Goal: Information Seeking & Learning: Compare options

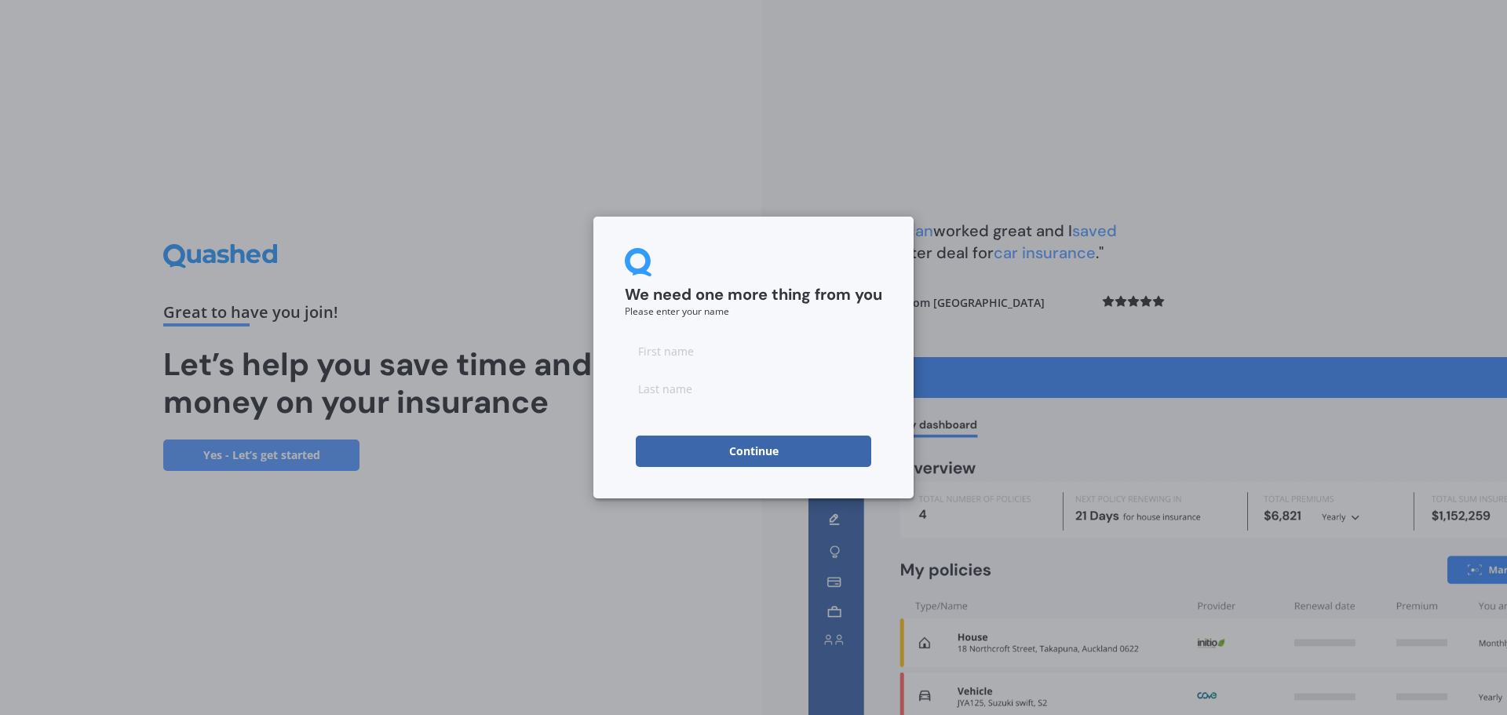
click at [698, 358] on input at bounding box center [753, 350] width 257 height 31
type input "Kate"
type input "Hirschman"
click button "Continue" at bounding box center [753, 451] width 235 height 31
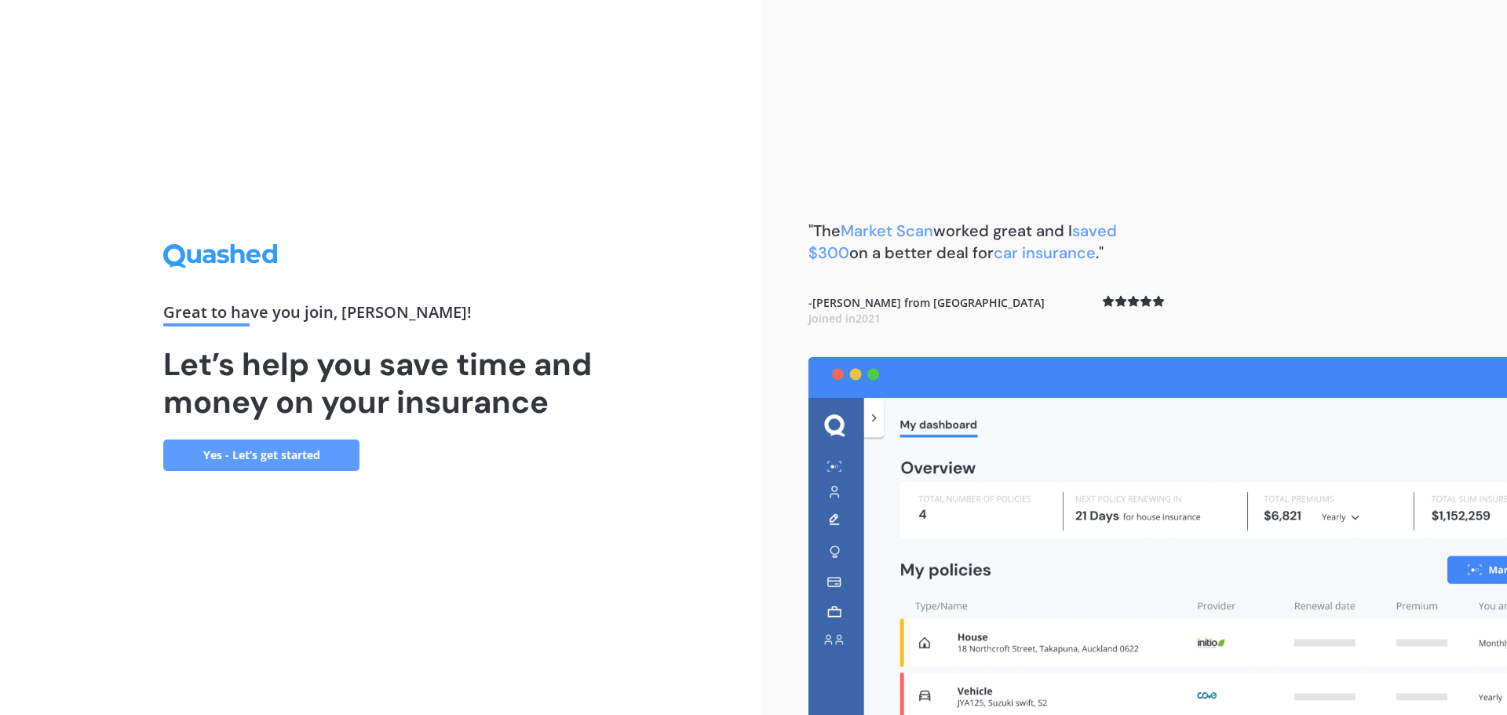
click at [296, 449] on link "Yes - Let’s get started" at bounding box center [261, 454] width 196 height 31
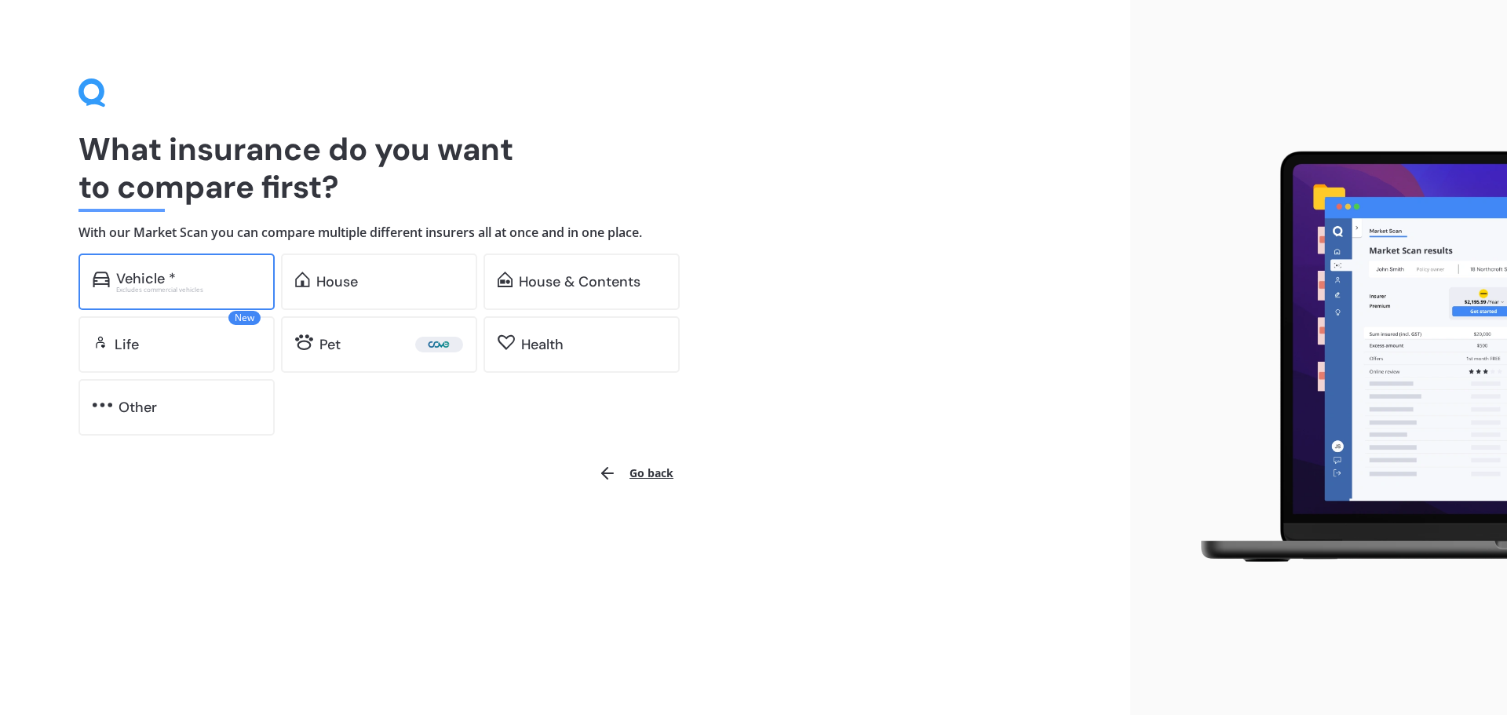
click at [136, 271] on div "Vehicle *" at bounding box center [146, 279] width 60 height 16
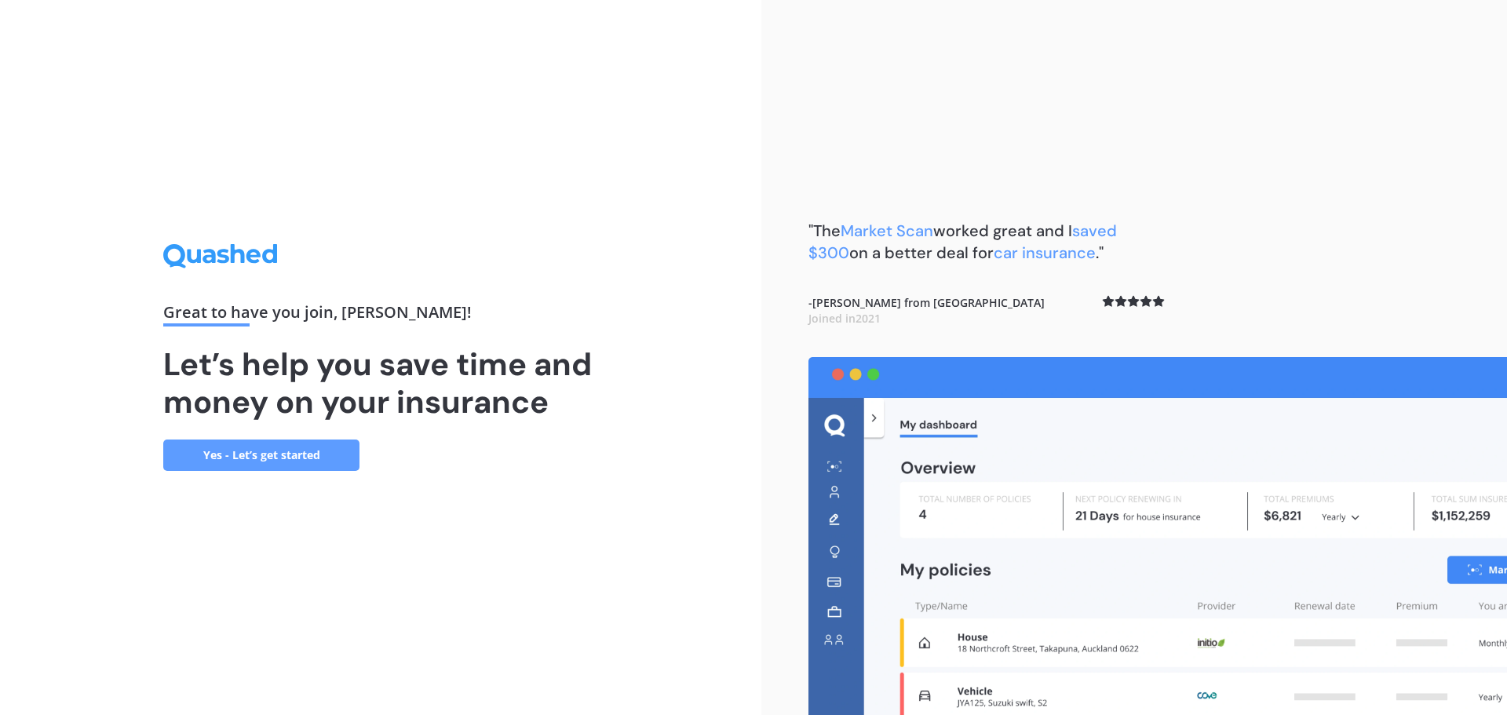
click at [320, 457] on link "Yes - Let’s get started" at bounding box center [261, 454] width 196 height 31
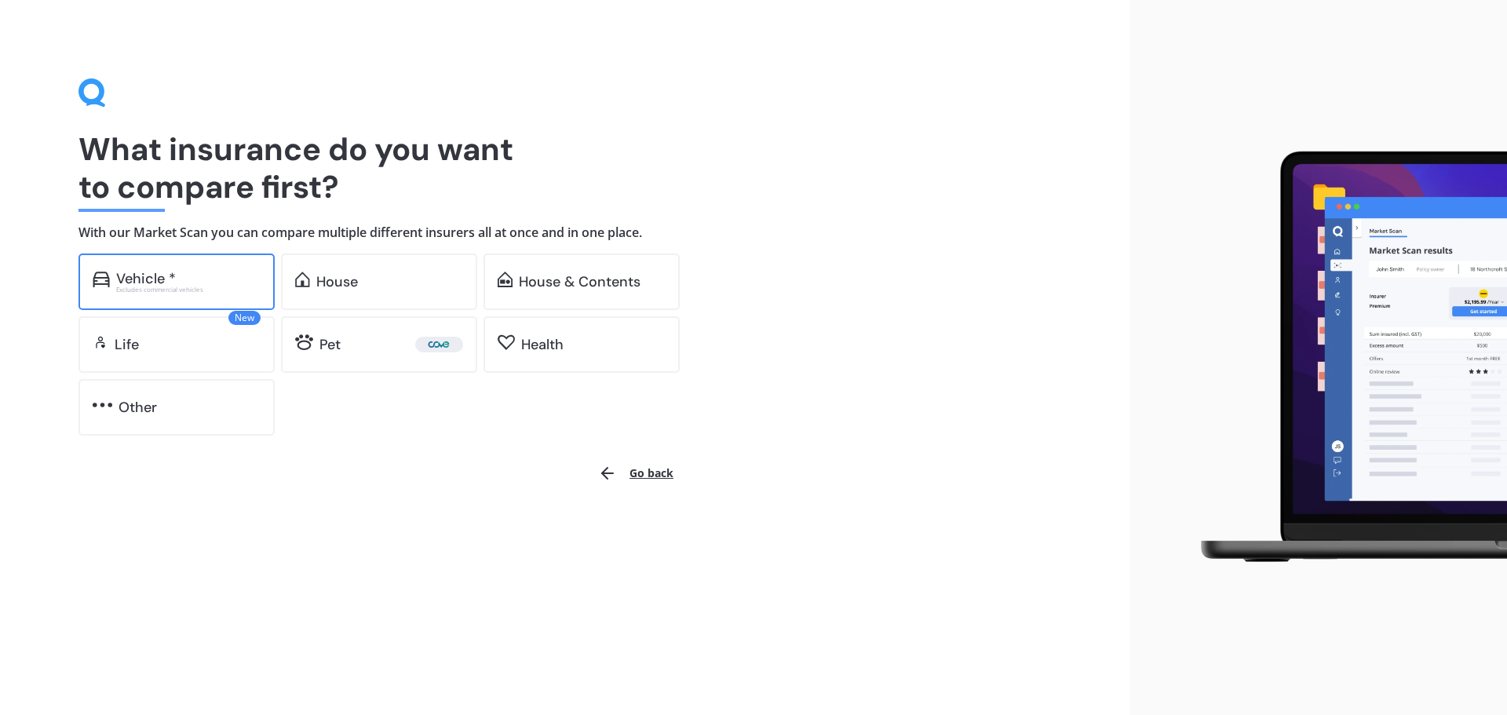
click at [225, 289] on div "Excludes commercial vehicles" at bounding box center [188, 289] width 144 height 6
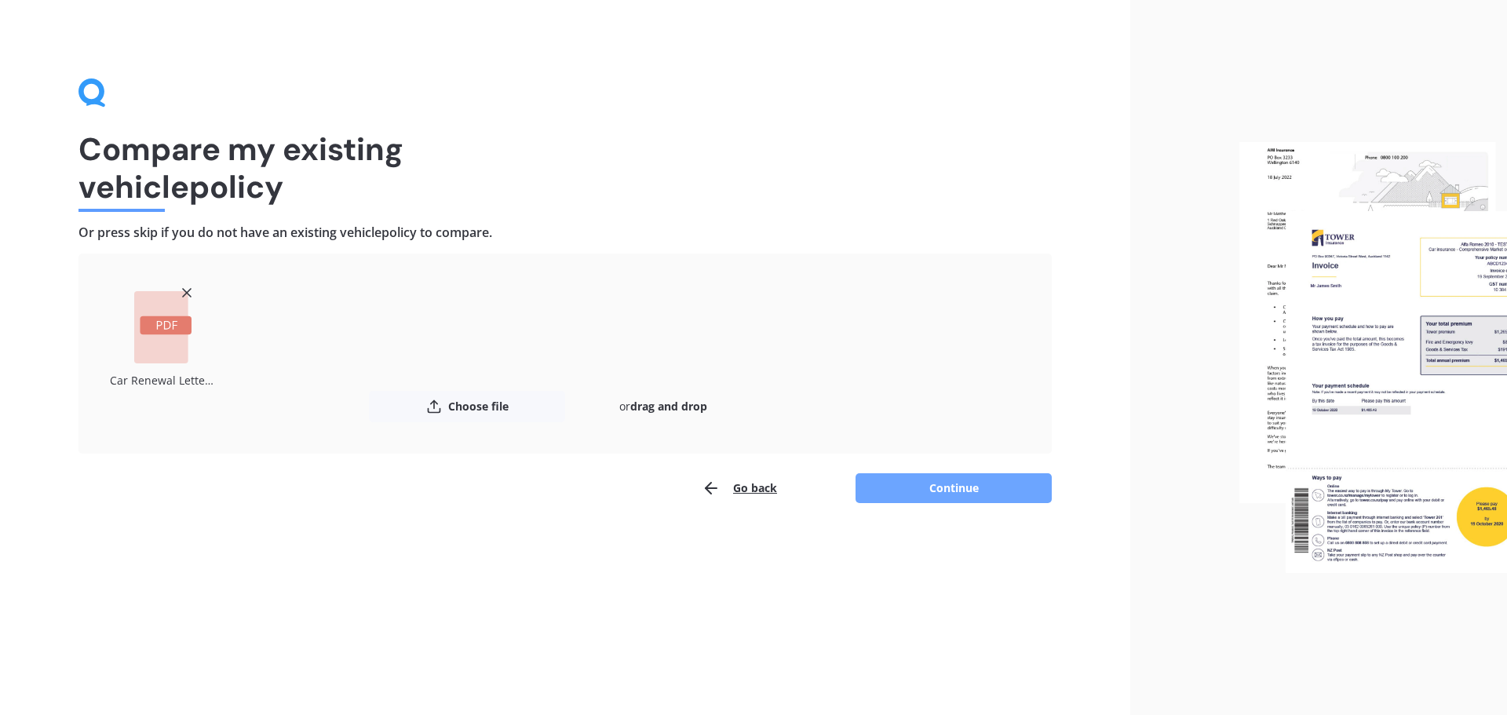
click at [972, 480] on button "Continue" at bounding box center [953, 488] width 196 height 30
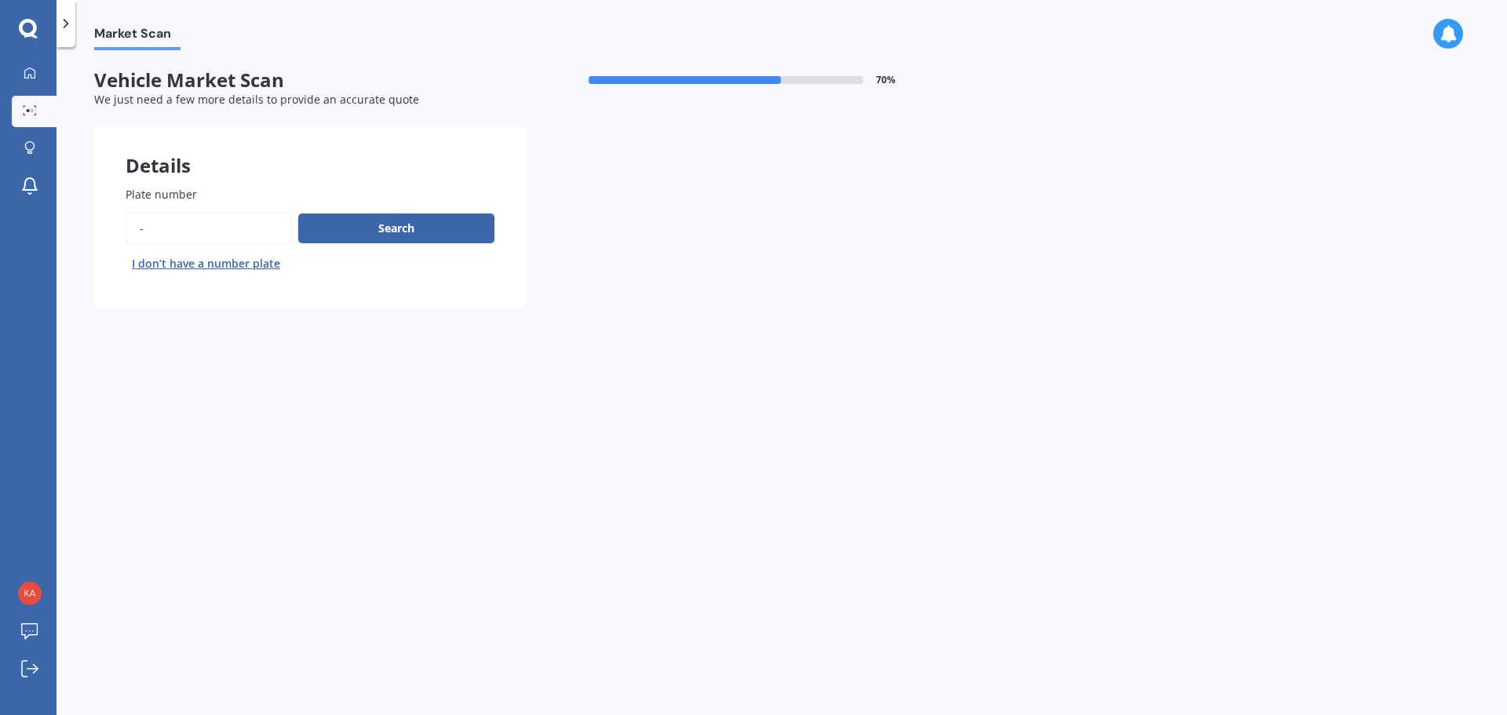
click at [191, 226] on input "Plate number" at bounding box center [209, 228] width 166 height 33
type input "-"
type input "hza718"
click at [381, 222] on button "Search" at bounding box center [396, 228] width 196 height 30
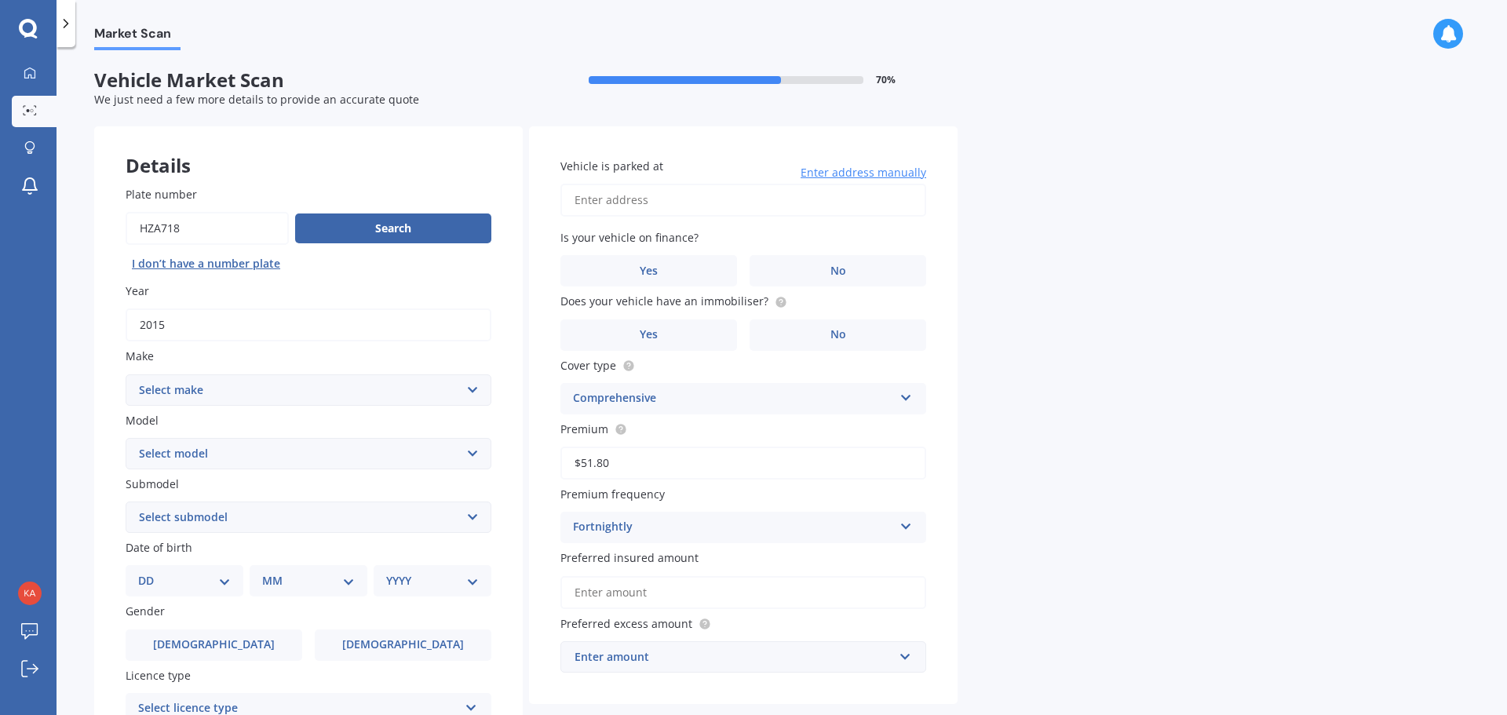
click at [279, 396] on select "Select make AC ALFA ROMEO ASTON MARTIN AUDI AUSTIN BEDFORD Bentley BMW BYD CADI…" at bounding box center [309, 389] width 366 height 31
select select "MERCEDES BENZ"
click at [126, 374] on select "Select make AC ALFA ROMEO ASTON MARTIN AUDI AUSTIN BEDFORD Bentley BMW BYD CADI…" at bounding box center [309, 389] width 366 height 31
click at [261, 452] on select "Select model 190 200 220 230 240 250 260 280 300 320 350 380 400 420 450 500 55…" at bounding box center [309, 453] width 366 height 31
select select "250"
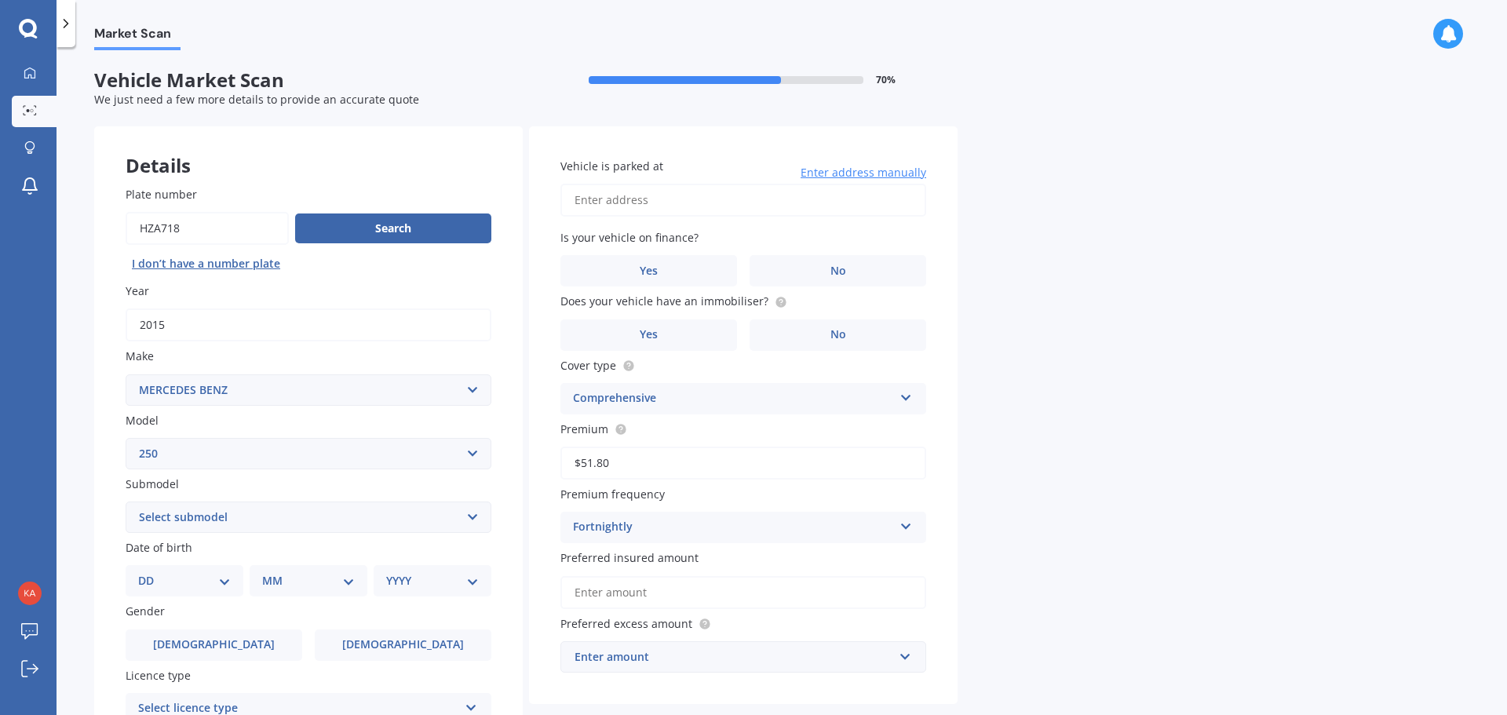
click at [126, 438] on select "Select model 190 200 220 230 240 250 260 280 300 320 350 380 400 420 450 500 55…" at bounding box center [309, 453] width 366 height 31
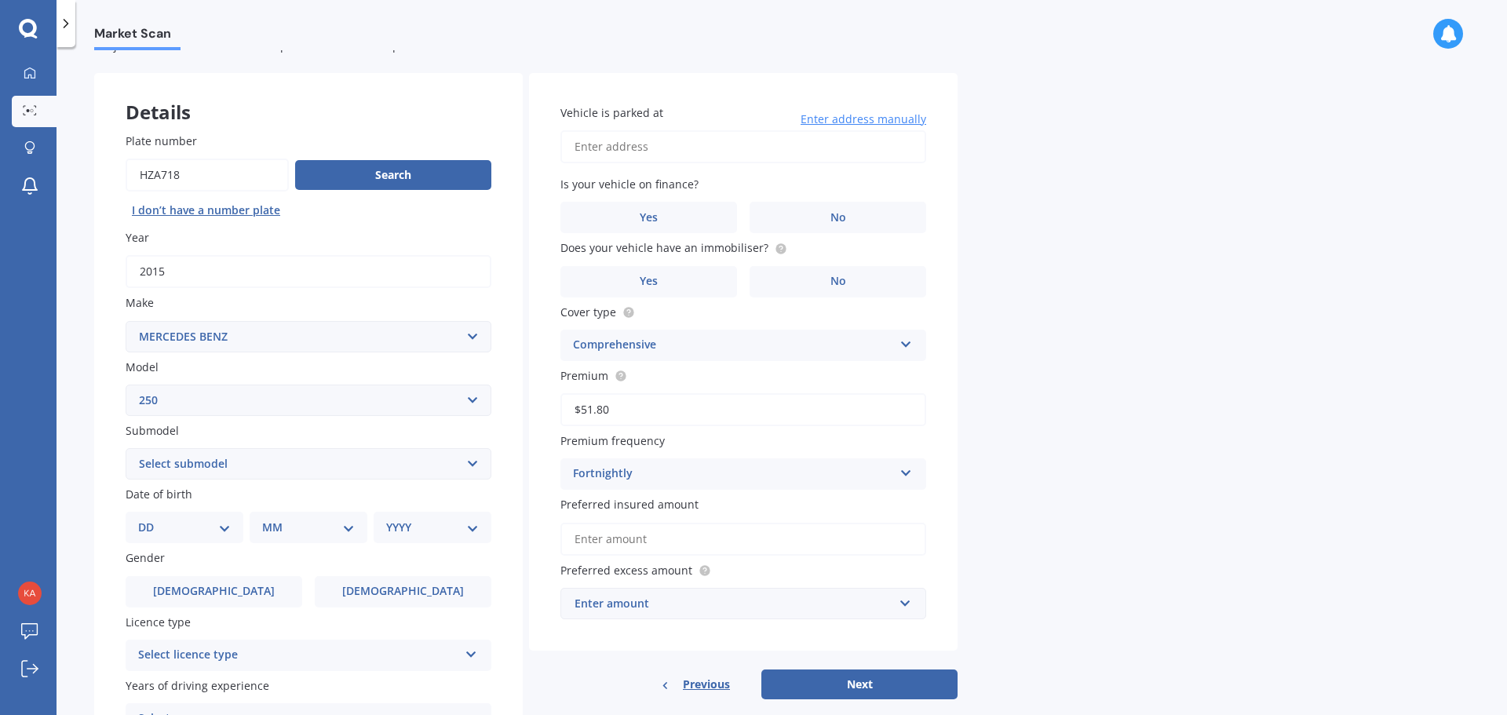
scroll to position [78, 0]
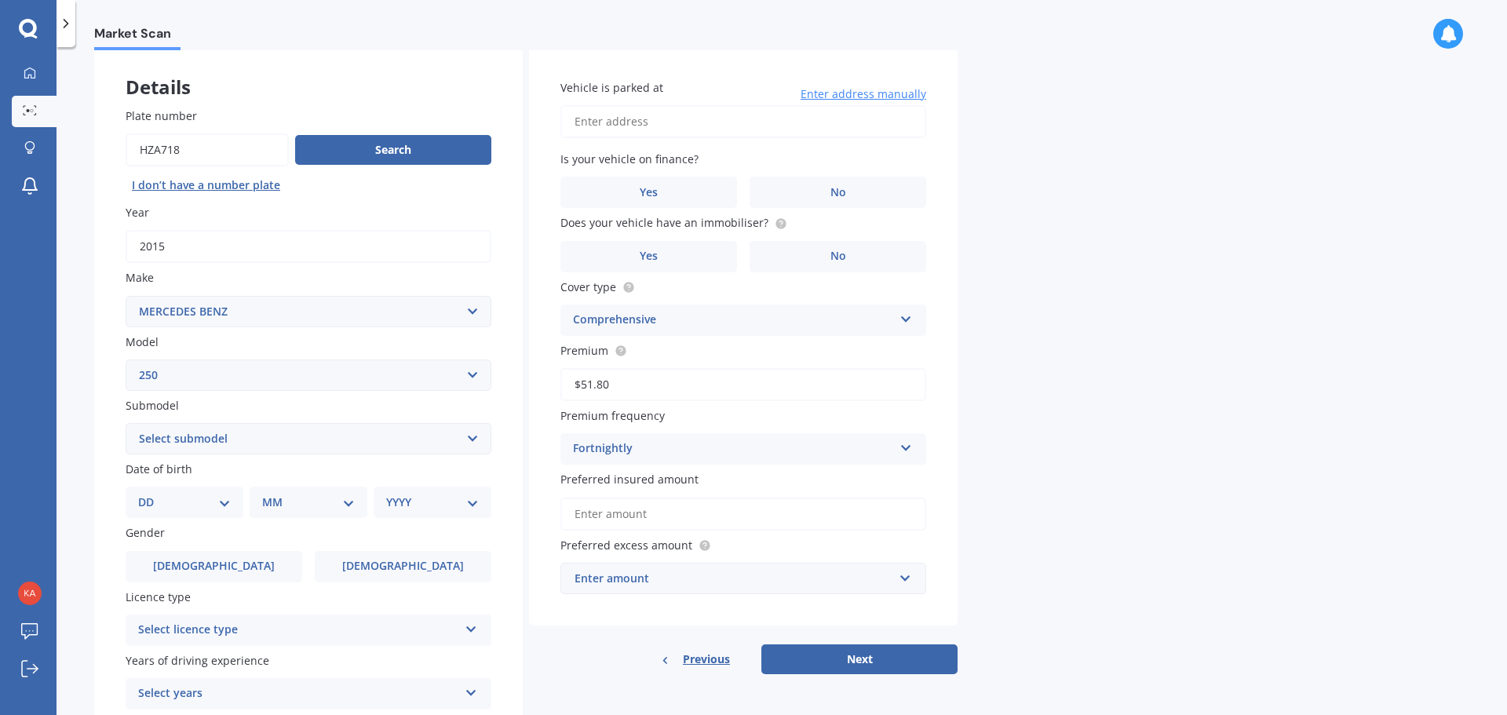
click at [217, 428] on select "Select submodel (All other) (All) C CE D S SE Convertible SE Coupe SE Sedan SL" at bounding box center [309, 438] width 366 height 31
click at [221, 447] on select "Select submodel (All other) (All) C CE D S SE Convertible SE Coupe SE Sedan SL" at bounding box center [309, 438] width 366 height 31
select select "(ALL)"
click at [126, 423] on select "Select submodel (All other) (All) C CE D S SE Convertible SE Coupe SE Sedan SL" at bounding box center [309, 438] width 366 height 31
click at [200, 504] on select "DD 01 02 03 04 05 06 07 08 09 10 11 12 13 14 15 16 17 18 19 20 21 22 23 24 25 2…" at bounding box center [184, 502] width 93 height 17
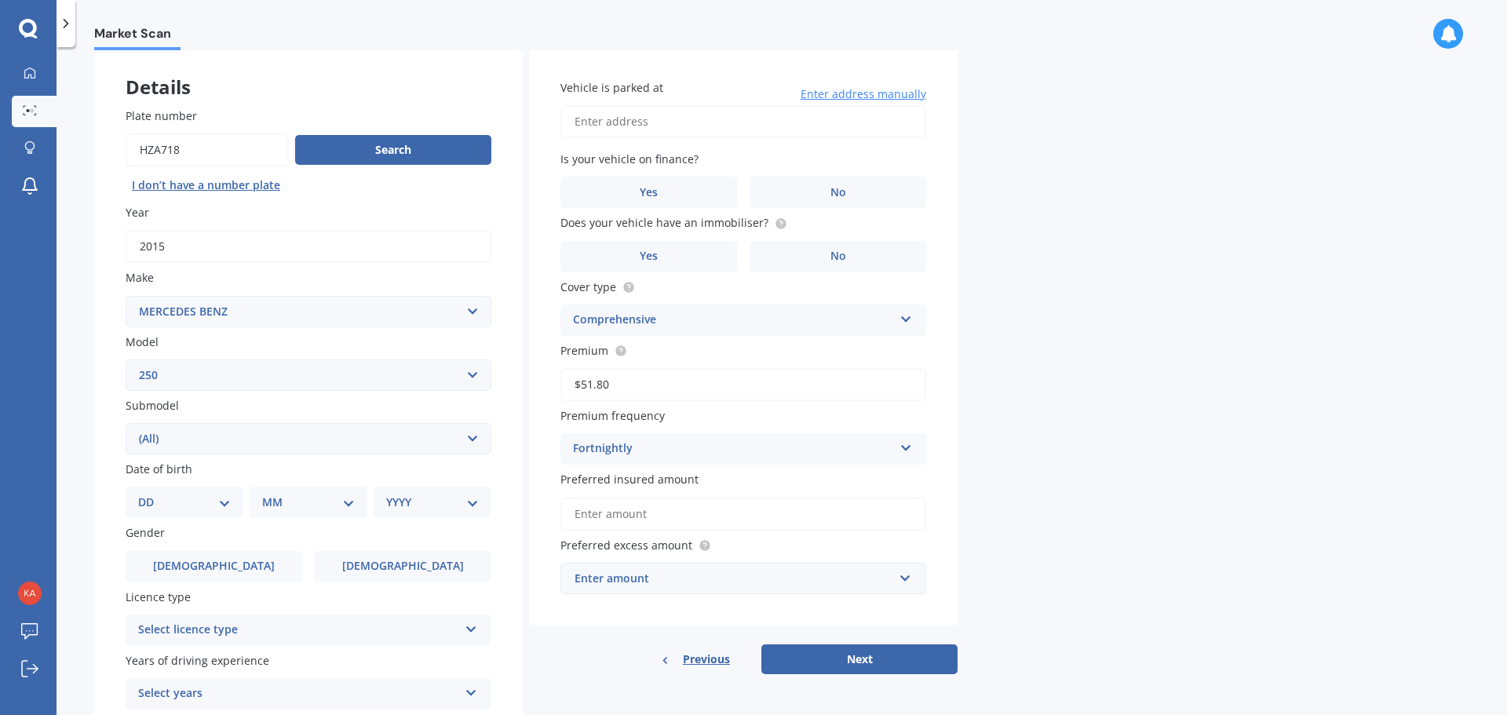
select select "17"
click at [151, 494] on select "DD 01 02 03 04 05 06 07 08 09 10 11 12 13 14 15 16 17 18 19 20 21 22 23 24 25 2…" at bounding box center [184, 502] width 93 height 17
click at [328, 514] on div "MM 01 02 03 04 05 06 07 08 09 10 11 12" at bounding box center [311, 502] width 111 height 31
click at [333, 509] on select "MM 01 02 03 04 05 06 07 08 09 10 11 12" at bounding box center [311, 502] width 86 height 17
select select "01"
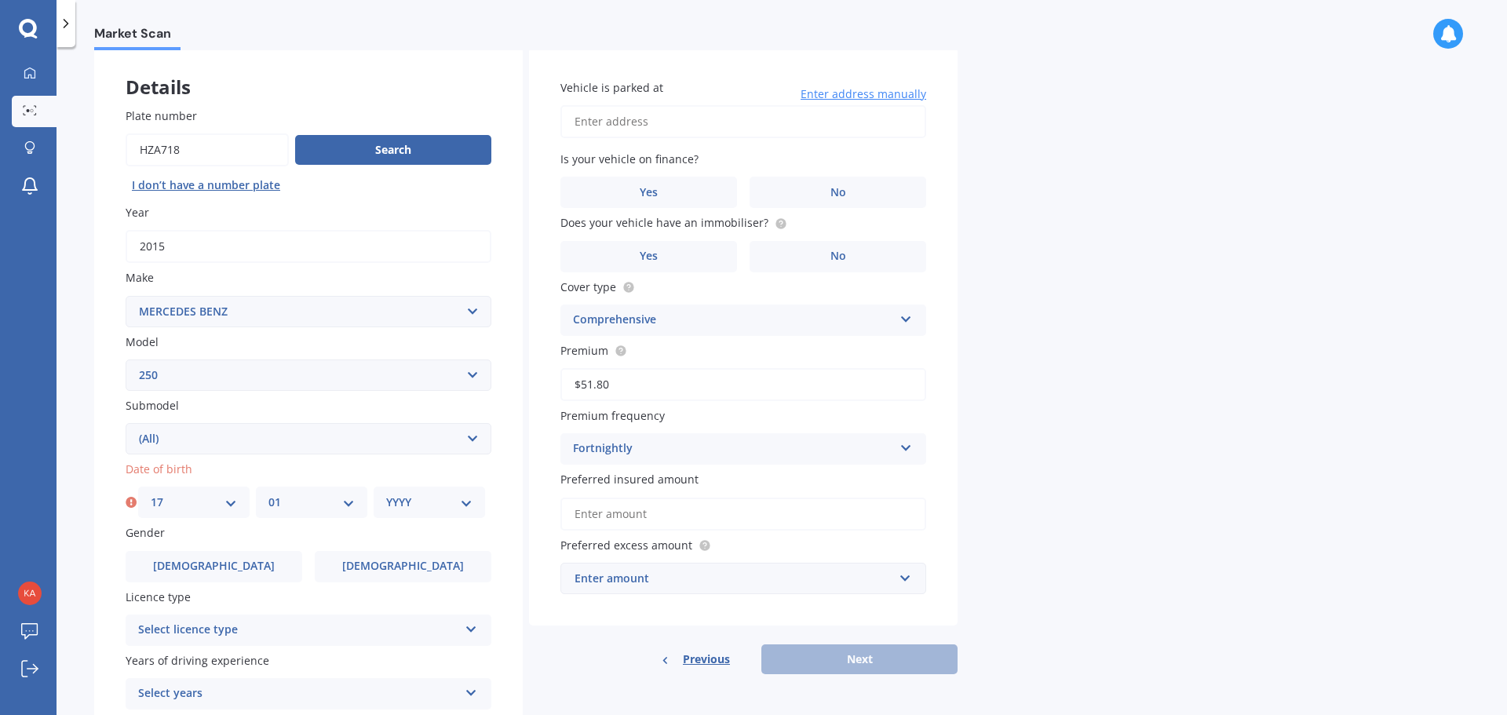
click at [268, 494] on select "MM 01 02 03 04 05 06 07 08 09 10 11 12" at bounding box center [311, 502] width 86 height 17
click at [457, 497] on select "YYYY 2025 2024 2023 2022 2021 2020 2019 2018 2017 2016 2015 2014 2013 2012 2011…" at bounding box center [429, 502] width 86 height 17
select select "1996"
click at [386, 494] on select "YYYY 2025 2024 2023 2022 2021 2020 2019 2018 2017 2016 2015 2014 2013 2012 2011…" at bounding box center [429, 502] width 86 height 17
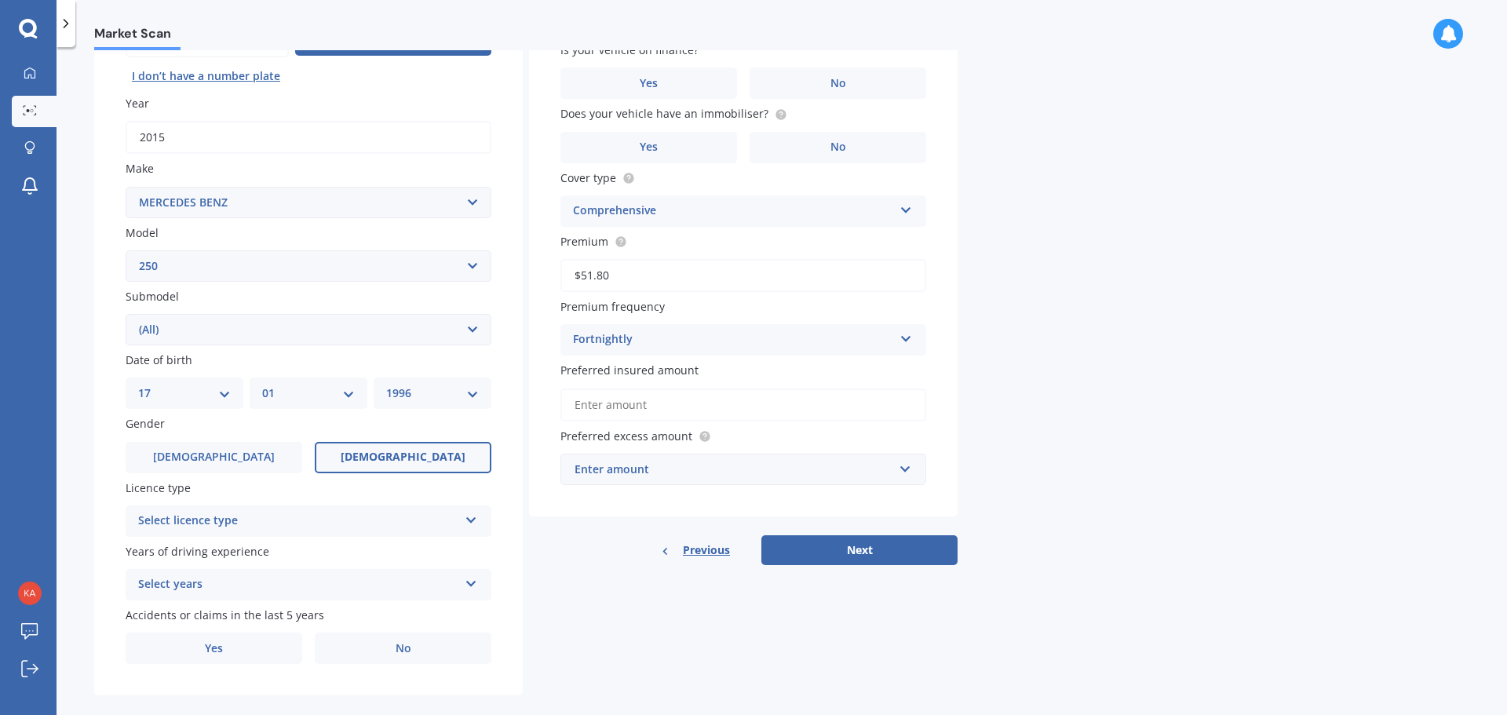
scroll to position [209, 0]
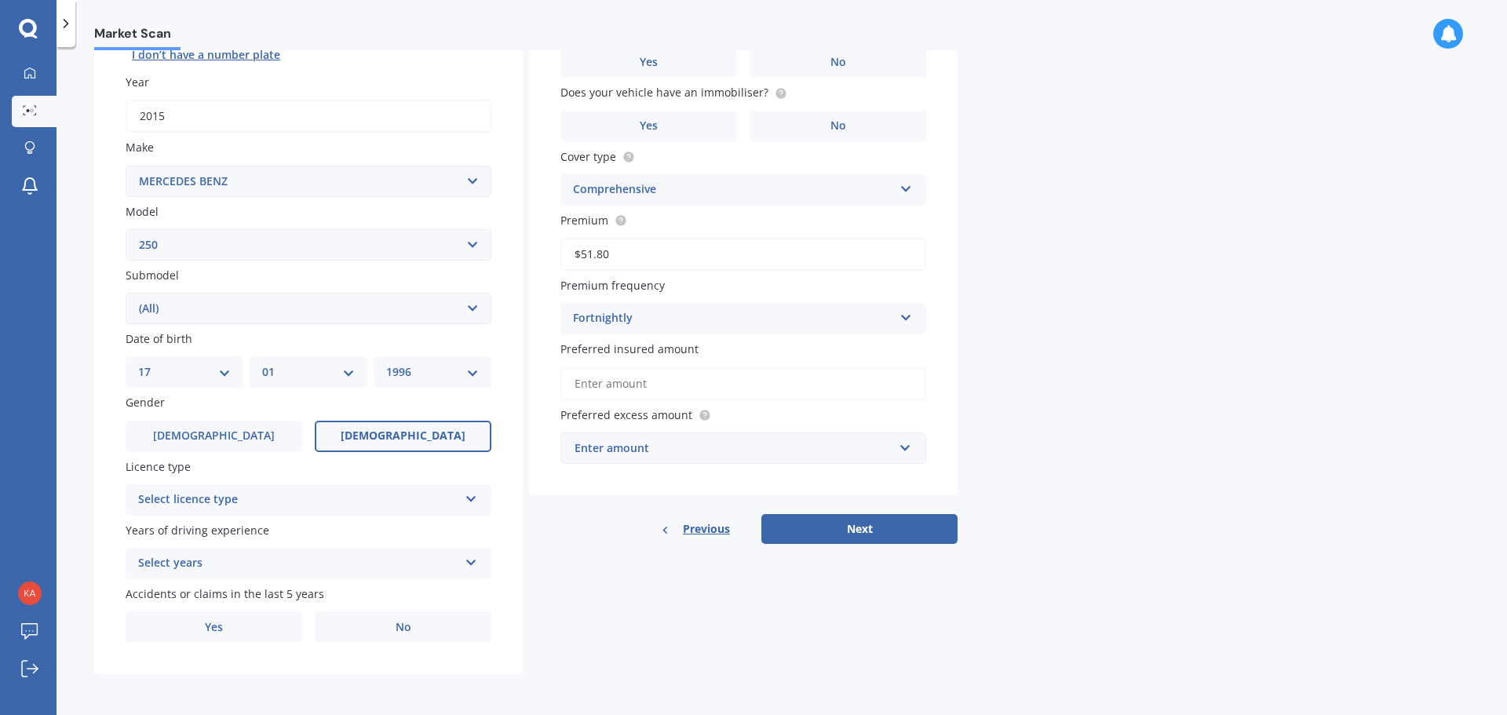
click at [409, 432] on span "Female" at bounding box center [403, 435] width 125 height 13
click at [0, 0] on input "Female" at bounding box center [0, 0] width 0 height 0
click at [361, 499] on div "Select licence type" at bounding box center [298, 499] width 320 height 19
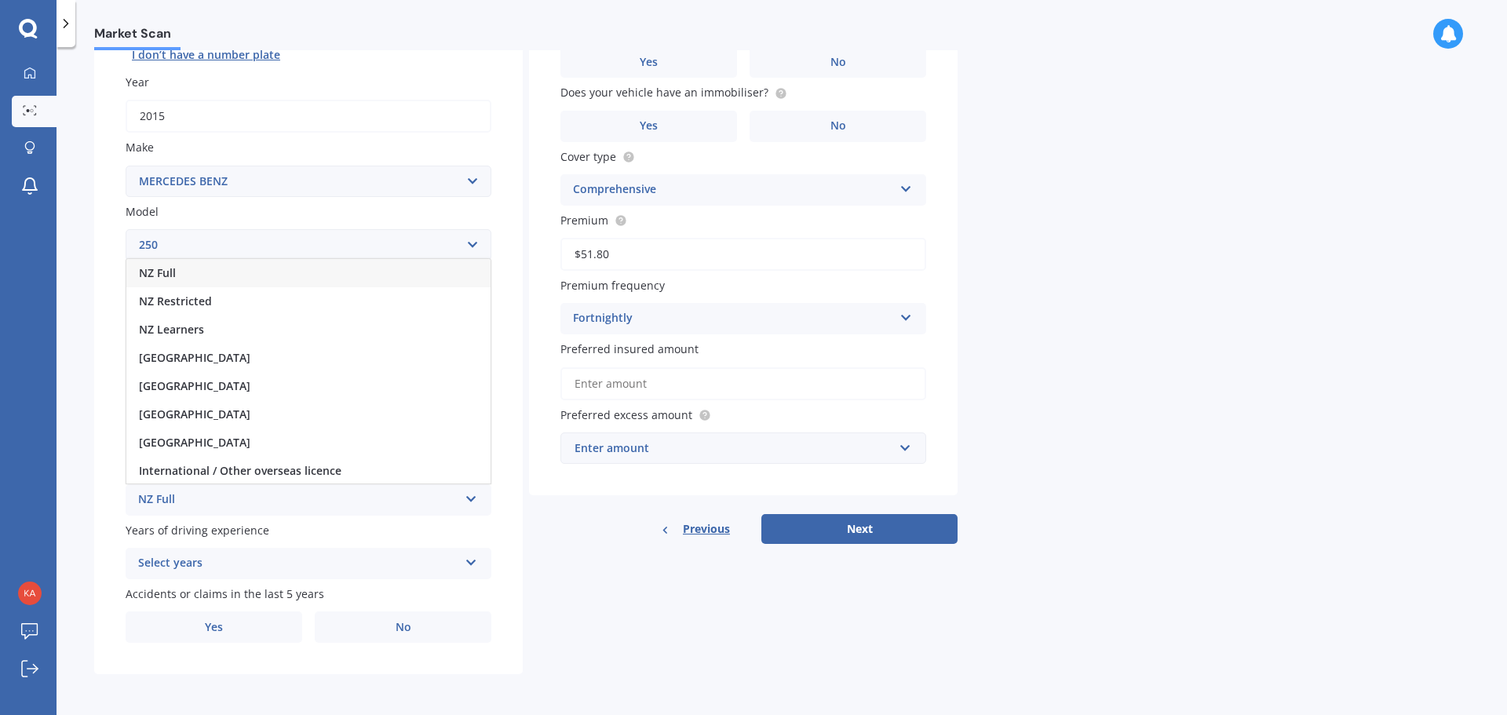
click at [200, 280] on div "NZ Full" at bounding box center [308, 273] width 364 height 28
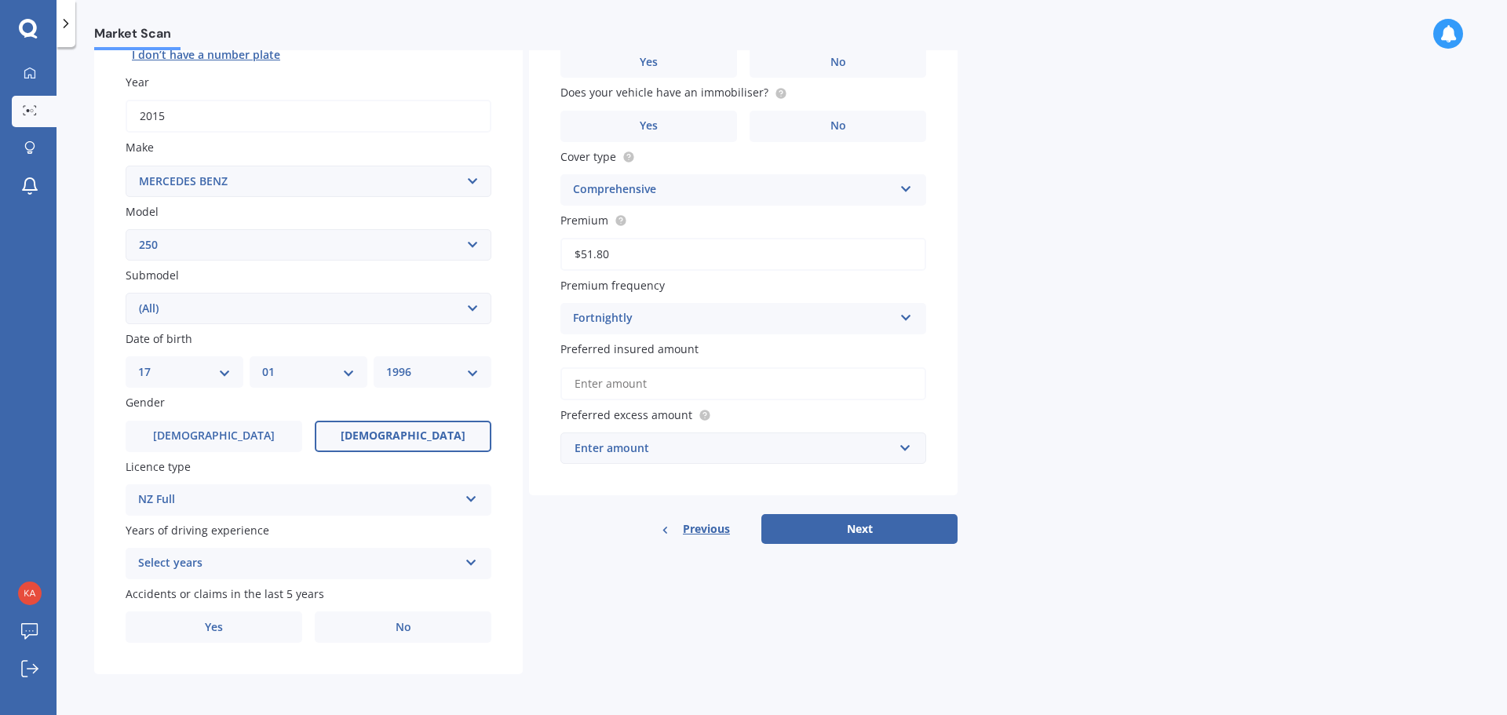
click at [226, 562] on div "Select years" at bounding box center [298, 563] width 320 height 19
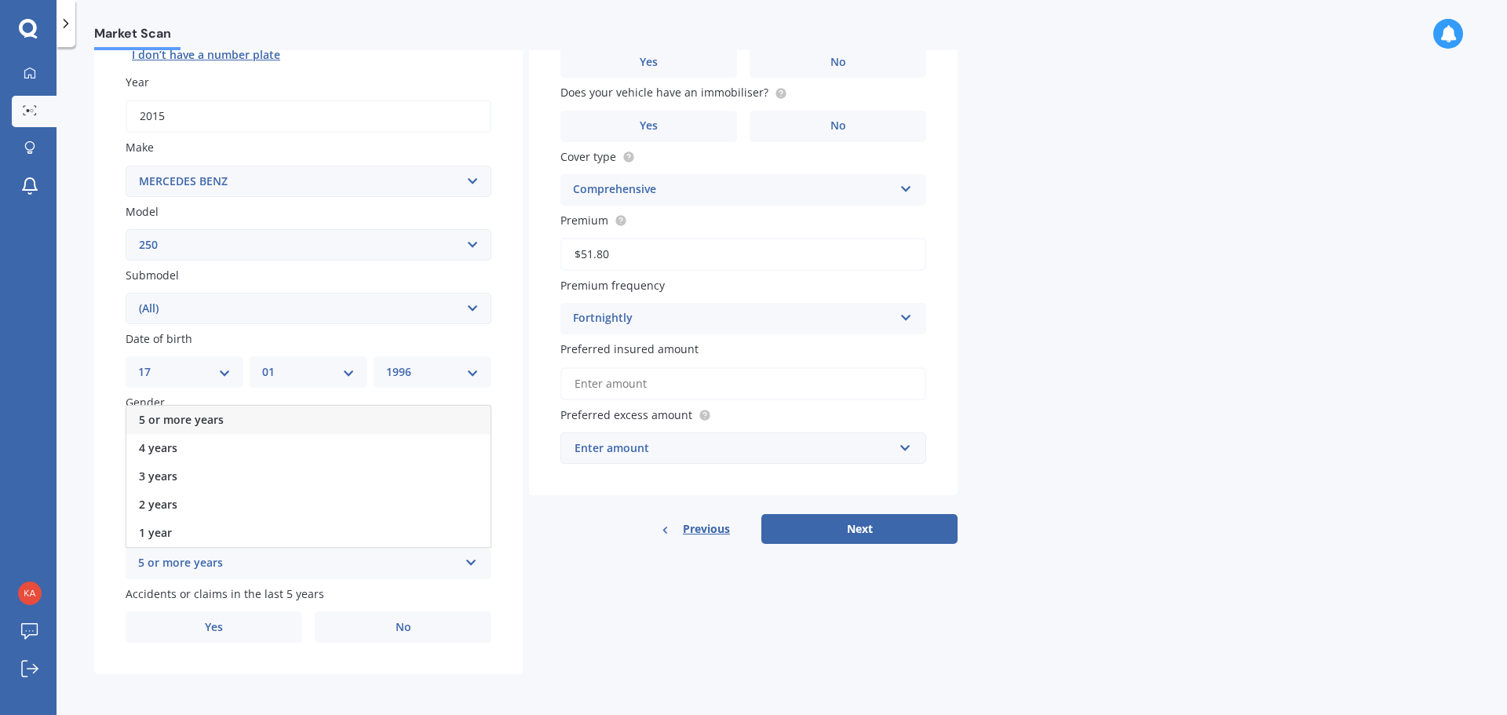
click at [206, 417] on span "5 or more years" at bounding box center [181, 419] width 85 height 15
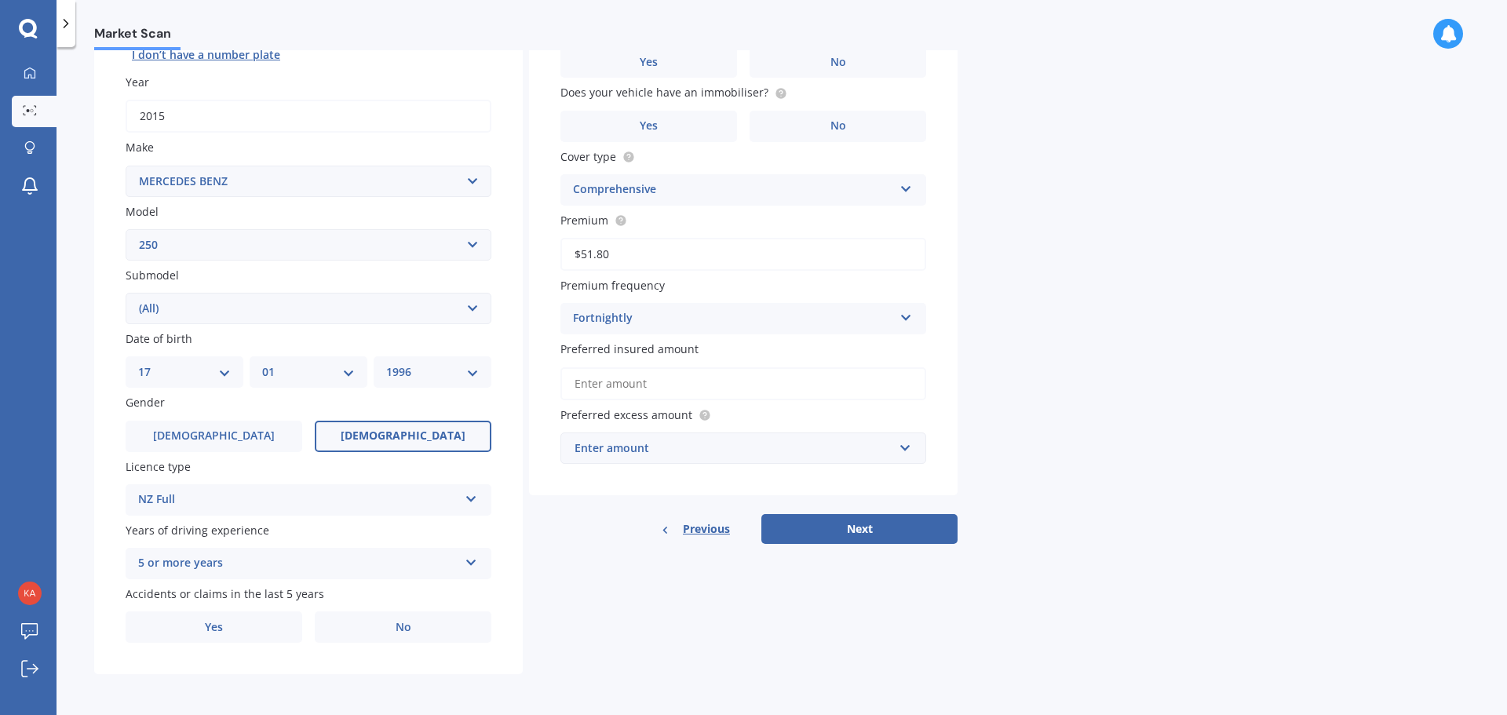
click at [224, 610] on div "Accidents or claims in the last 5 years Yes No" at bounding box center [309, 613] width 366 height 57
click at [221, 622] on span "Yes" at bounding box center [214, 627] width 19 height 13
click at [0, 0] on input "Yes" at bounding box center [0, 0] width 0 height 0
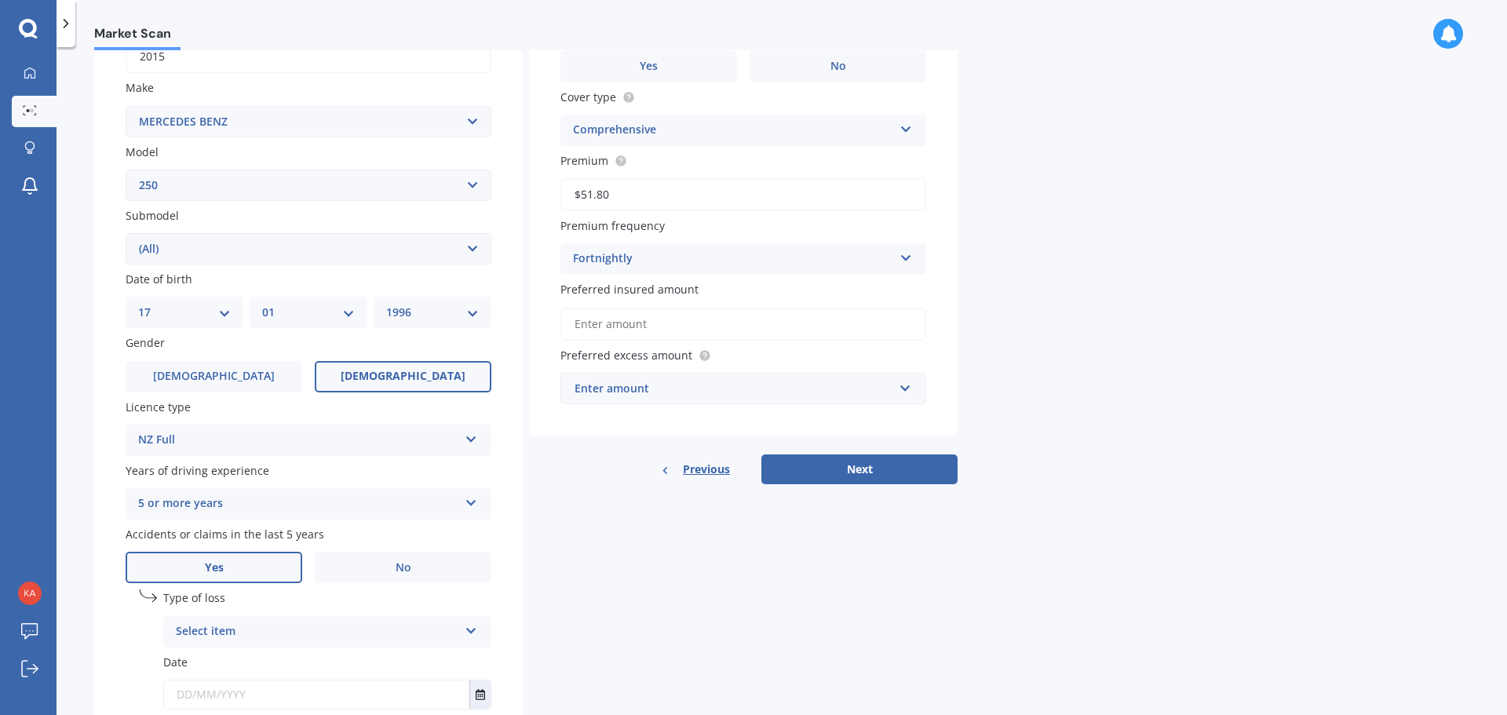
scroll to position [366, 0]
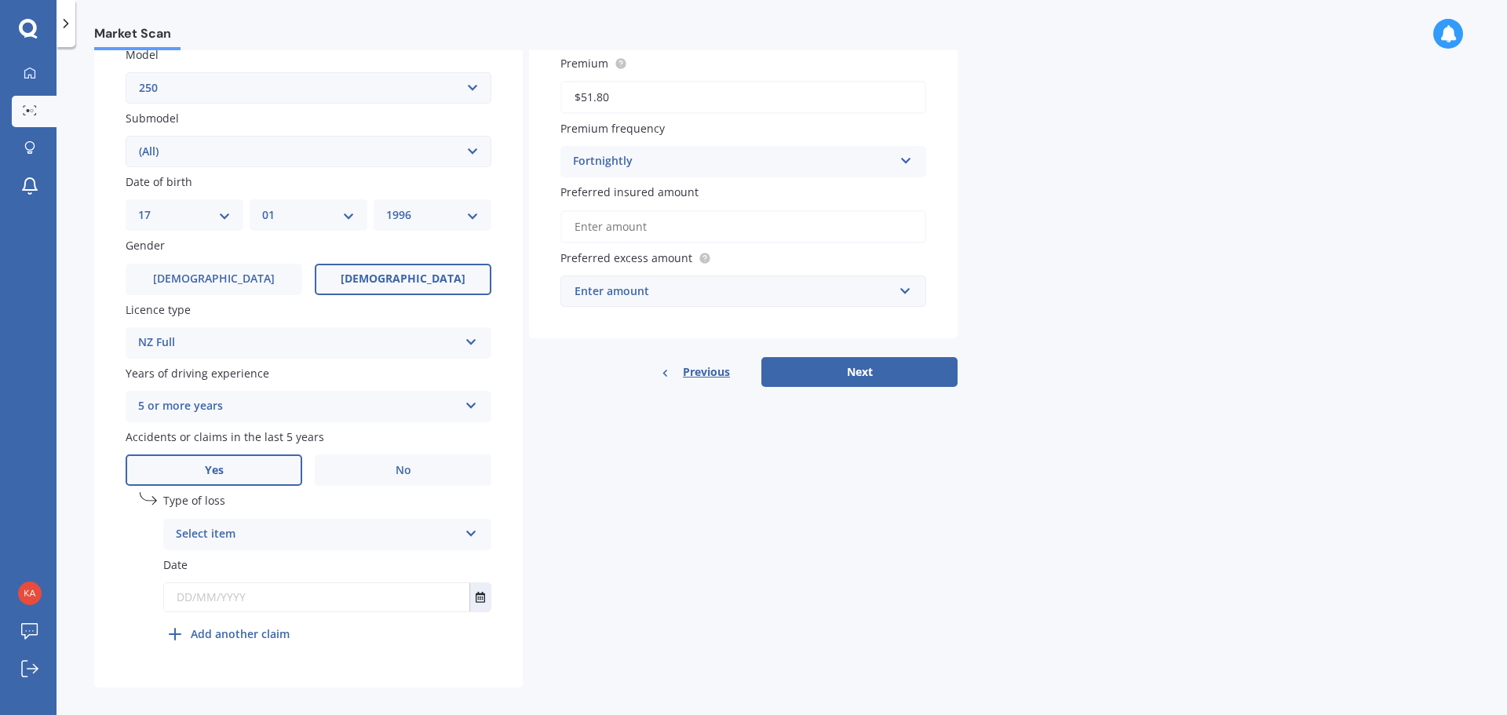
click at [244, 548] on div "Select item At fault accident Not at fault accident" at bounding box center [327, 534] width 328 height 31
click at [268, 566] on div "At fault accident" at bounding box center [327, 565] width 326 height 28
click at [476, 597] on icon "Select date" at bounding box center [480, 597] width 9 height 11
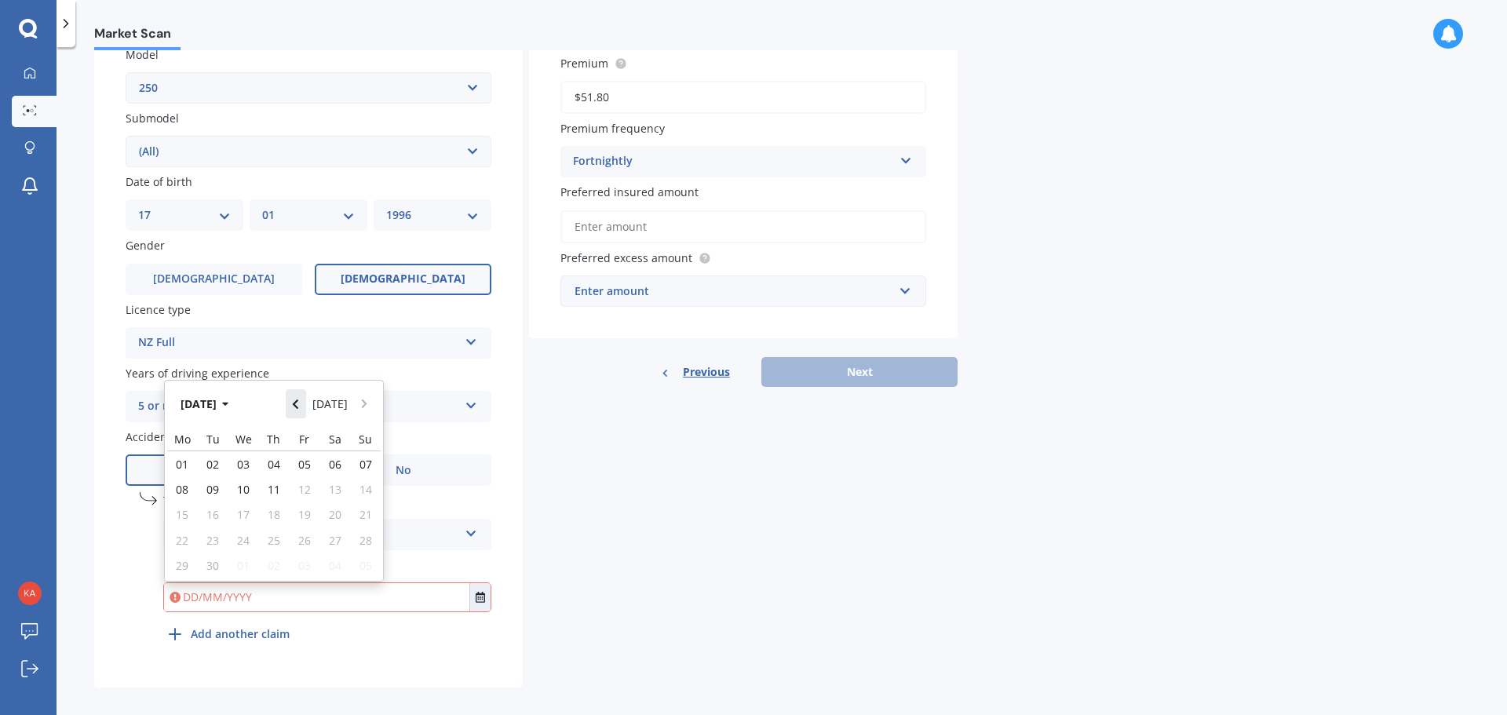
click at [299, 403] on icon "Navigate back" at bounding box center [295, 404] width 7 height 11
click at [305, 407] on button "Navigate back" at bounding box center [296, 403] width 20 height 28
click at [297, 407] on icon "Navigate back" at bounding box center [295, 404] width 7 height 11
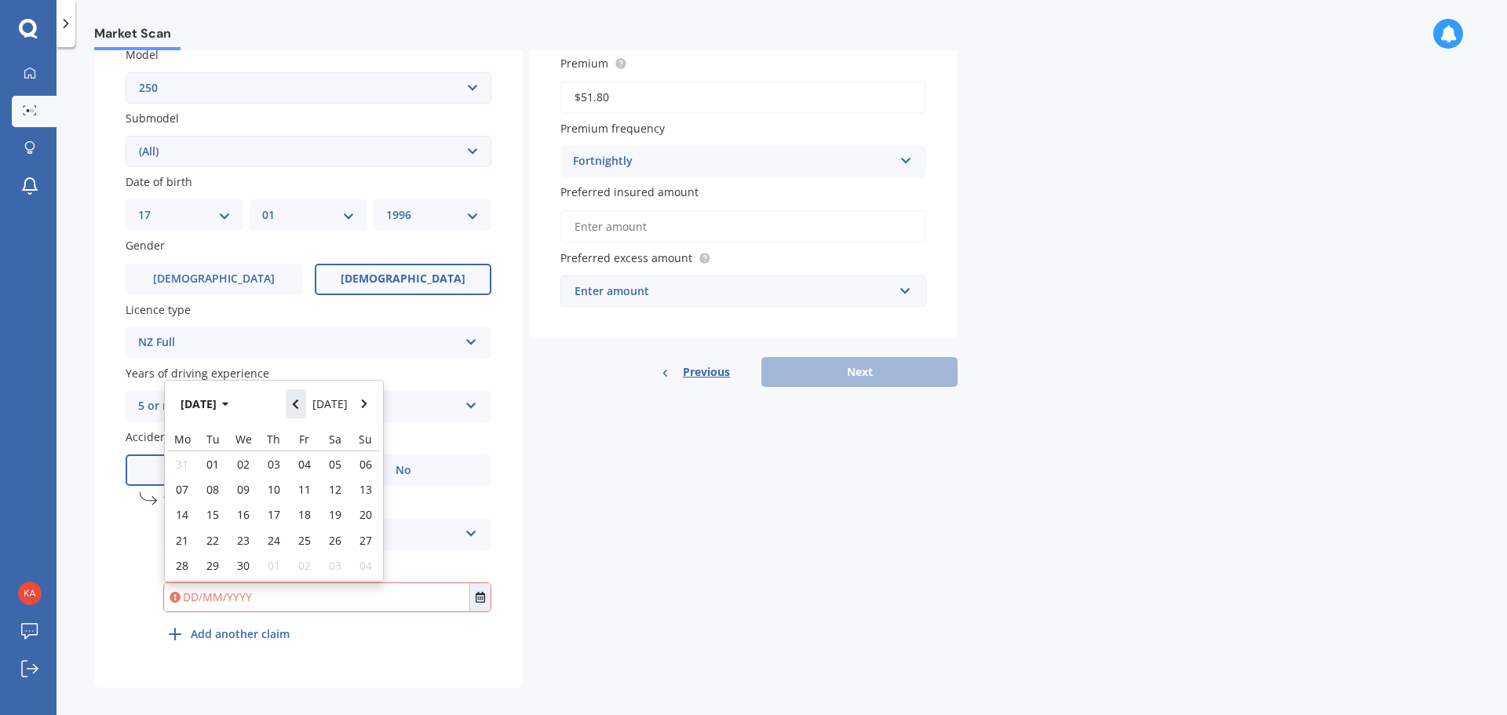
click at [297, 407] on icon "Navigate back" at bounding box center [295, 404] width 7 height 11
click at [296, 404] on icon "Navigate back" at bounding box center [295, 399] width 7 height 11
click at [296, 404] on icon "Navigate back" at bounding box center [295, 404] width 7 height 11
click at [296, 404] on icon "Navigate back" at bounding box center [295, 399] width 7 height 11
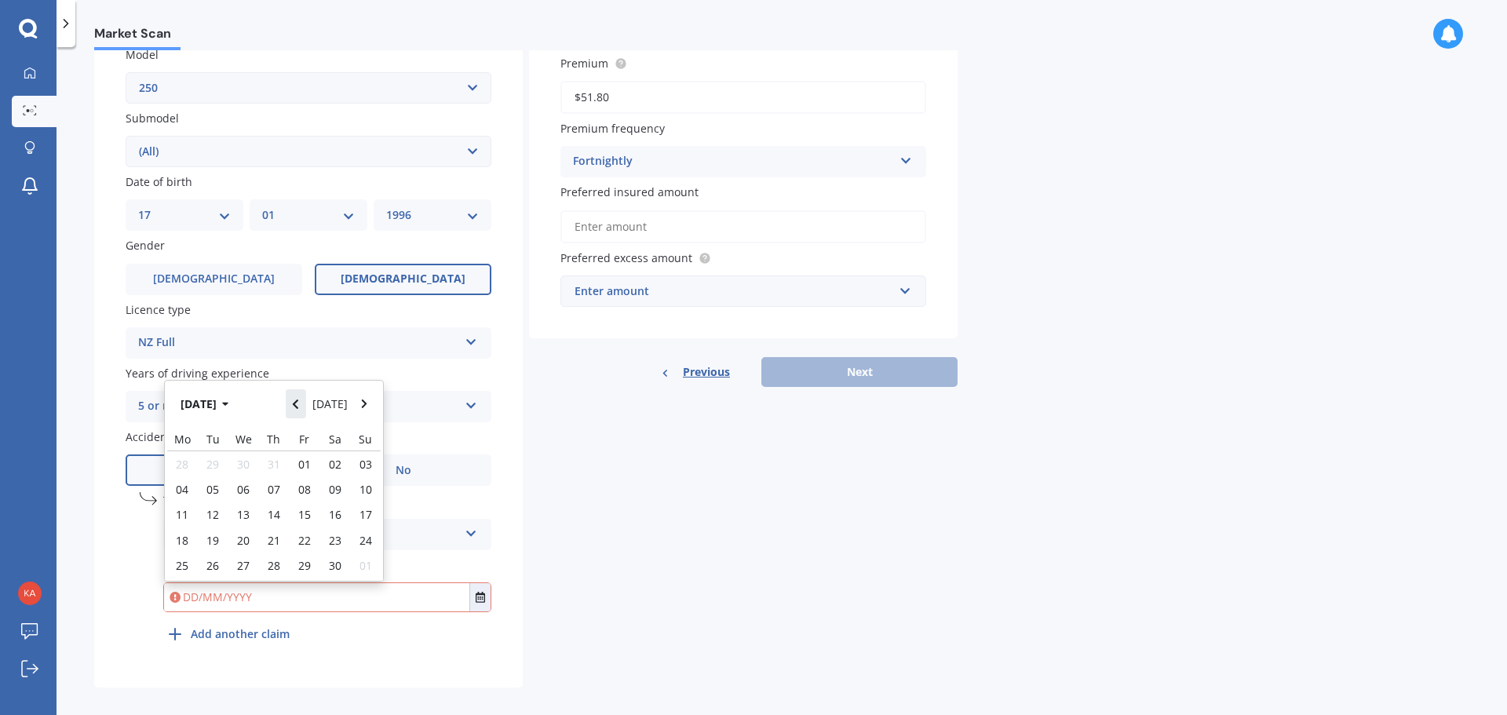
click at [297, 406] on icon "Navigate back" at bounding box center [295, 404] width 7 height 11
click at [282, 512] on div "19" at bounding box center [274, 523] width 31 height 22
type input "19/09/2024"
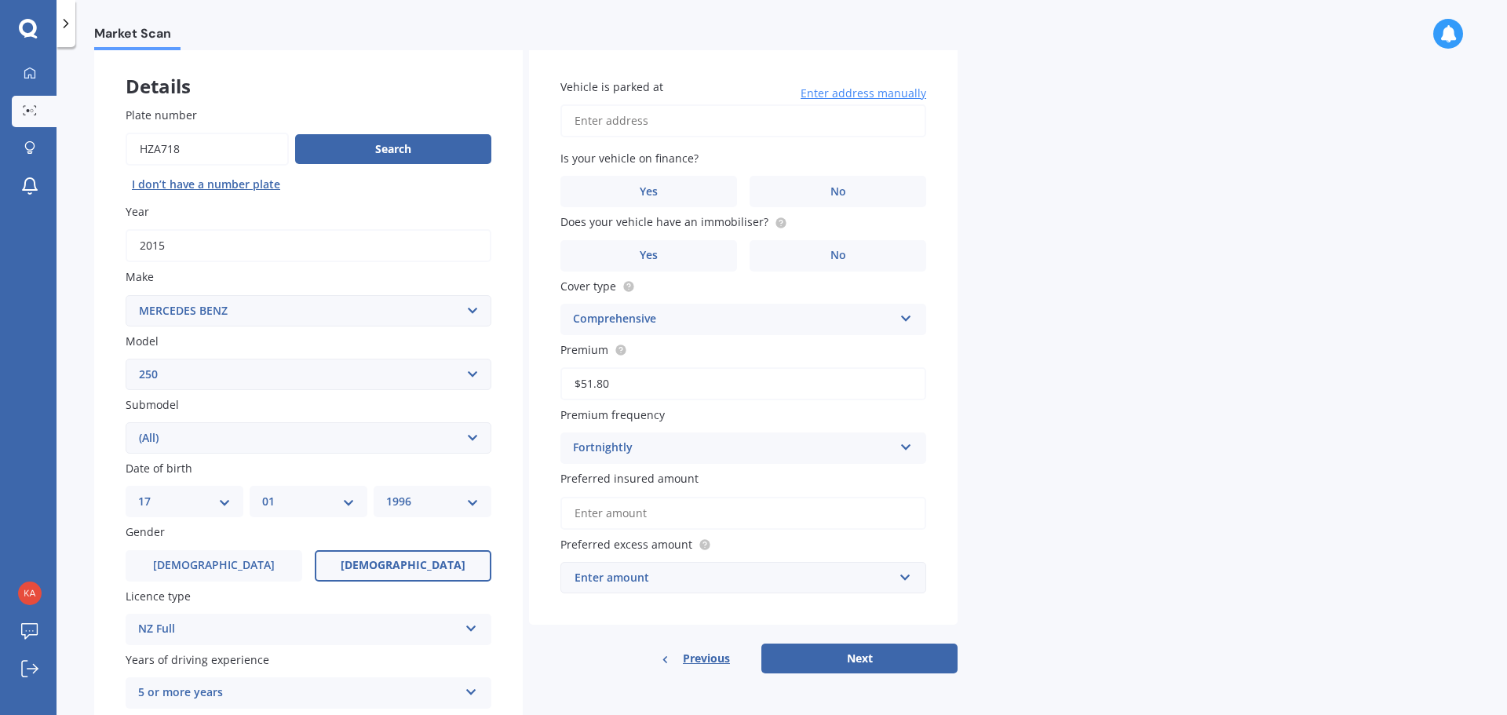
scroll to position [0, 0]
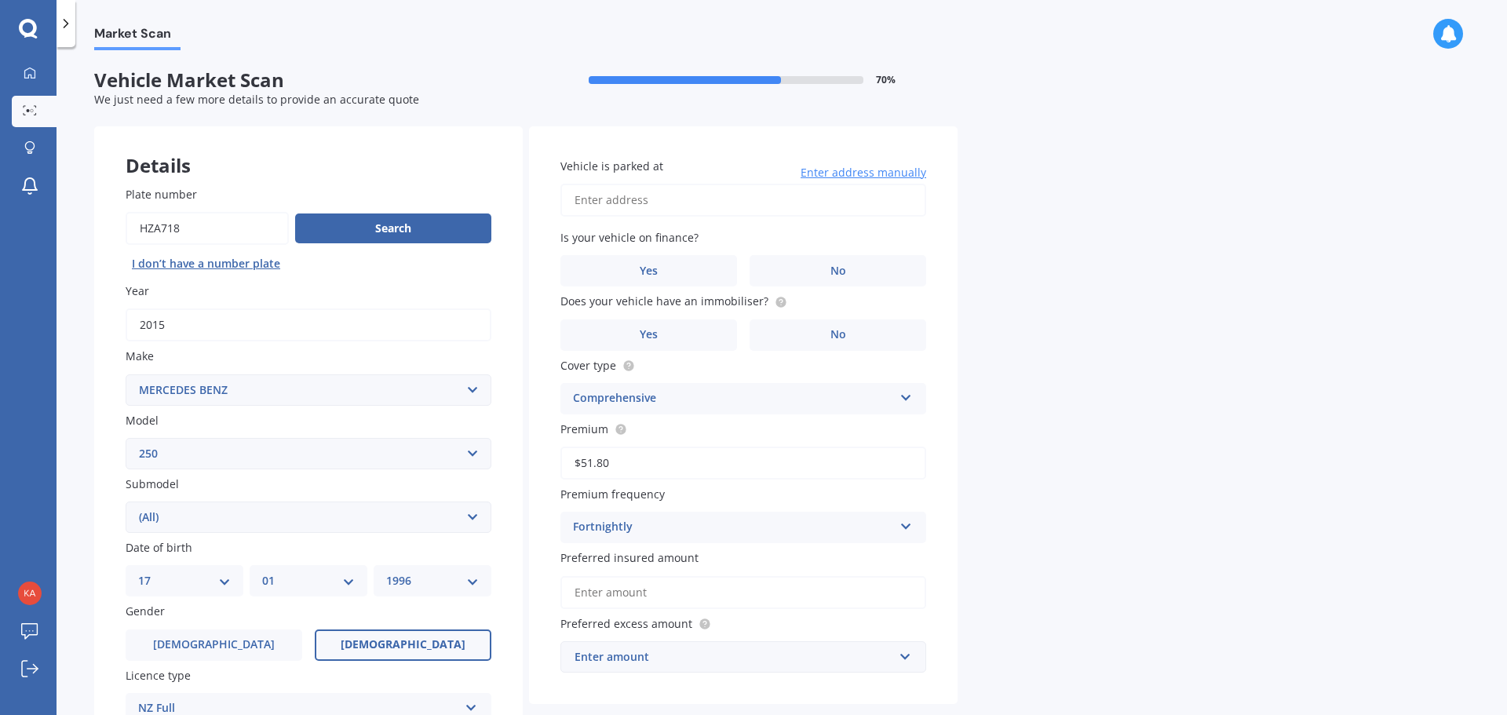
click at [673, 208] on input "Vehicle is parked at" at bounding box center [743, 200] width 366 height 33
type input "50 Overtoun Terrace, Hataitai, Wellington 6021"
click at [813, 268] on label "No" at bounding box center [837, 270] width 177 height 31
click at [0, 0] on input "No" at bounding box center [0, 0] width 0 height 0
click at [786, 334] on label "No" at bounding box center [837, 334] width 177 height 31
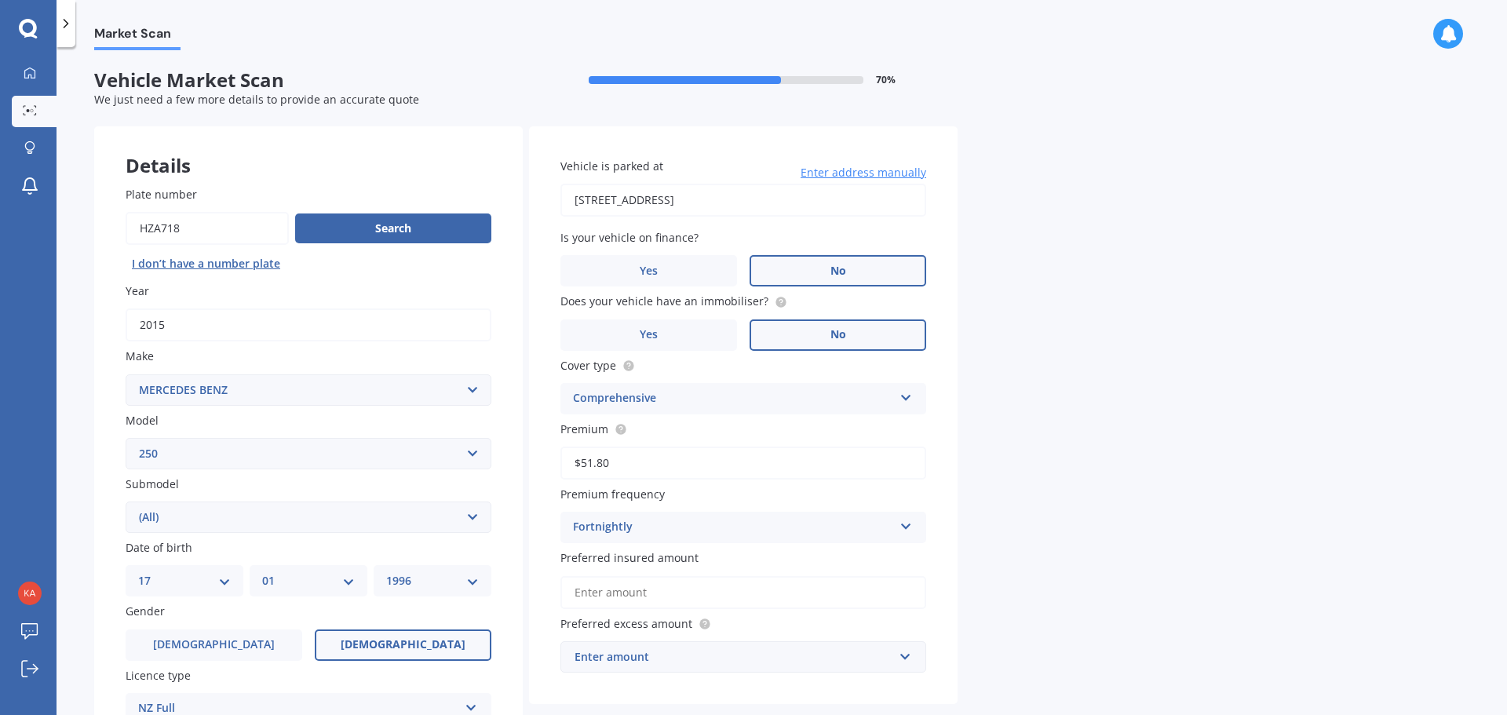
click at [0, 0] on input "No" at bounding box center [0, 0] width 0 height 0
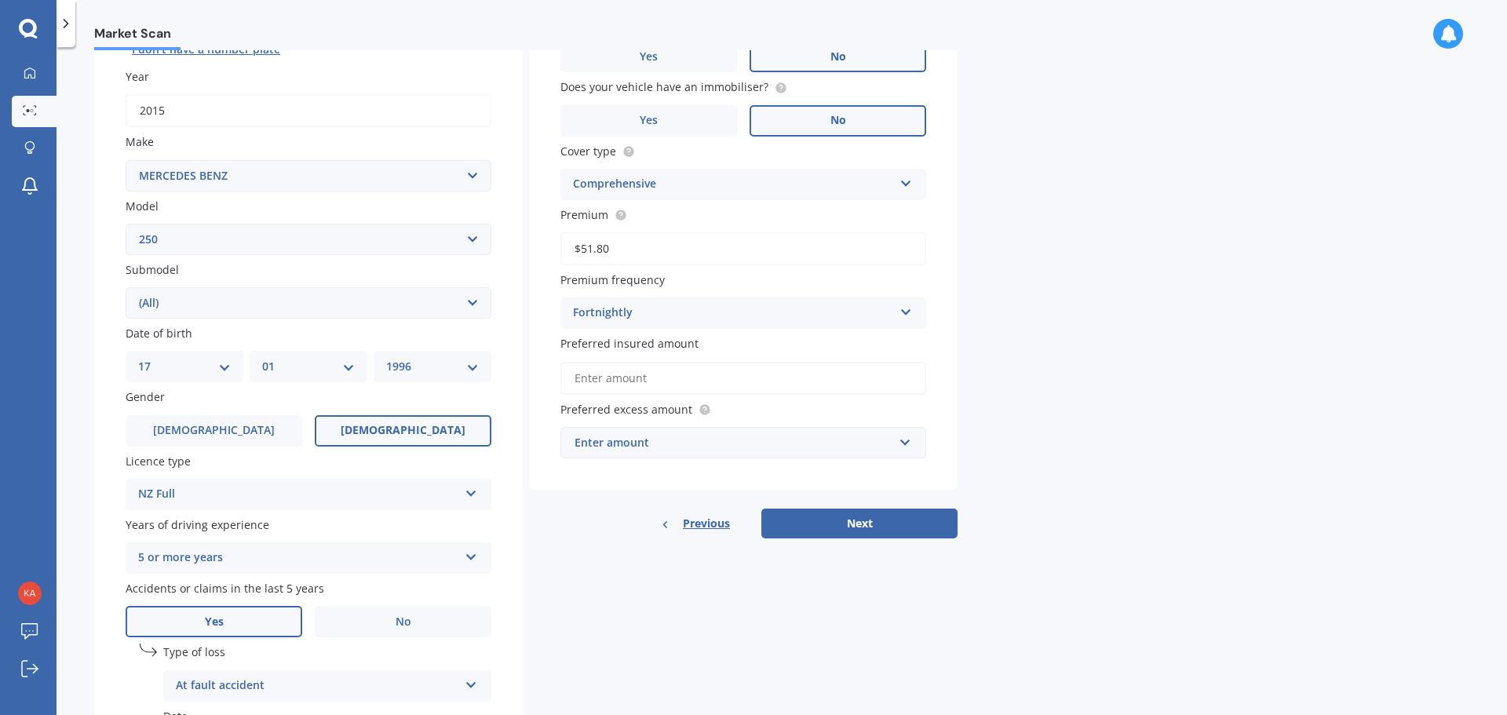
scroll to position [235, 0]
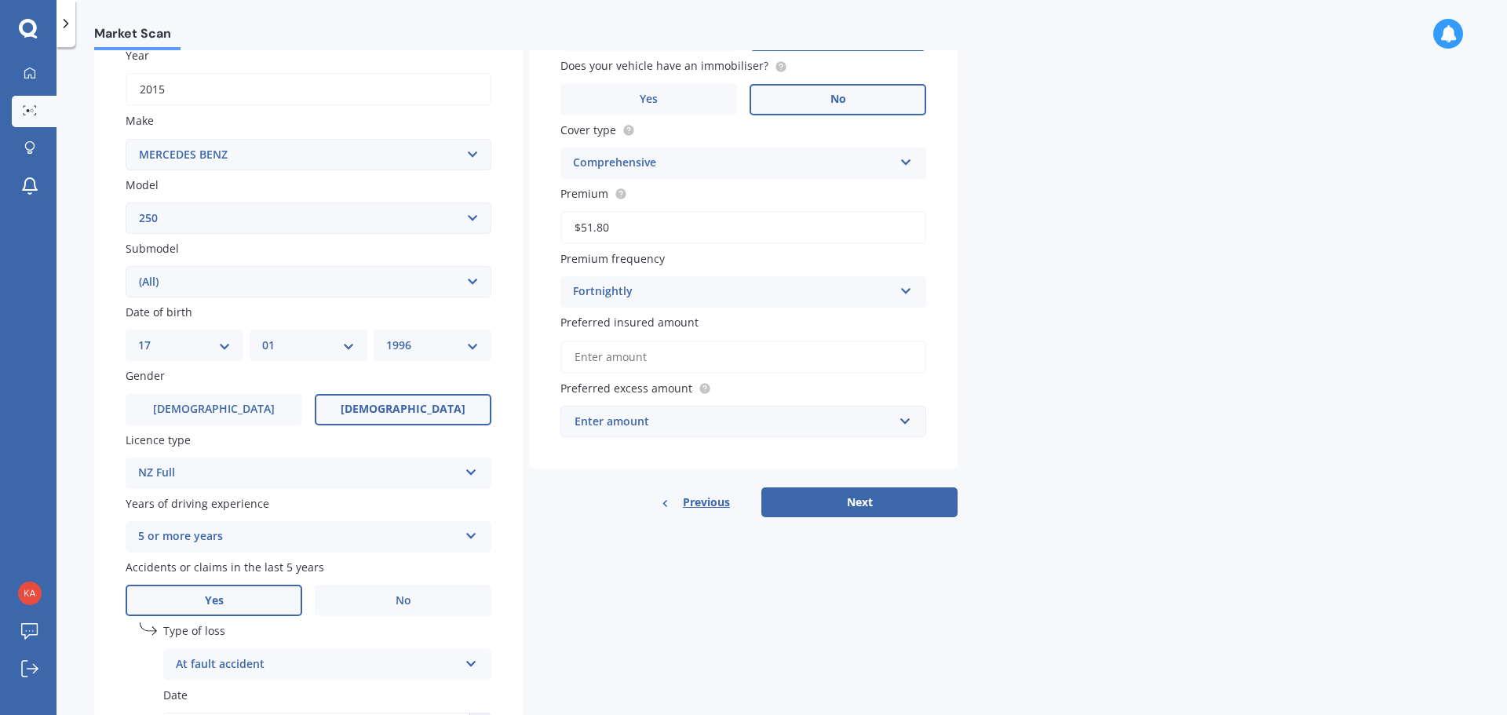
click at [825, 354] on input "Preferred insured amount" at bounding box center [743, 357] width 366 height 33
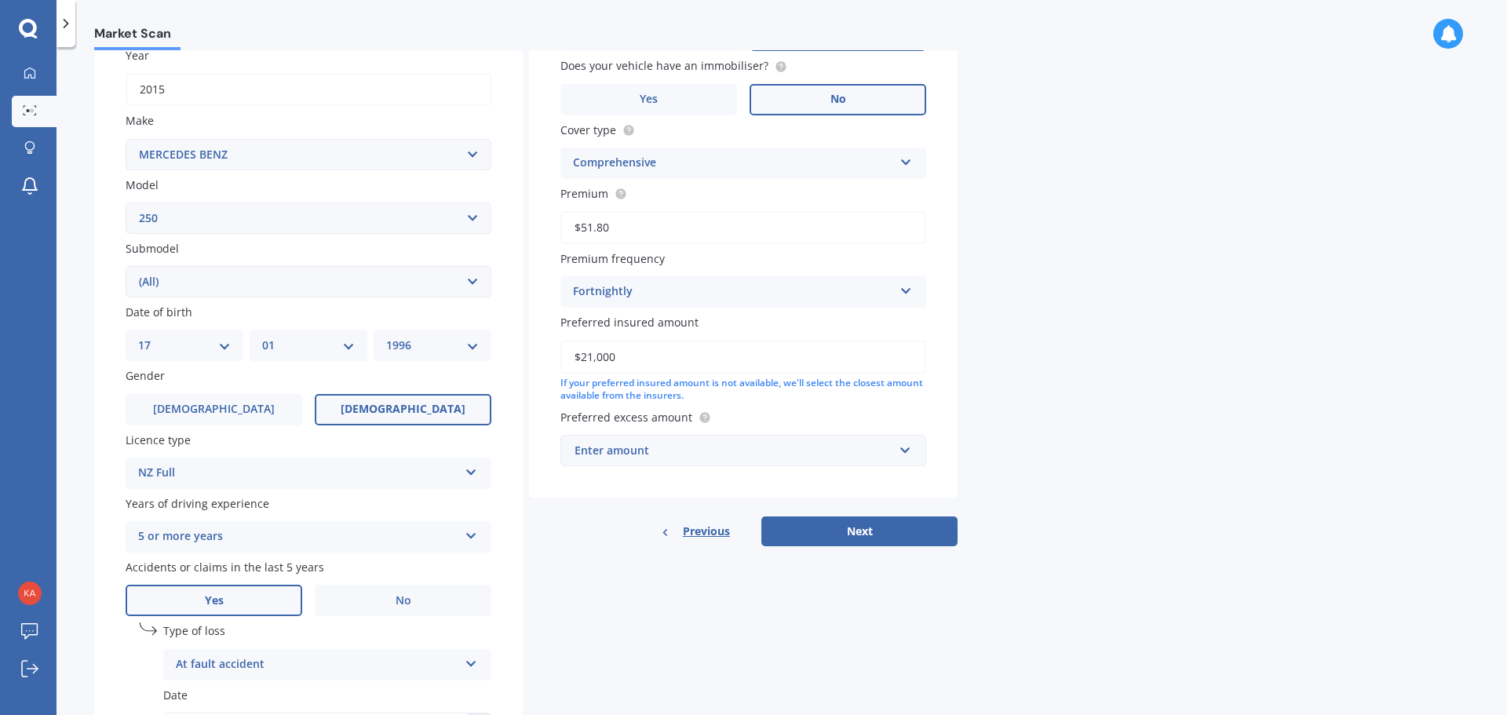
click at [592, 356] on input "$21,000" at bounding box center [743, 357] width 366 height 33
type input "$20,000"
click at [633, 450] on div "Enter amount" at bounding box center [733, 450] width 319 height 17
click at [830, 402] on div "If your preferred insured amount is not available, we'll select the closest amo…" at bounding box center [743, 390] width 366 height 27
click at [757, 454] on div "$100" at bounding box center [733, 450] width 319 height 17
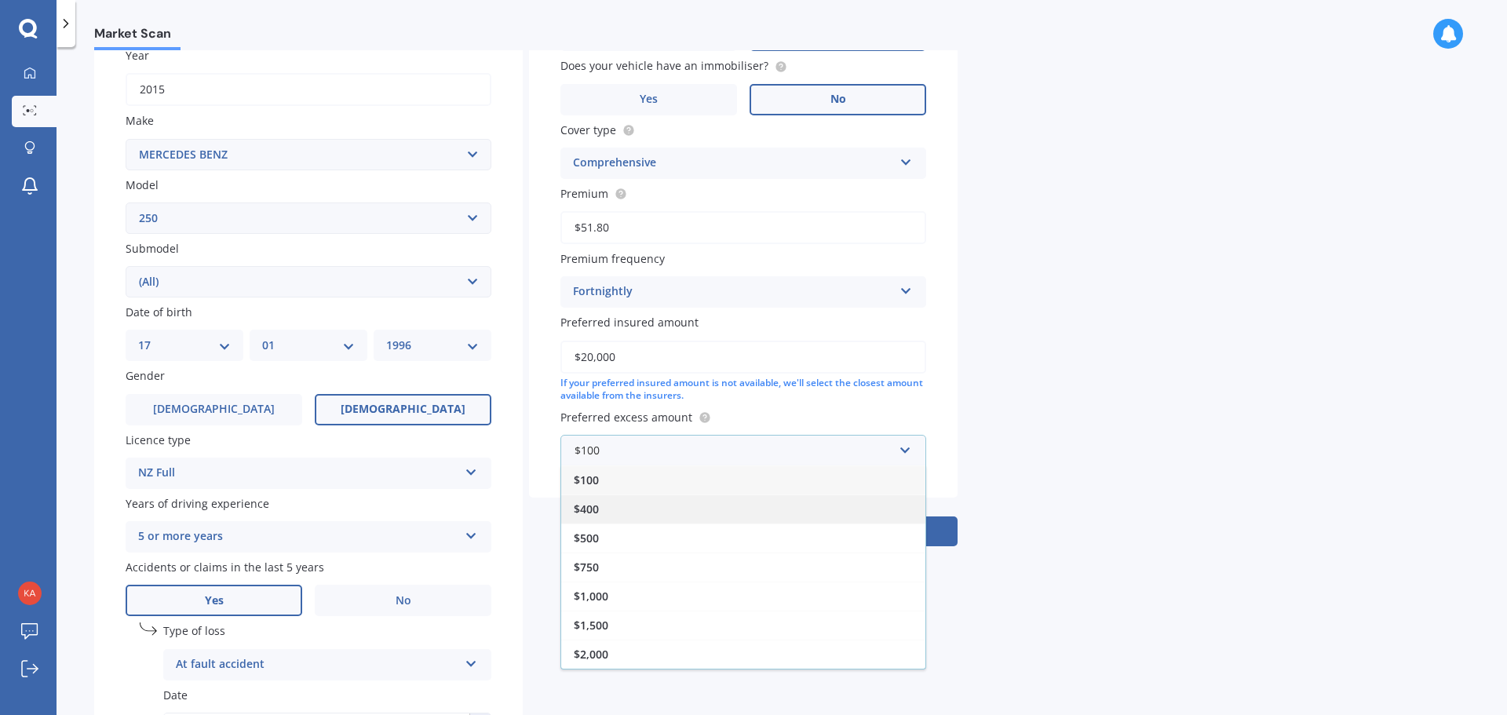
click at [585, 502] on span "$400" at bounding box center [586, 508] width 25 height 15
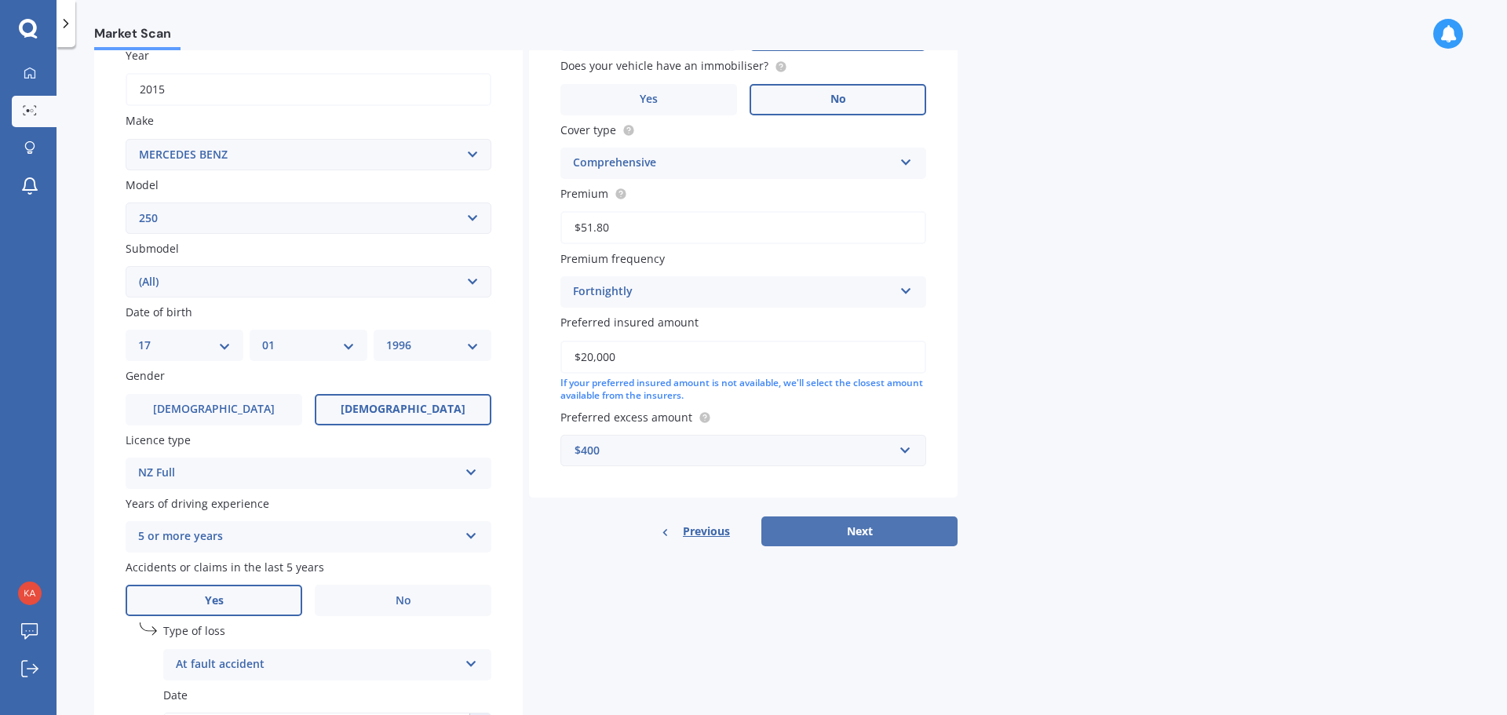
click at [878, 534] on button "Next" at bounding box center [859, 531] width 196 height 30
select select "17"
select select "01"
select select "1996"
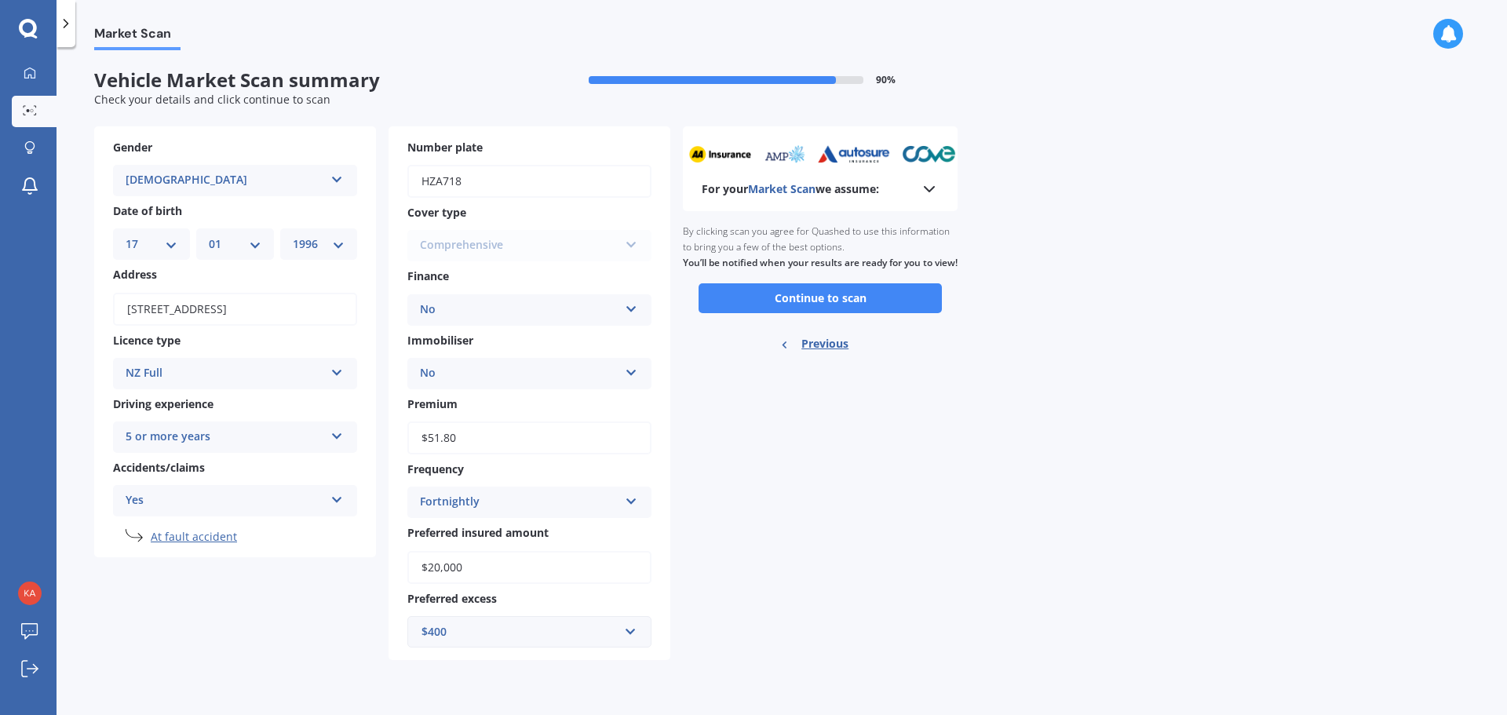
scroll to position [0, 0]
click at [883, 310] on button "Continue to scan" at bounding box center [819, 298] width 243 height 30
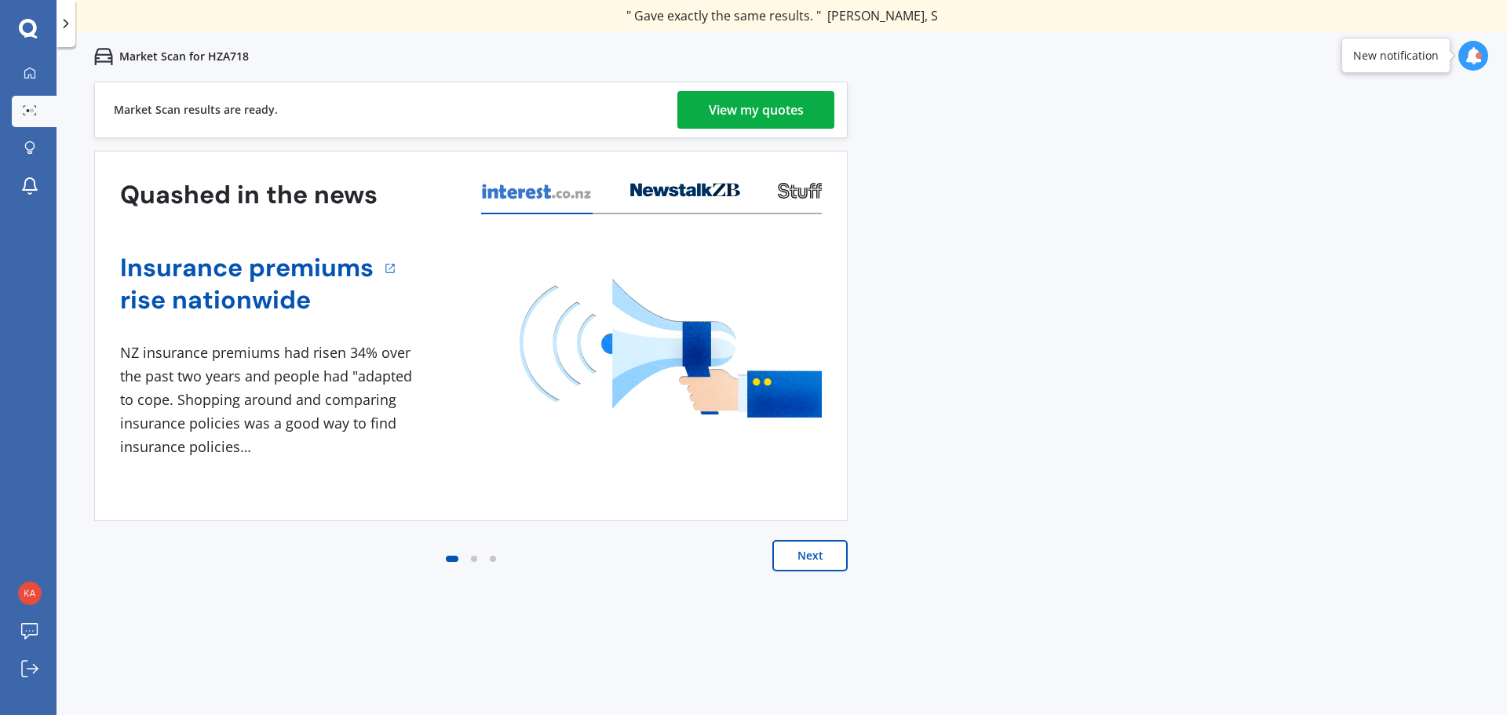
click at [760, 106] on div "View my quotes" at bounding box center [756, 110] width 95 height 38
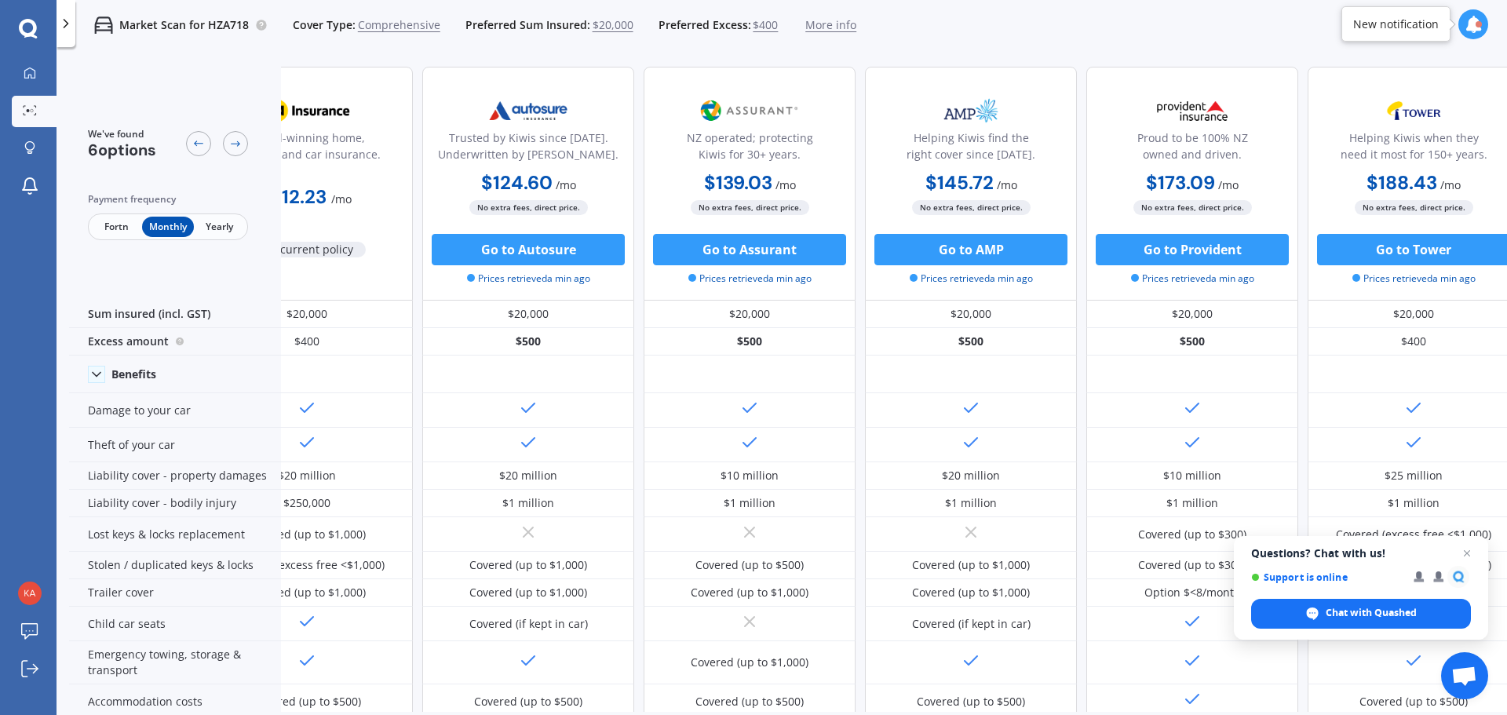
scroll to position [0, 100]
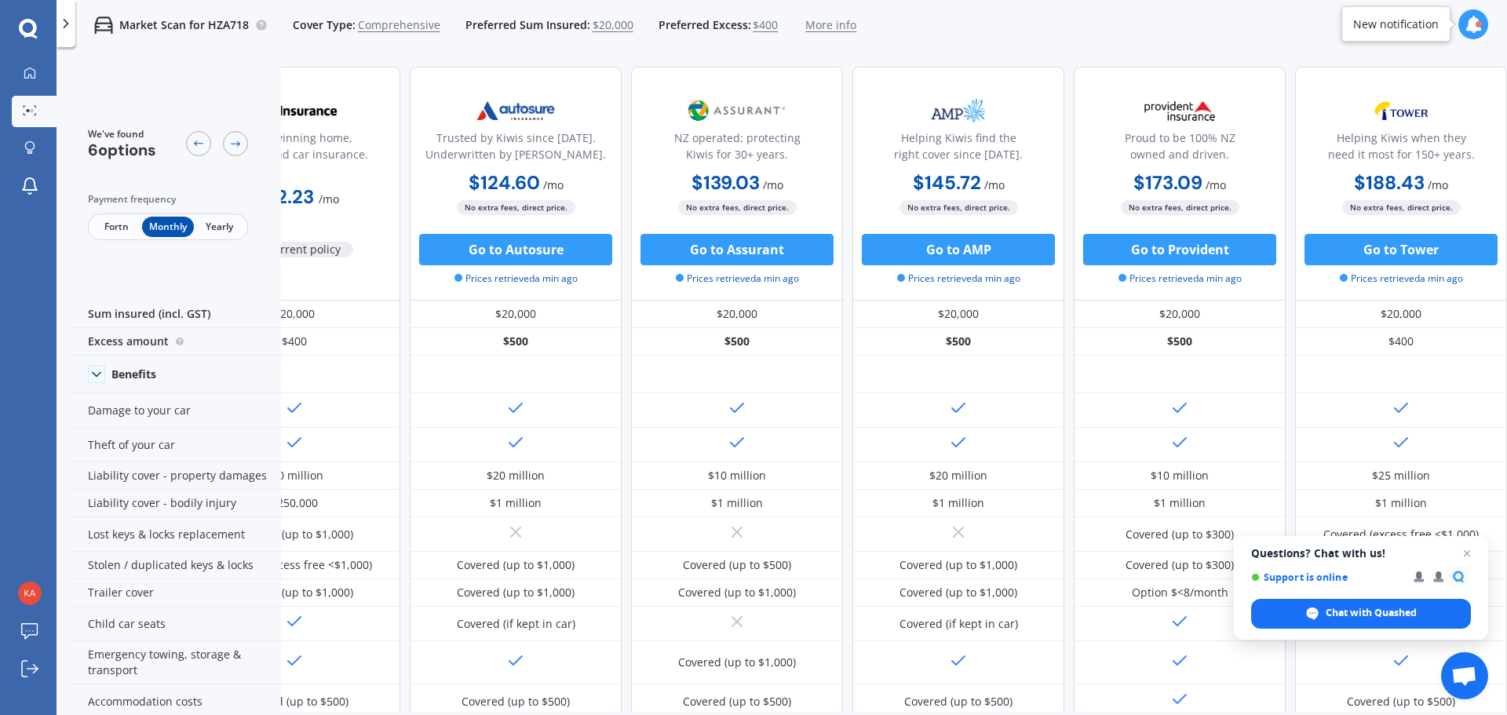
click at [99, 225] on span "Fortn" at bounding box center [116, 227] width 51 height 20
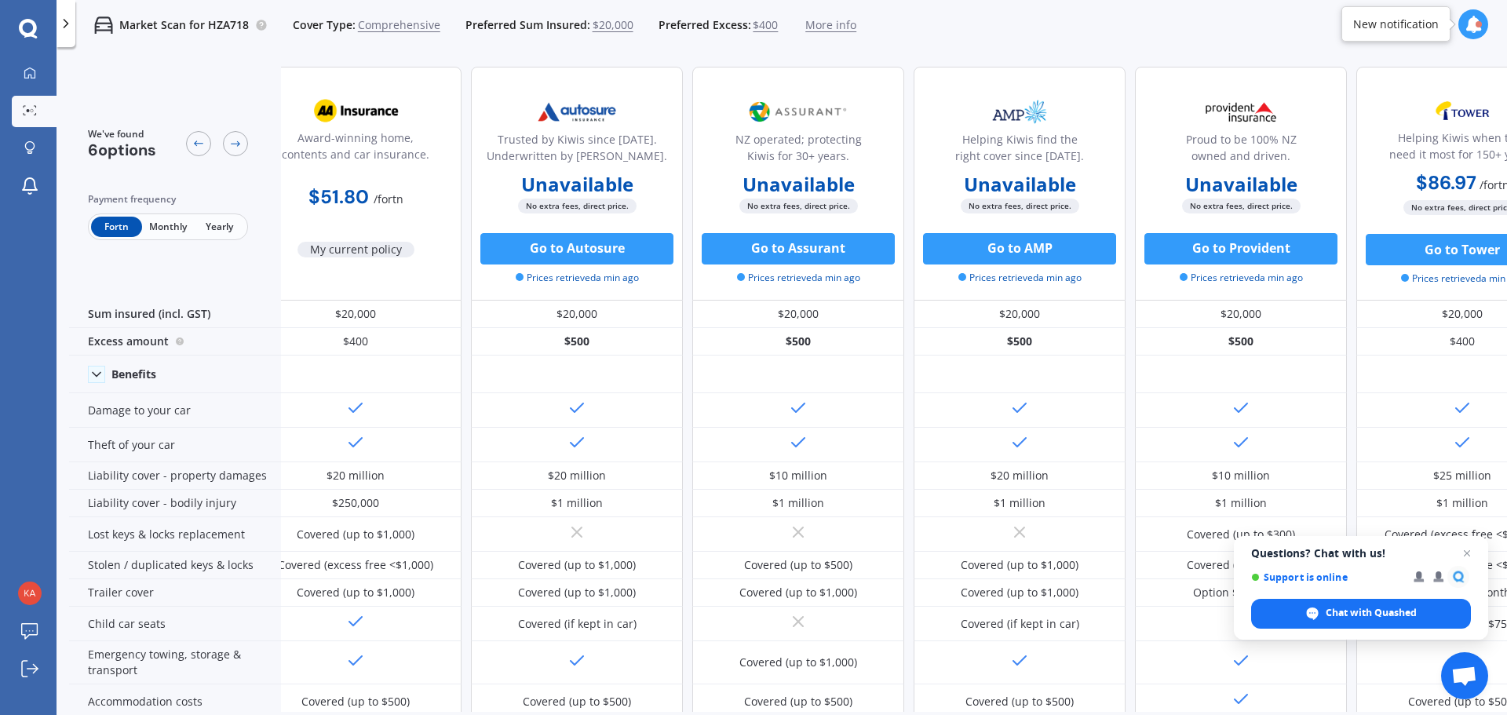
scroll to position [0, 0]
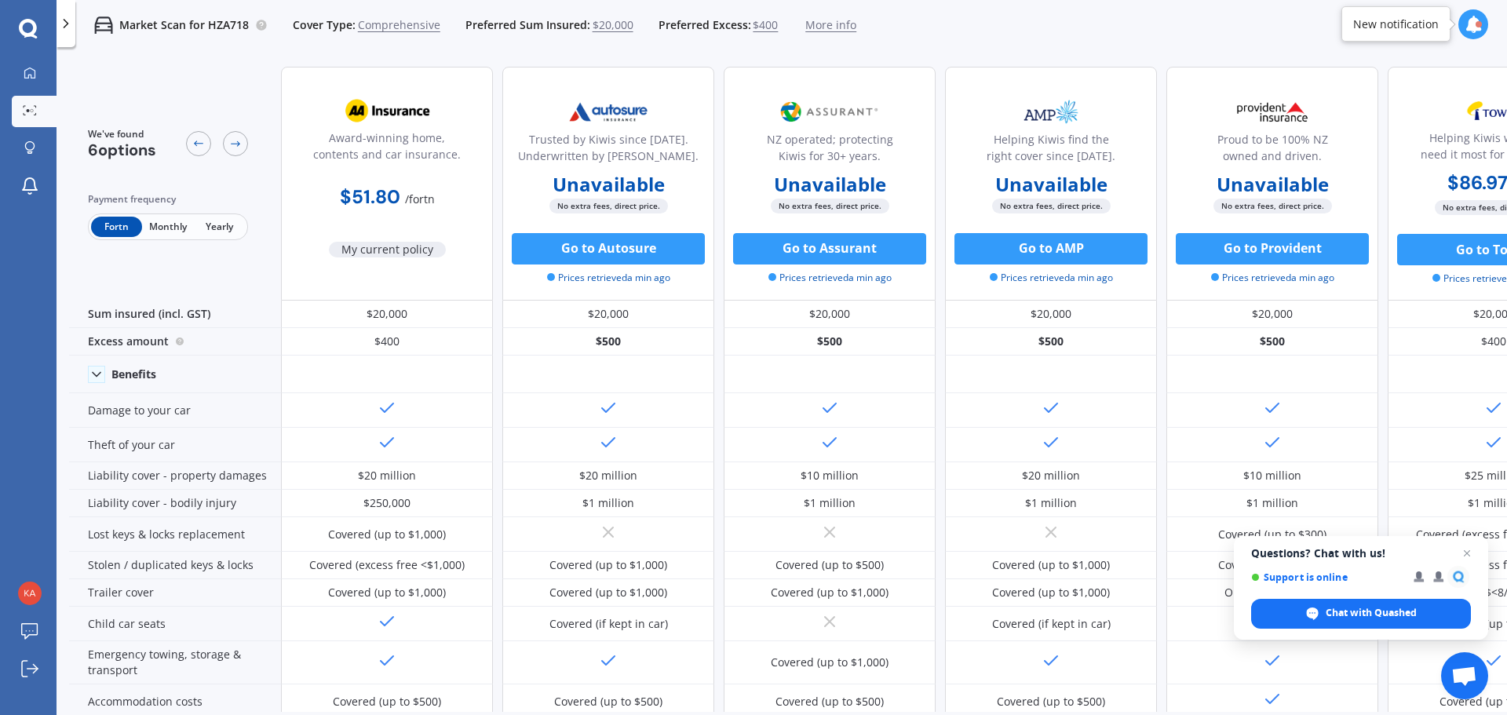
click at [165, 224] on span "Monthly" at bounding box center [167, 227] width 51 height 20
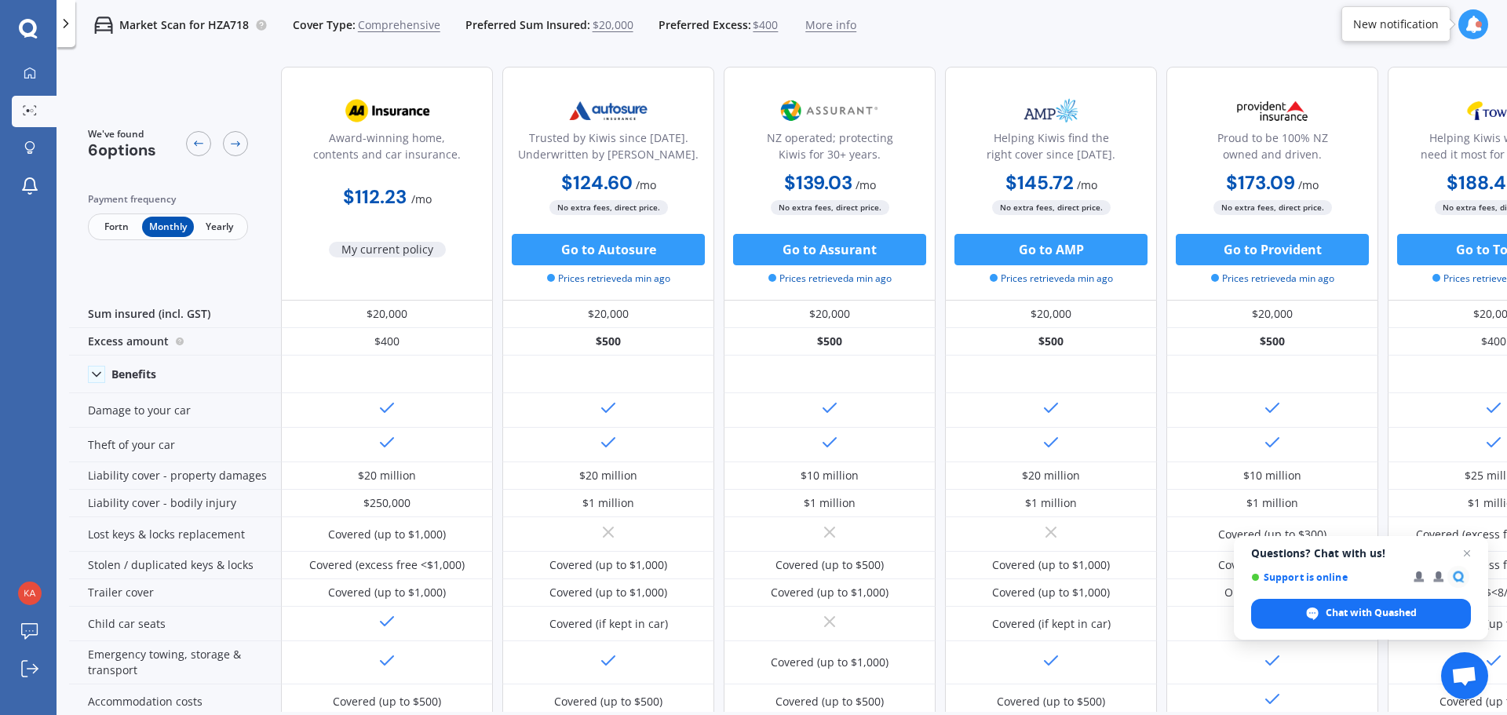
click at [121, 227] on span "Fortn" at bounding box center [116, 227] width 51 height 20
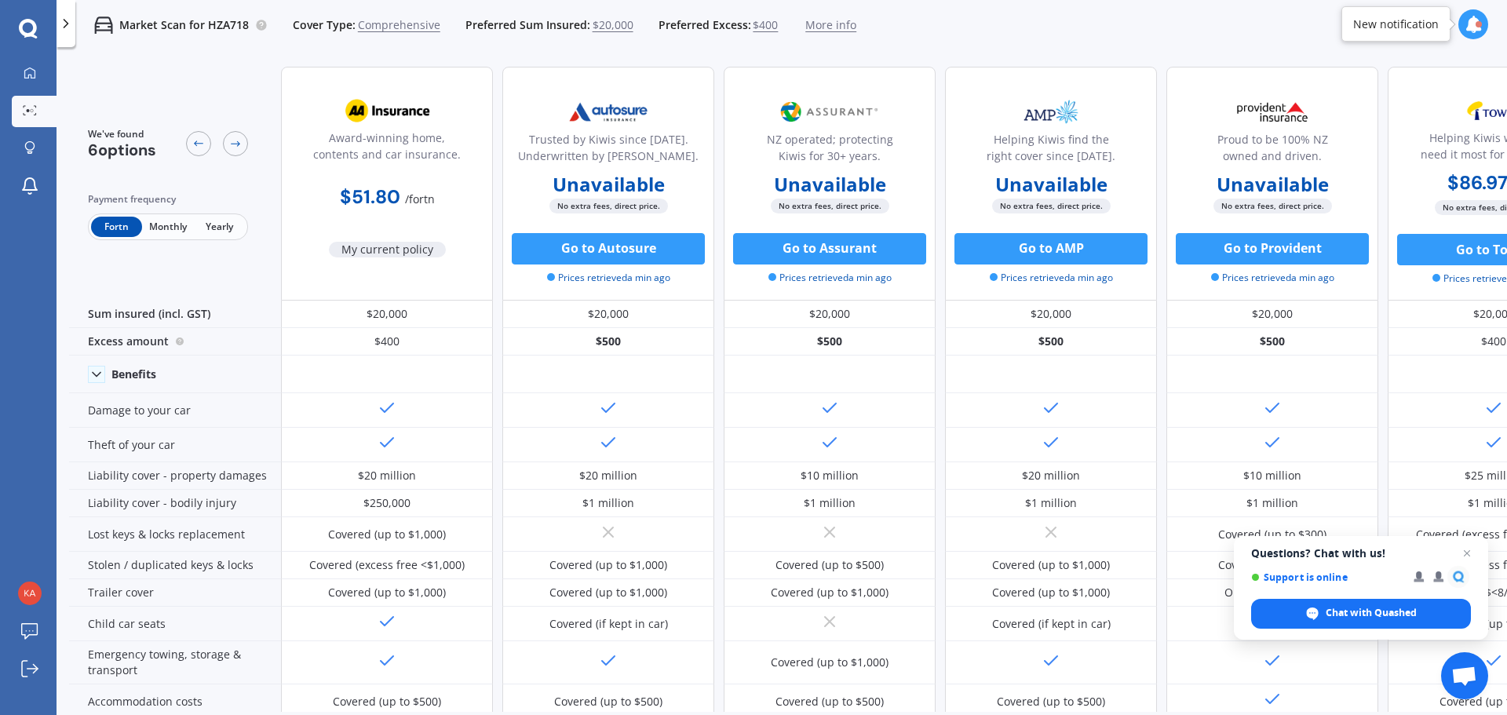
click at [176, 230] on span "Monthly" at bounding box center [167, 227] width 51 height 20
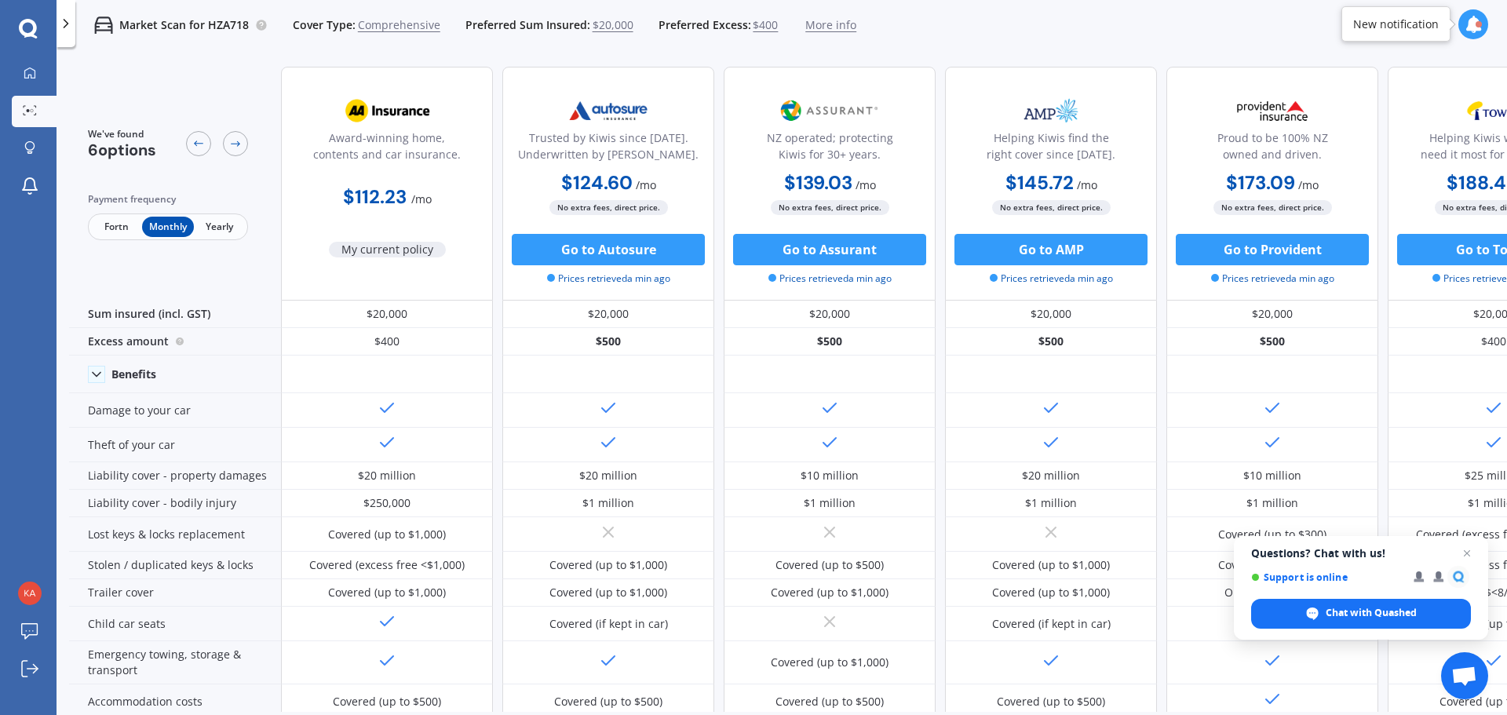
click at [30, 30] on icon at bounding box center [28, 29] width 19 height 20
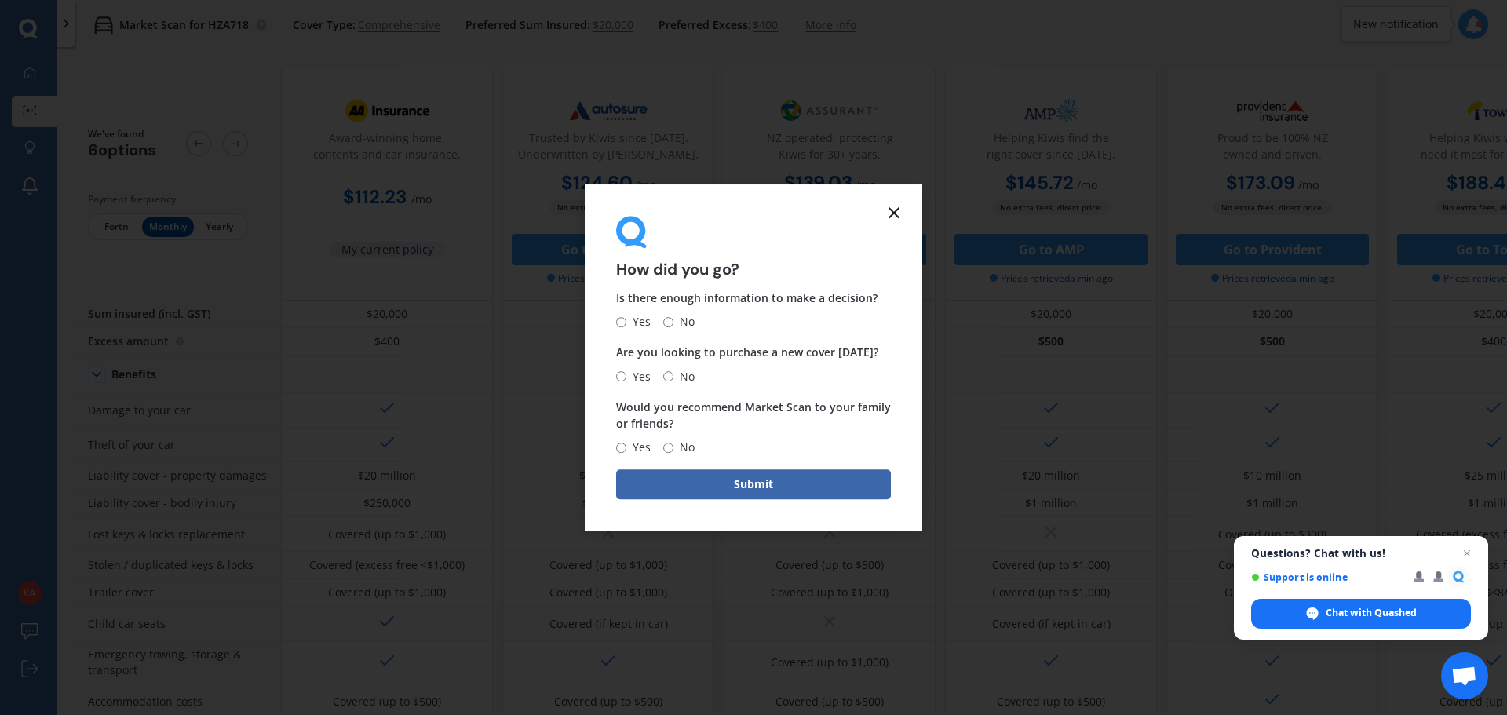
click at [673, 379] on span "No" at bounding box center [683, 376] width 21 height 19
click at [673, 379] on input "No" at bounding box center [668, 376] width 10 height 10
radio input "true"
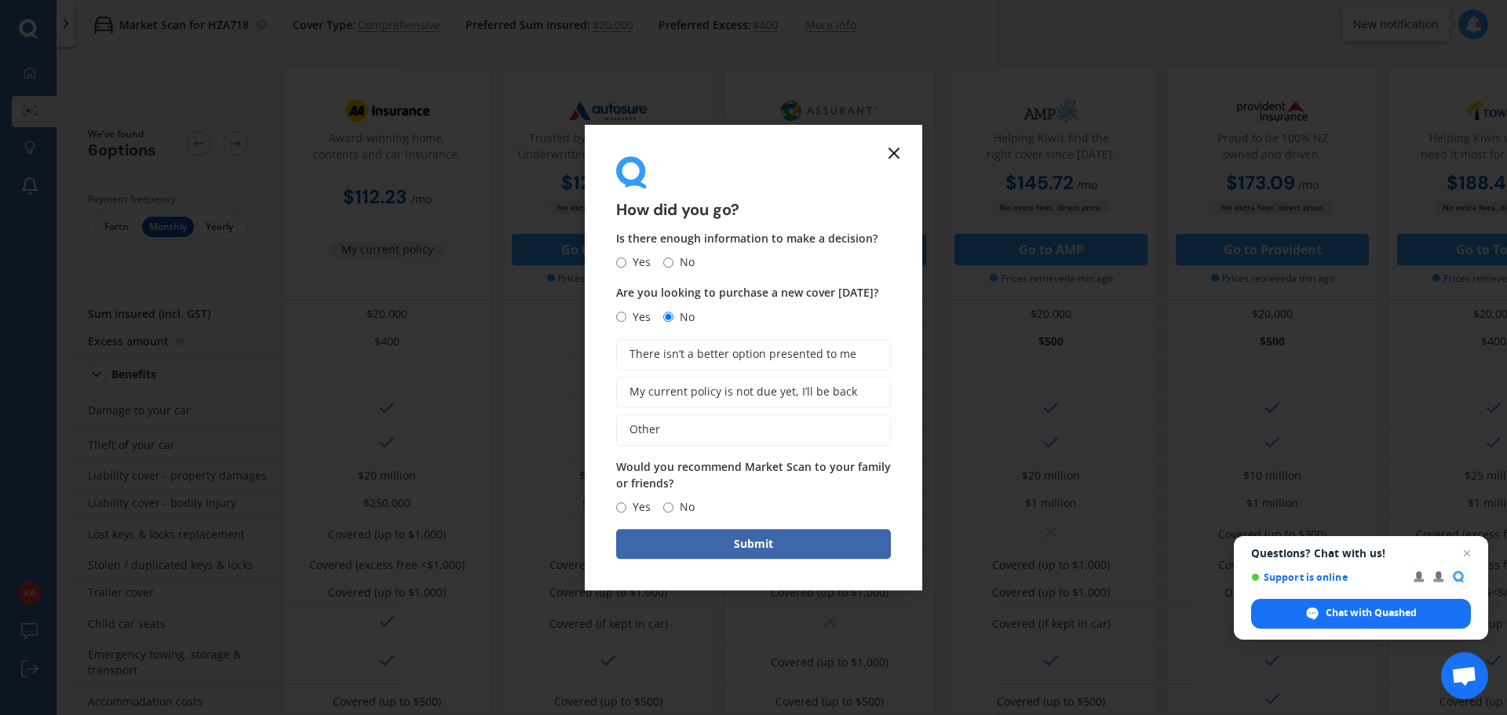
click at [899, 150] on icon at bounding box center [893, 153] width 19 height 19
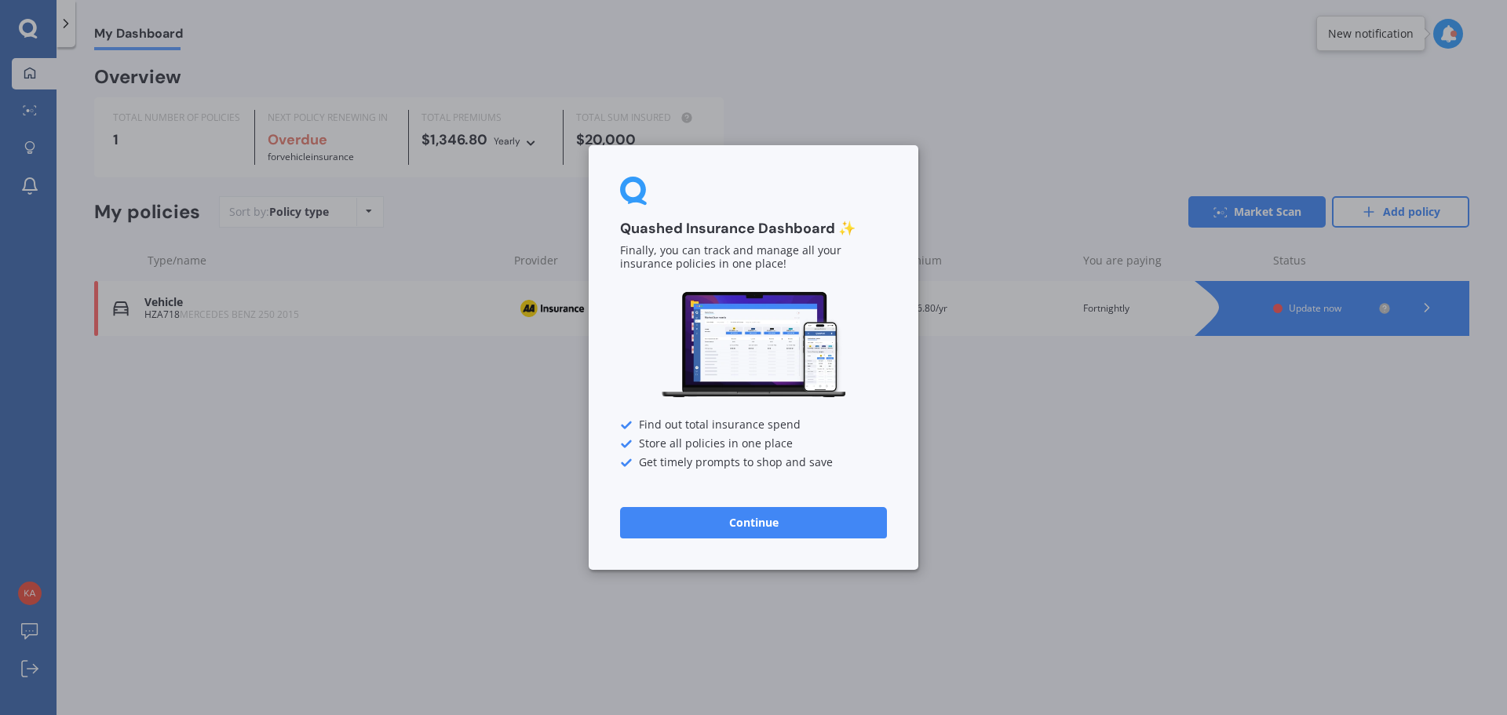
click at [779, 520] on button "Continue" at bounding box center [753, 522] width 267 height 31
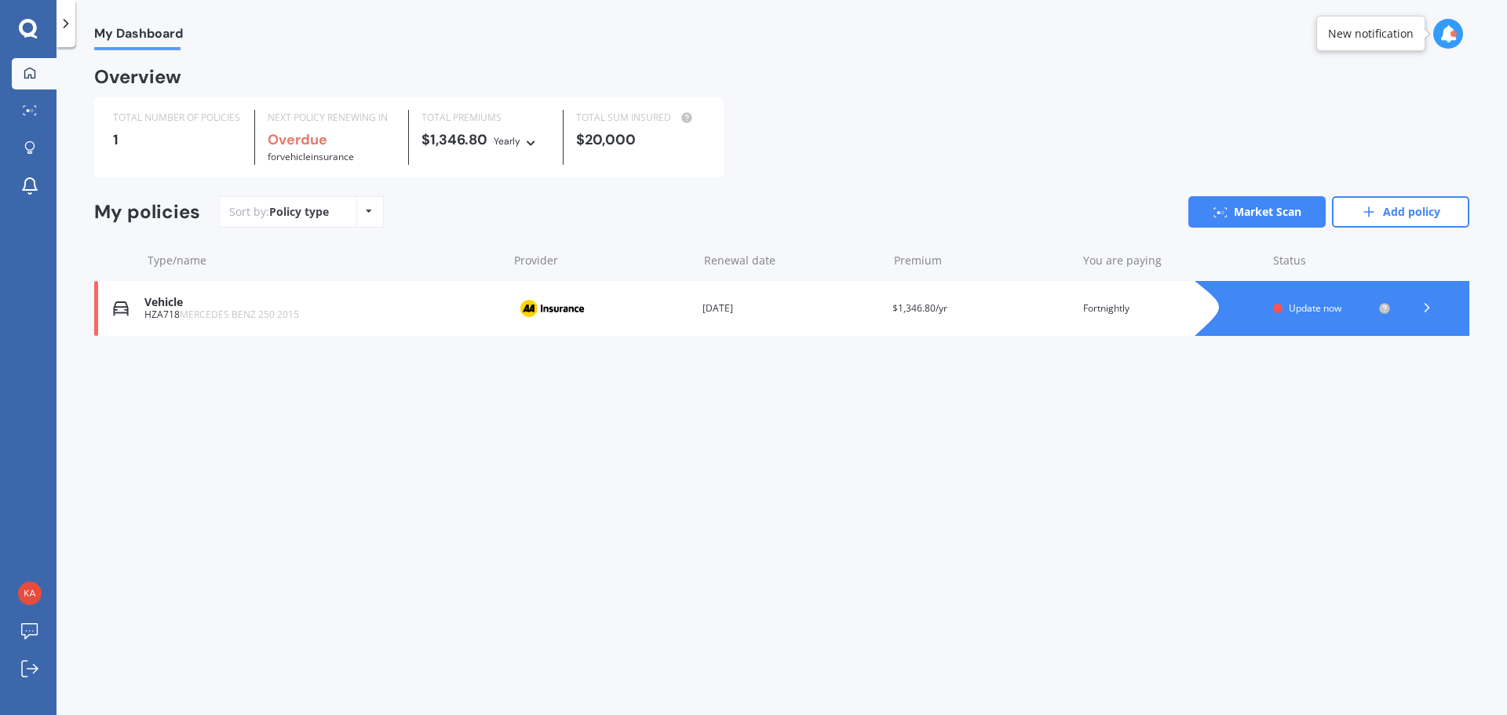
click at [669, 481] on div "My Dashboard Overview TOTAL NUMBER OF POLICIES 1 NEXT POLICY RENEWING IN Overdu…" at bounding box center [782, 384] width 1450 height 668
click at [1384, 222] on link "Add policy" at bounding box center [1400, 211] width 137 height 31
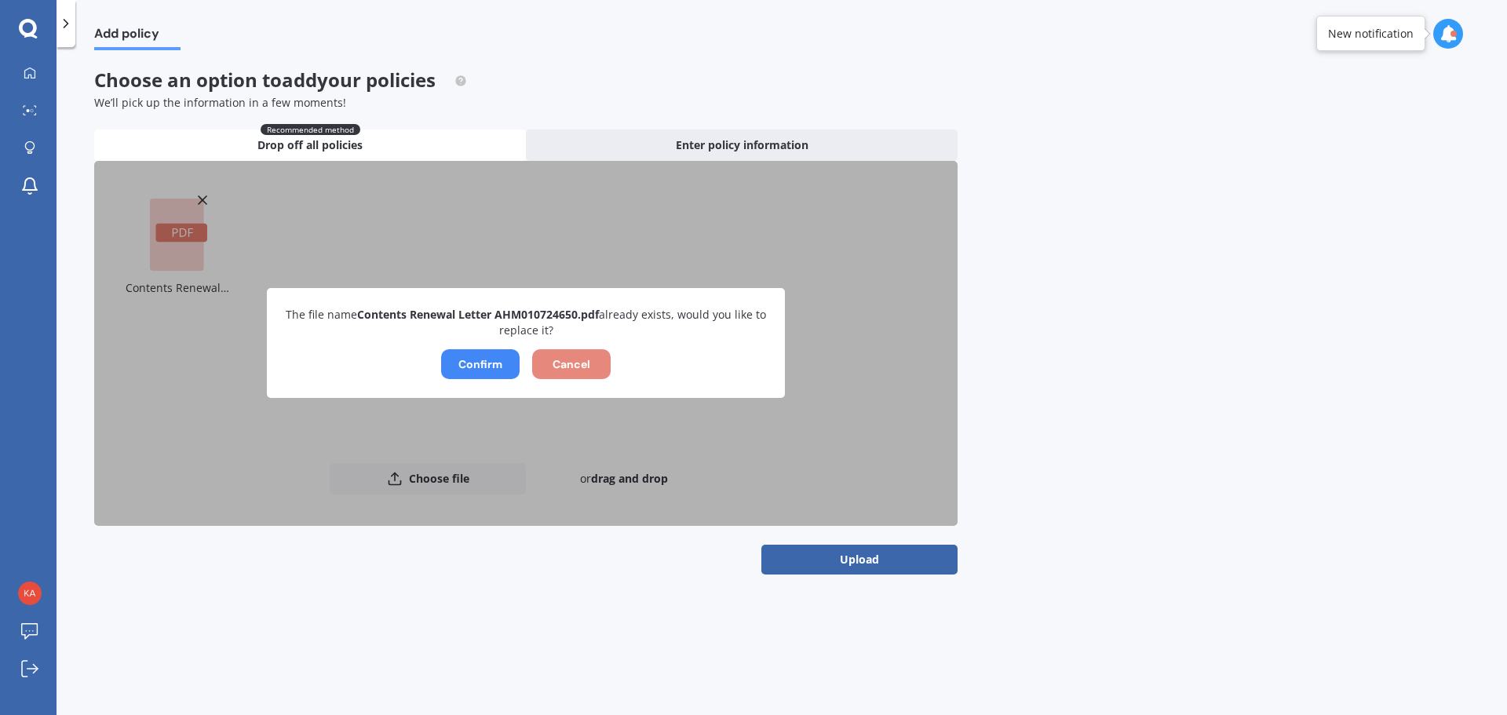
click at [572, 366] on button "Cancel" at bounding box center [571, 364] width 78 height 30
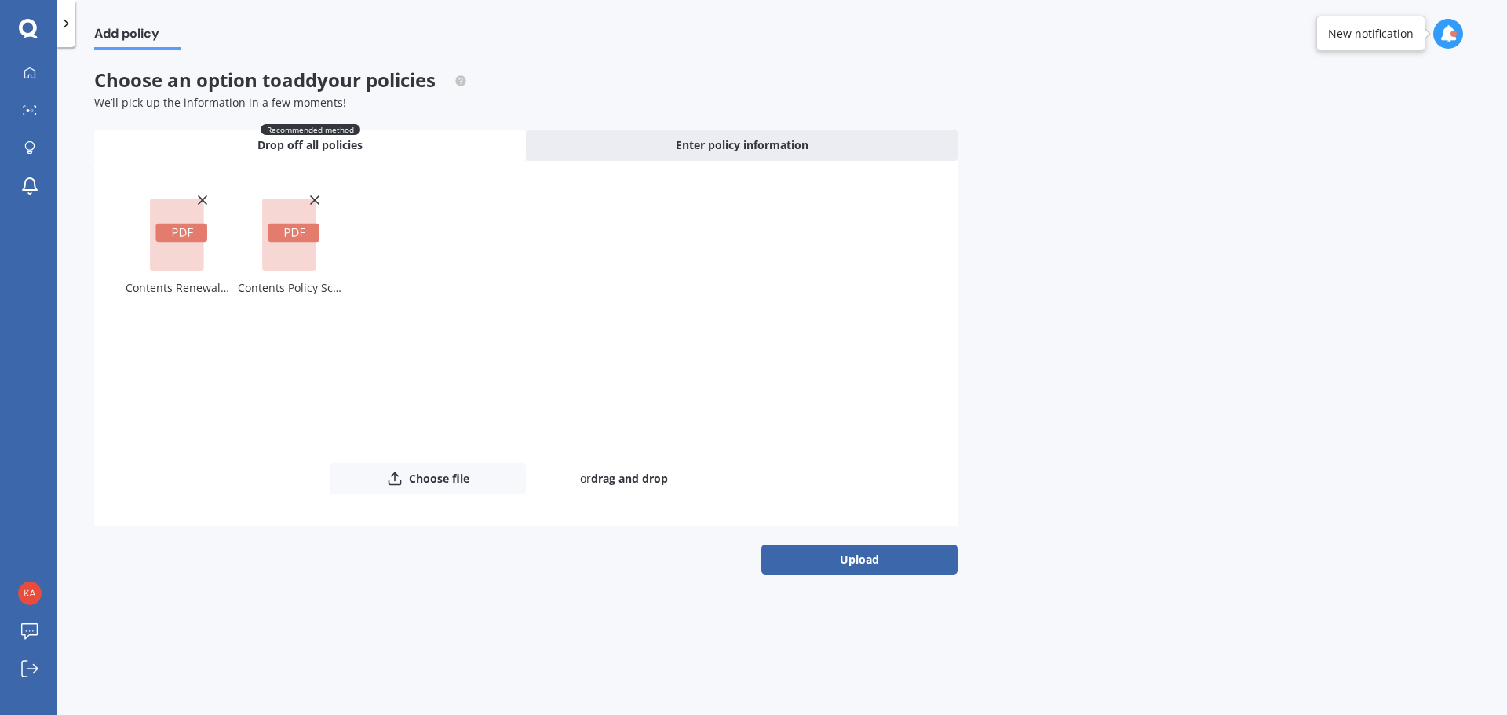
drag, startPoint x: 887, startPoint y: 558, endPoint x: 866, endPoint y: 553, distance: 20.9
click at [887, 558] on button "Upload" at bounding box center [859, 560] width 196 height 30
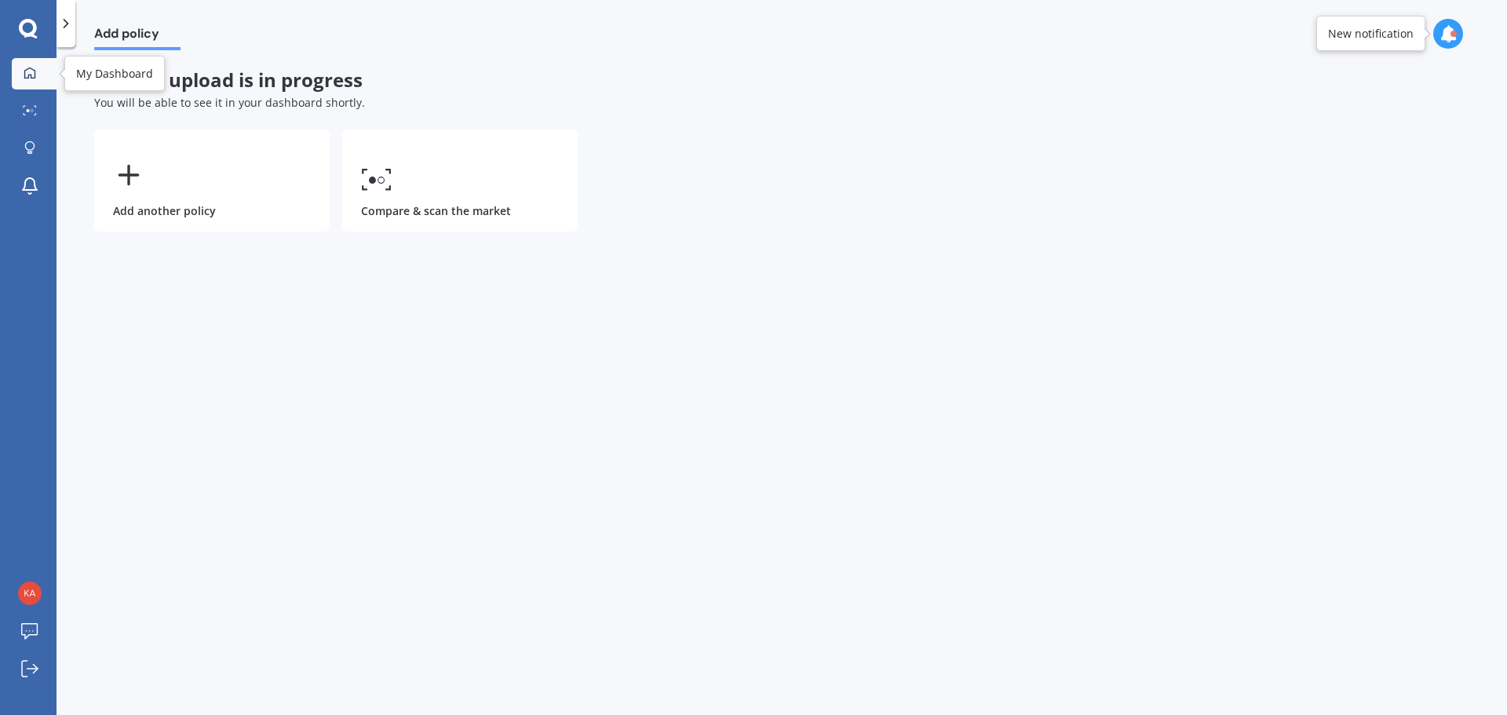
click at [37, 73] on div at bounding box center [30, 74] width 24 height 14
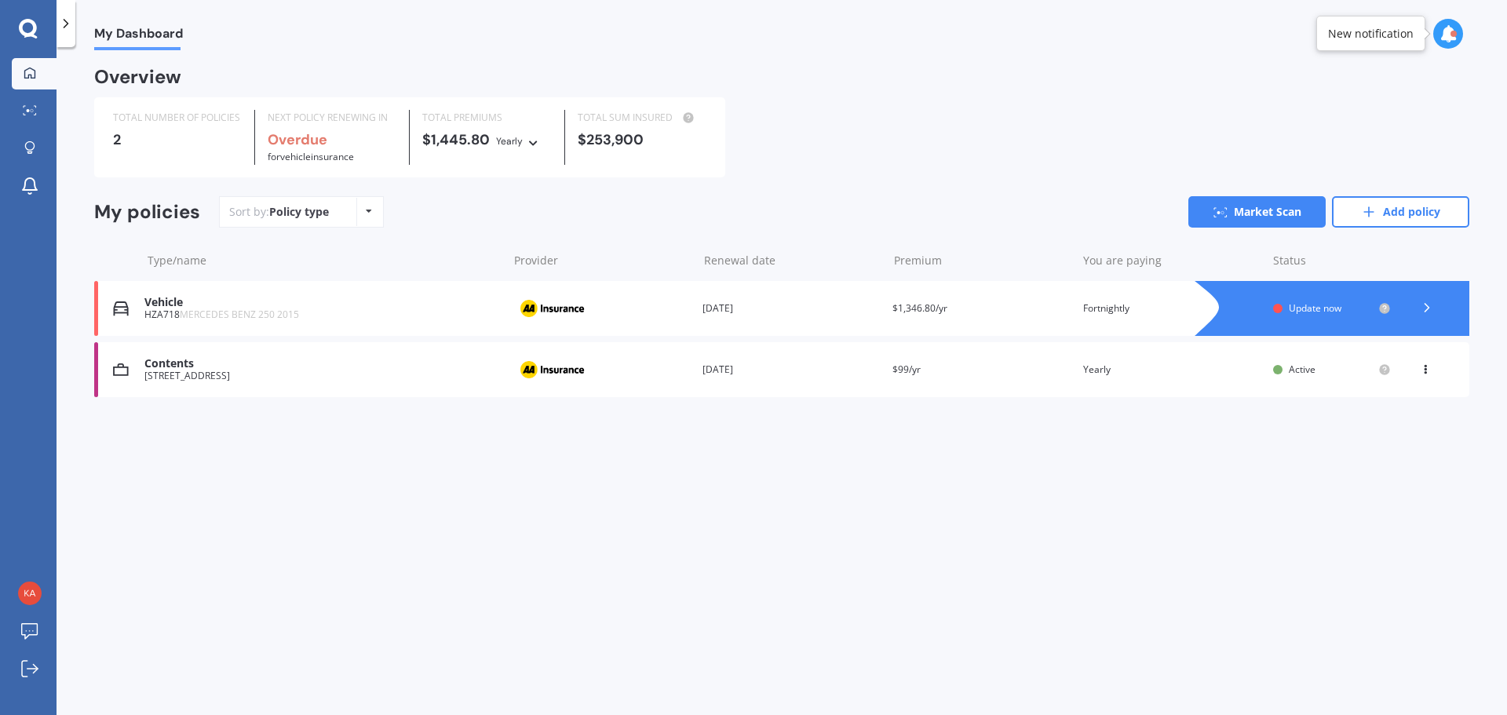
click at [1305, 371] on span "Active" at bounding box center [1302, 369] width 27 height 13
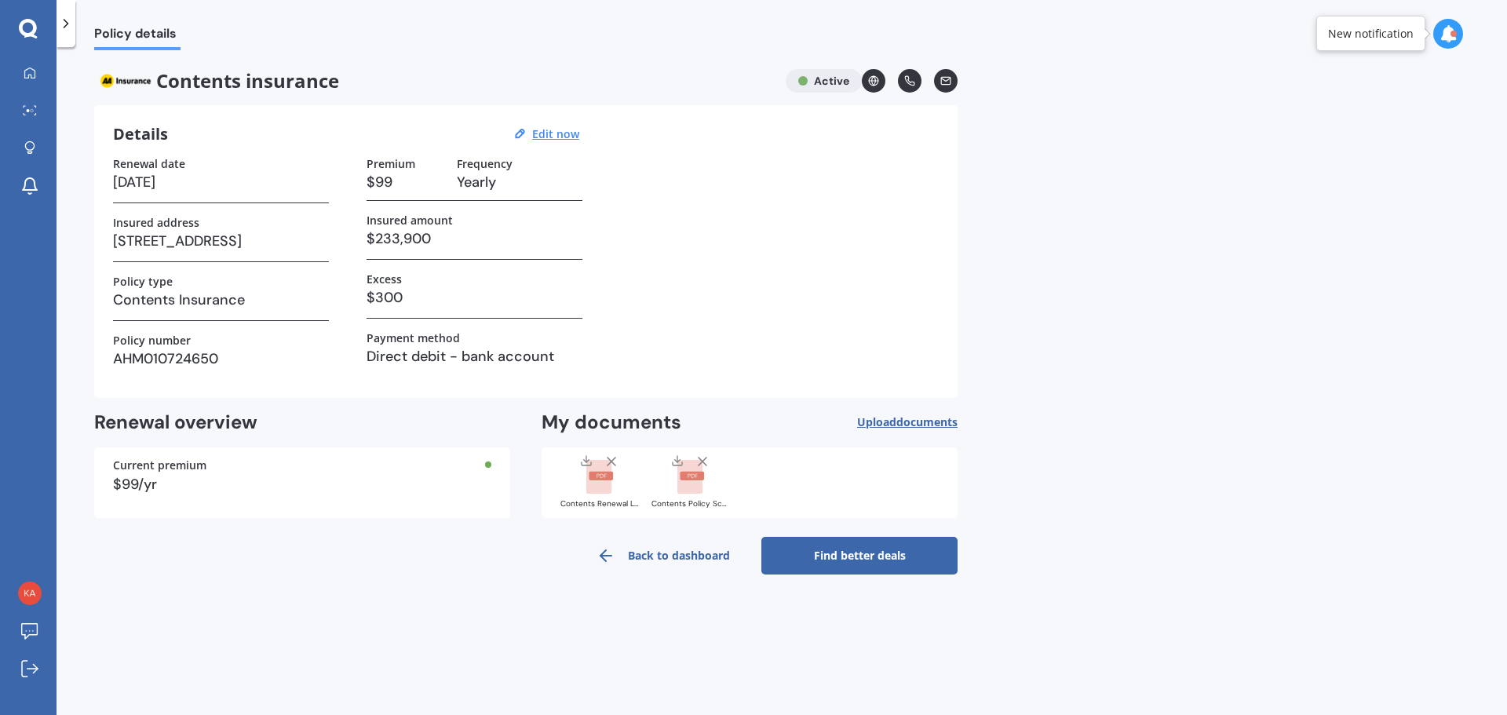
click at [860, 557] on link "Find better deals" at bounding box center [859, 556] width 196 height 38
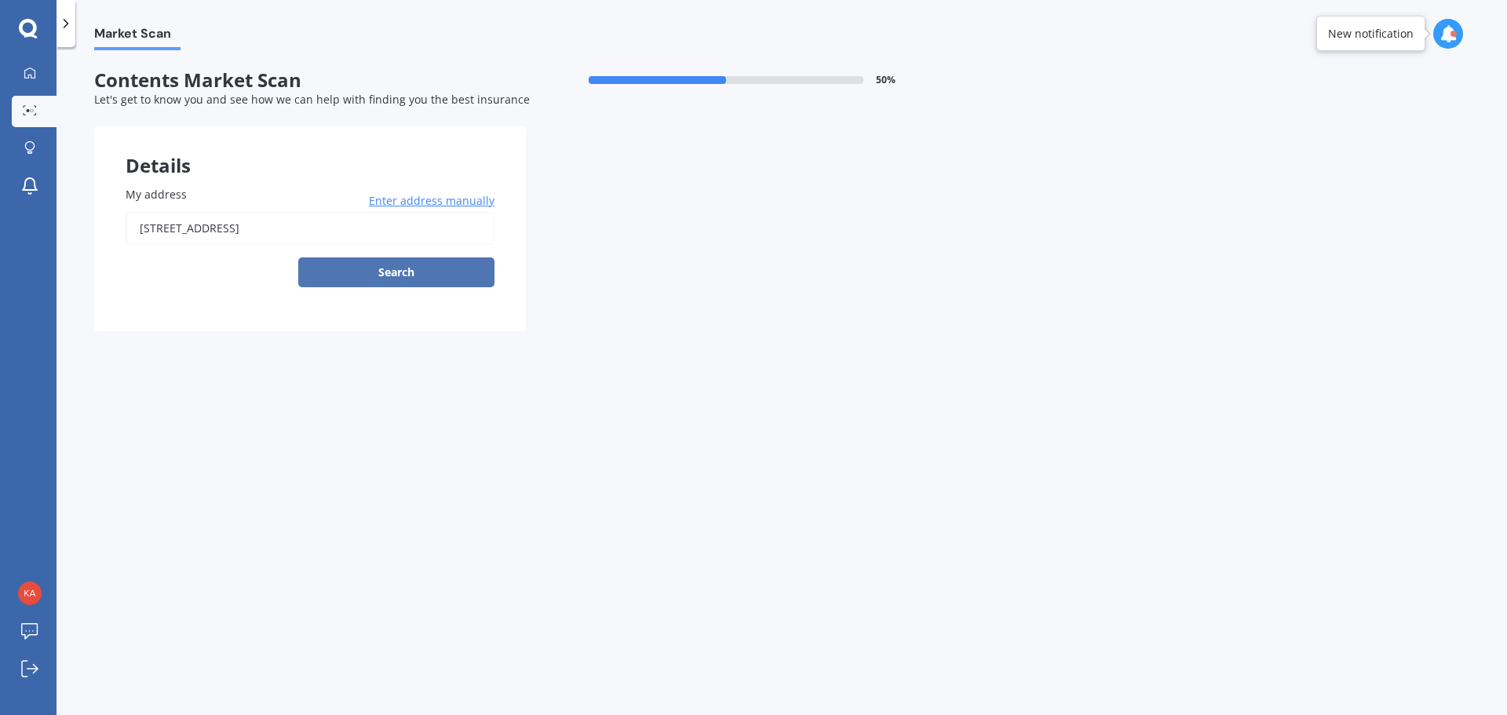
click at [356, 273] on button "Search" at bounding box center [396, 272] width 196 height 30
click at [265, 235] on input "50 Overtoun Terrace Hataitai, Wellington 6021" at bounding box center [310, 228] width 369 height 33
click at [370, 232] on input "50 Overtoun Terrace Hataitai, Wellington 6021" at bounding box center [310, 228] width 369 height 33
type input "50 Overtoun Terrace, Hataitai, Wellington 6021"
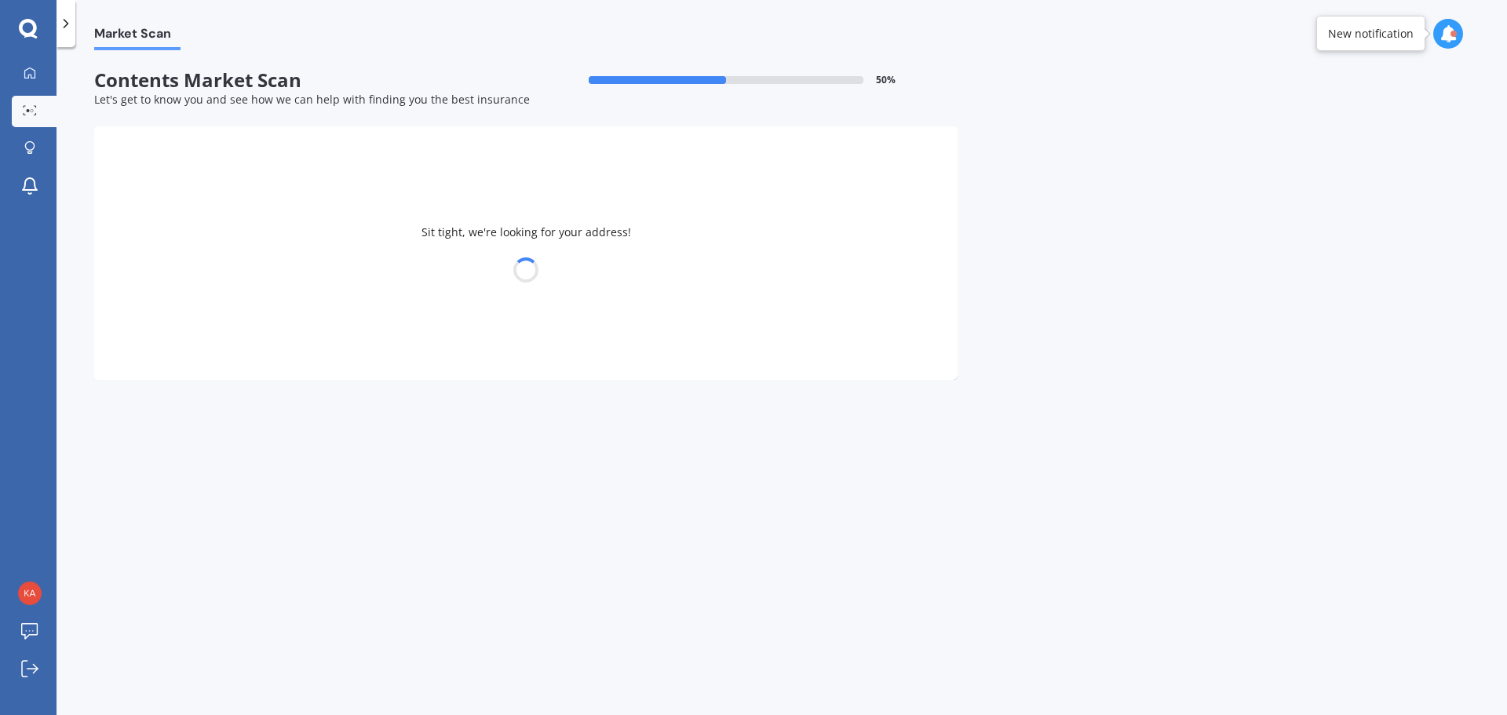
select select "17"
select select "01"
select select "1996"
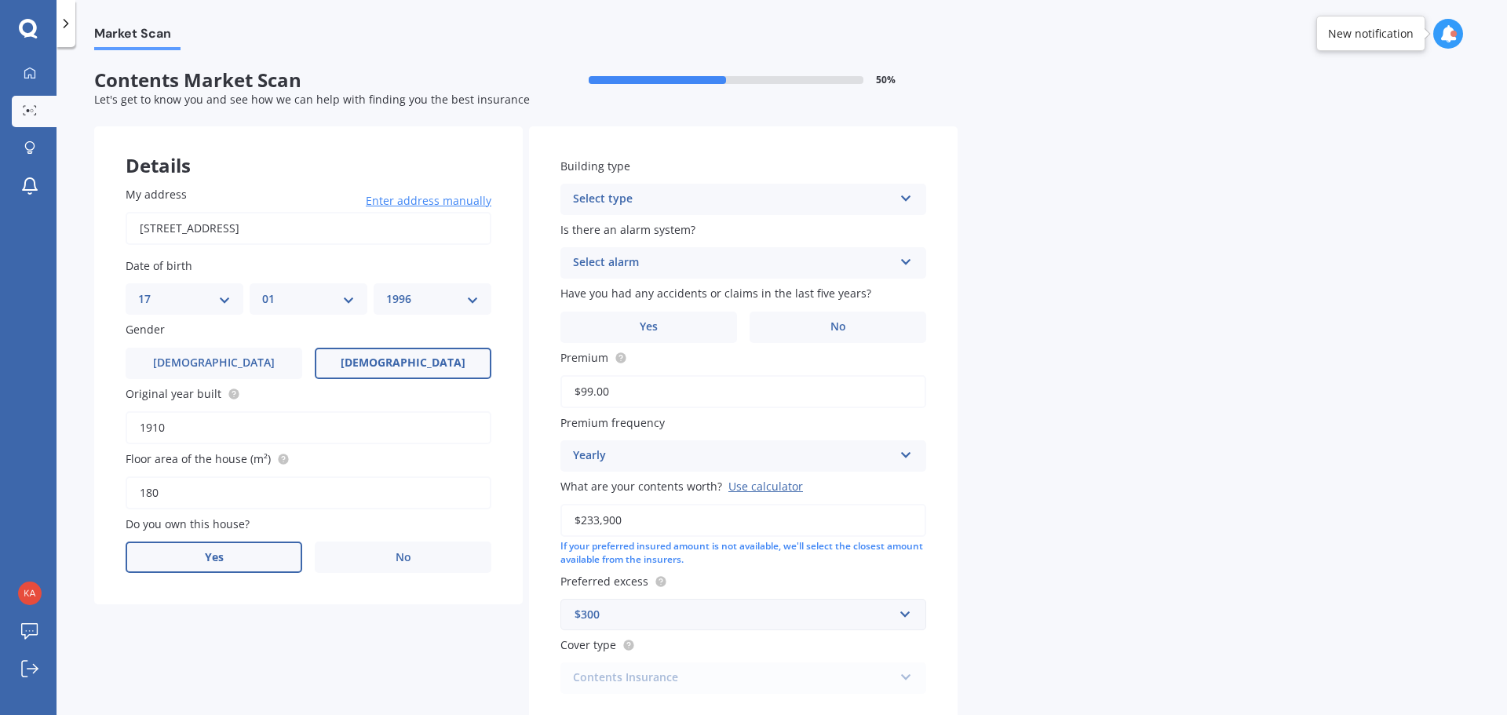
click at [258, 559] on label "Yes" at bounding box center [214, 557] width 177 height 31
click at [0, 0] on input "Yes" at bounding box center [0, 0] width 0 height 0
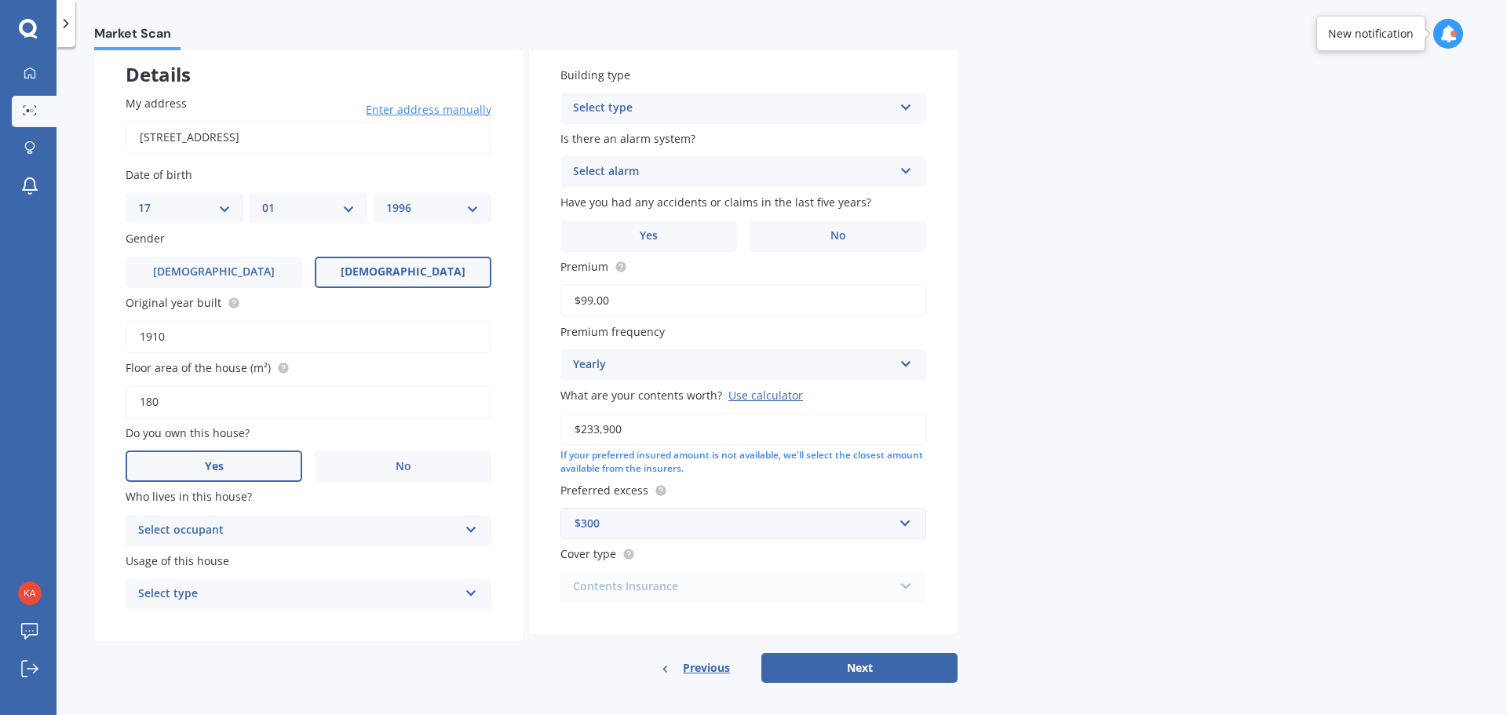
scroll to position [100, 0]
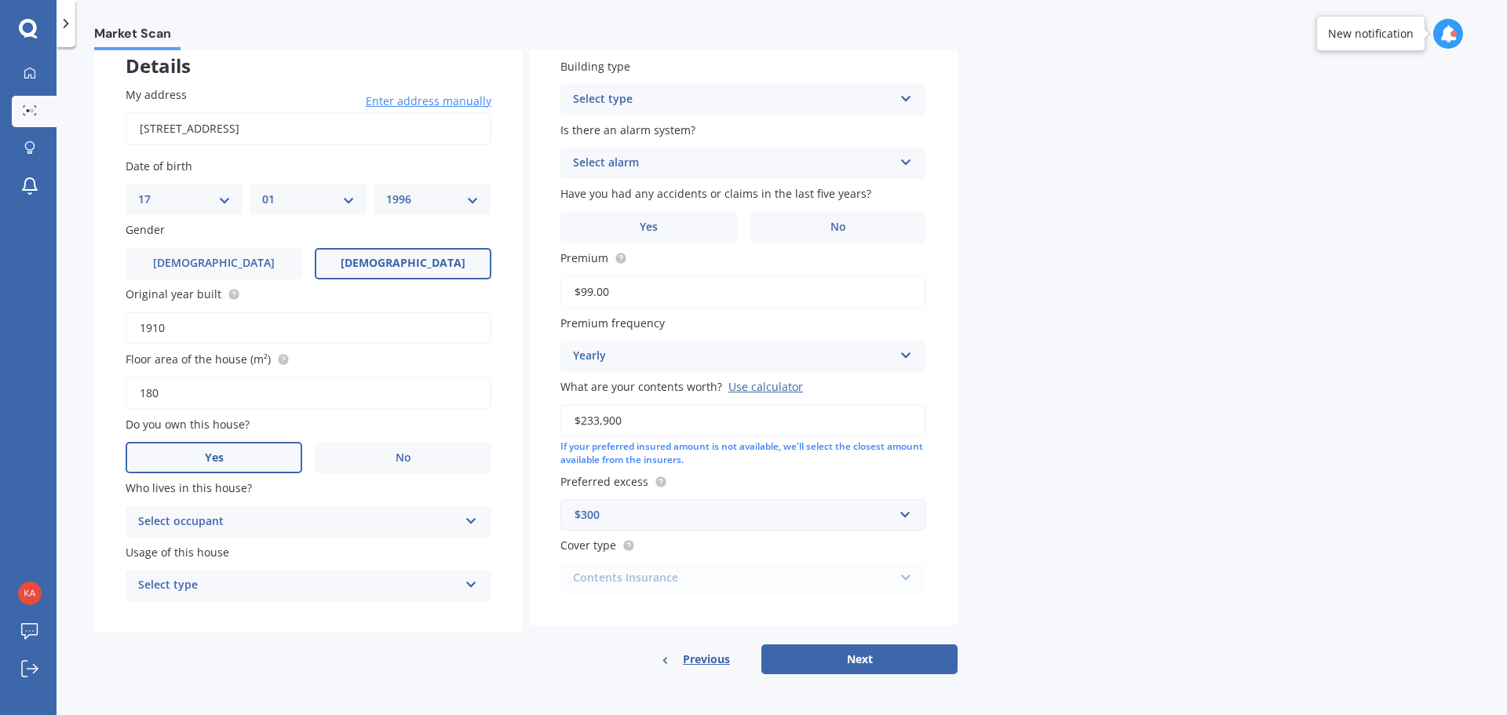
click at [230, 516] on div "Select occupant" at bounding box center [298, 521] width 320 height 19
click at [205, 553] on div "Owner" at bounding box center [308, 552] width 364 height 28
click at [224, 587] on div "Select type" at bounding box center [298, 585] width 320 height 19
click at [226, 618] on div "Permanent" at bounding box center [308, 616] width 364 height 28
click at [653, 97] on div "Select type" at bounding box center [733, 99] width 320 height 19
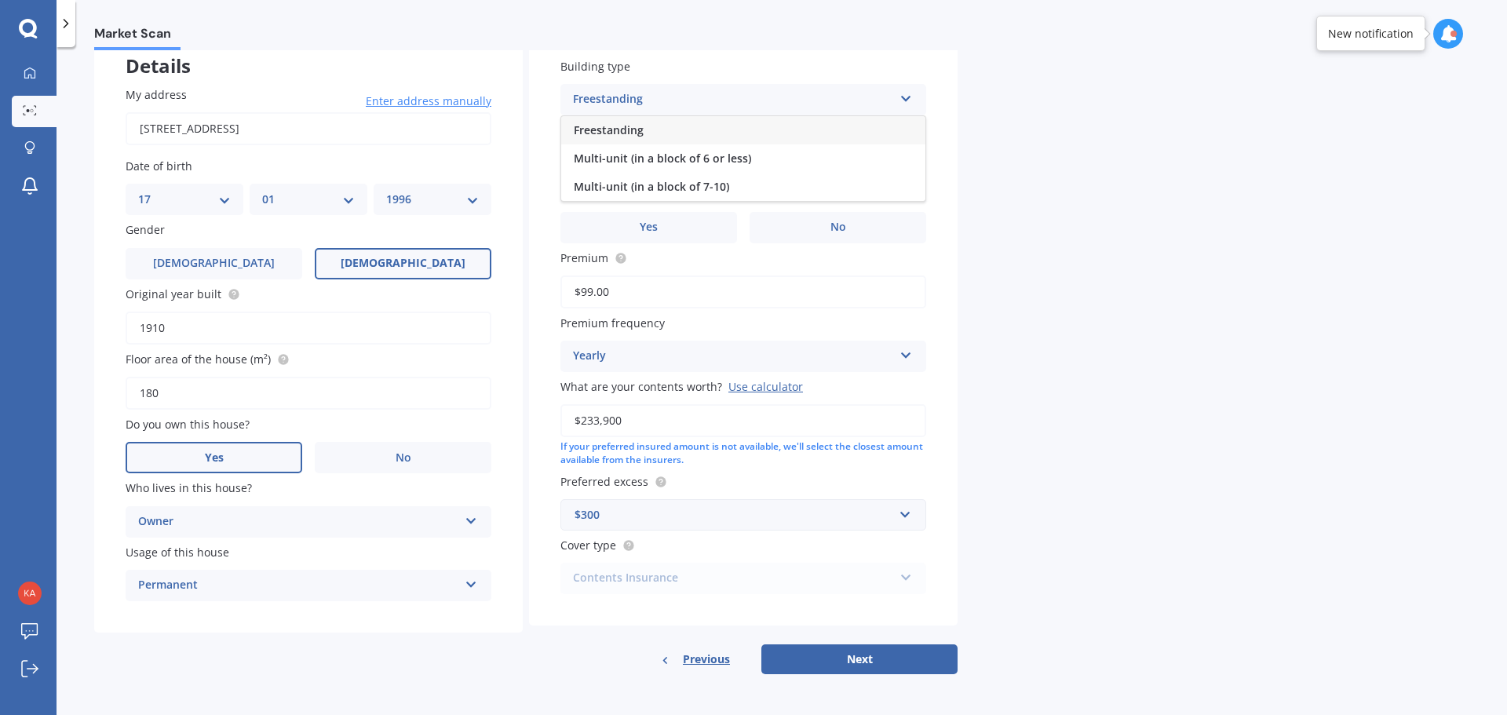
click at [664, 136] on div "Freestanding" at bounding box center [743, 130] width 364 height 28
click at [644, 158] on div "Select alarm" at bounding box center [733, 163] width 320 height 19
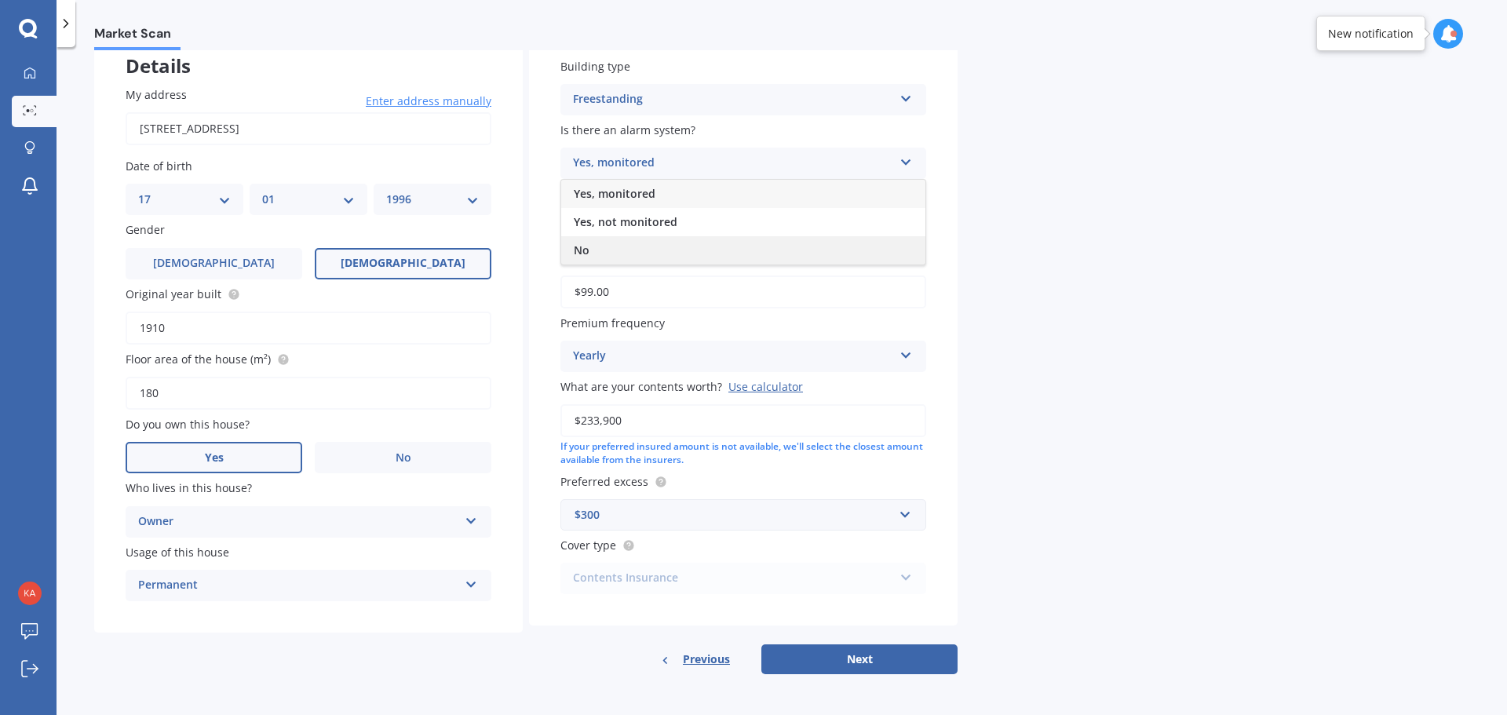
click at [613, 250] on div "No" at bounding box center [743, 250] width 364 height 28
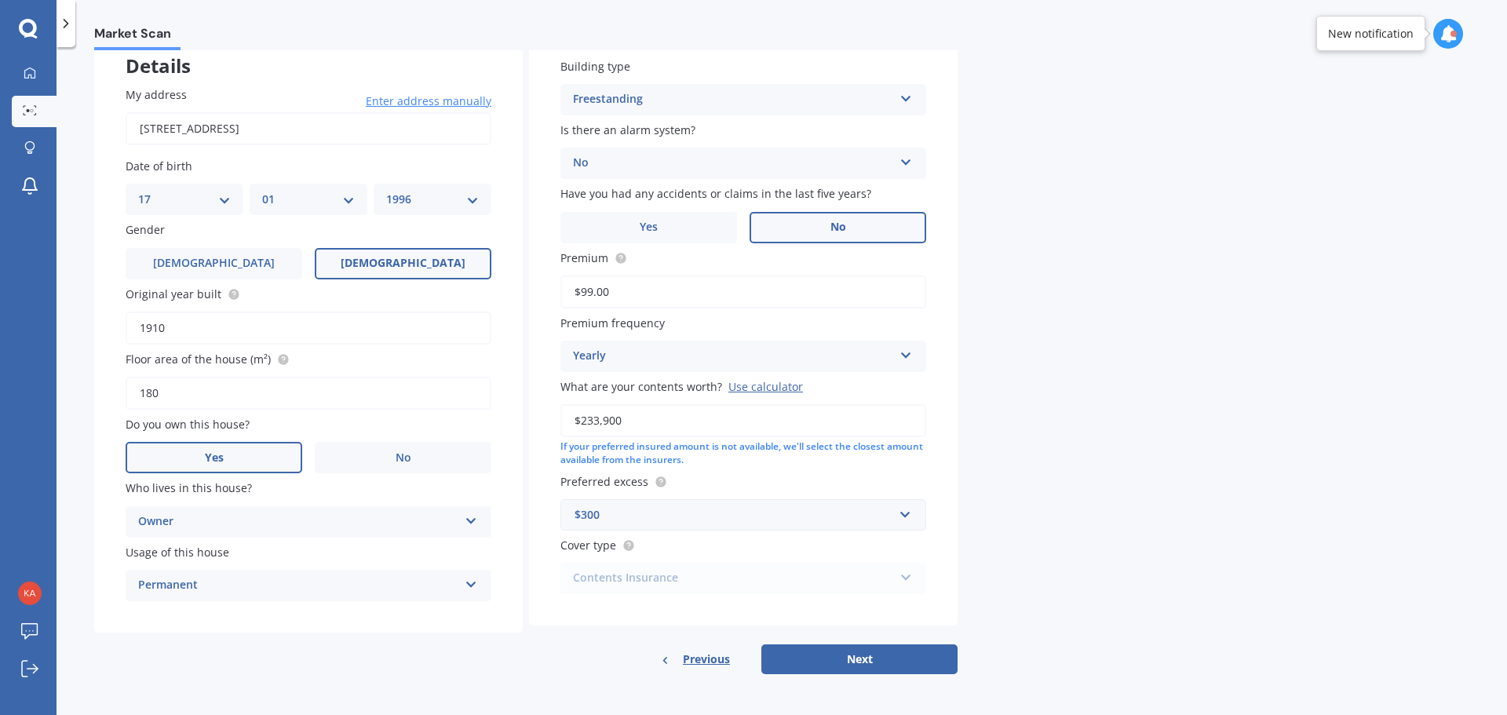
click at [804, 236] on label "No" at bounding box center [837, 227] width 177 height 31
click at [0, 0] on input "No" at bounding box center [0, 0] width 0 height 0
click at [833, 651] on button "Next" at bounding box center [859, 659] width 196 height 30
select select "17"
select select "01"
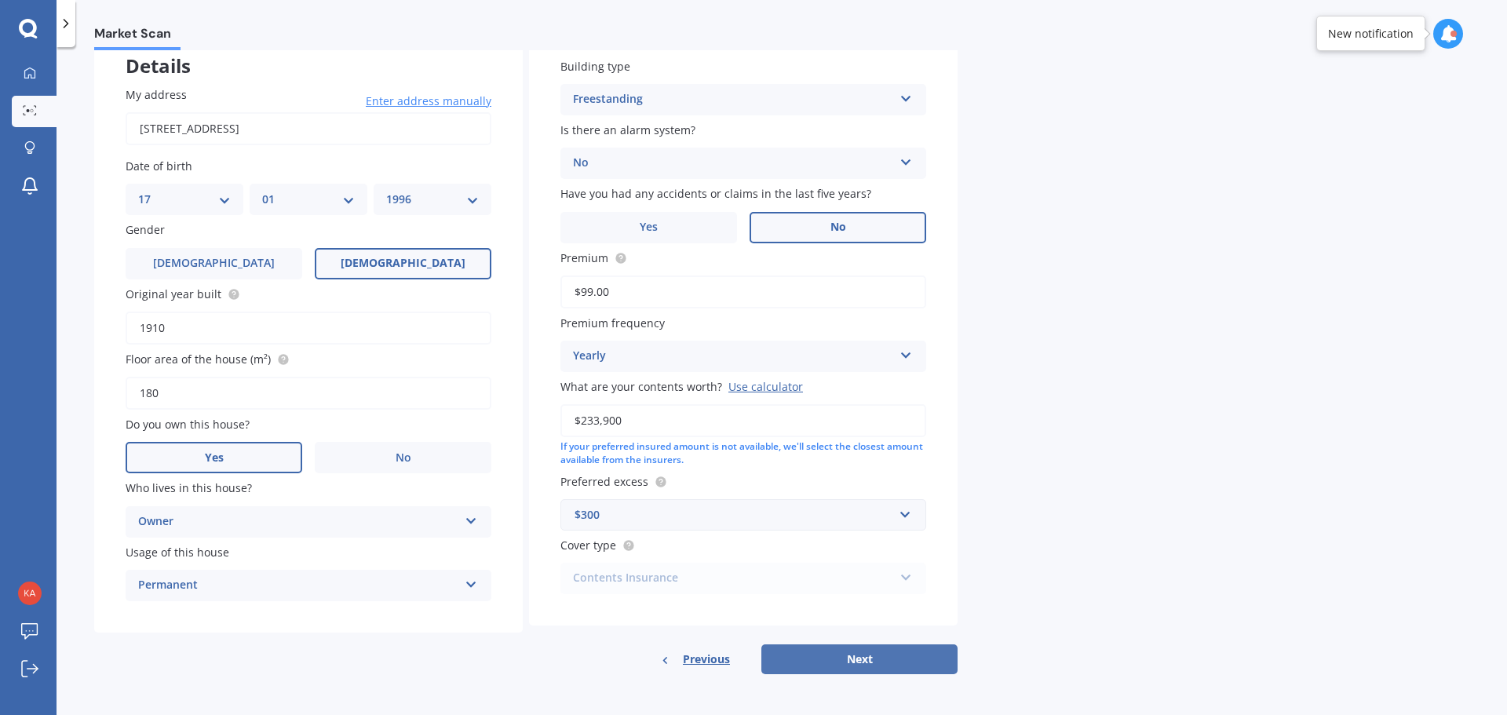
select select "1996"
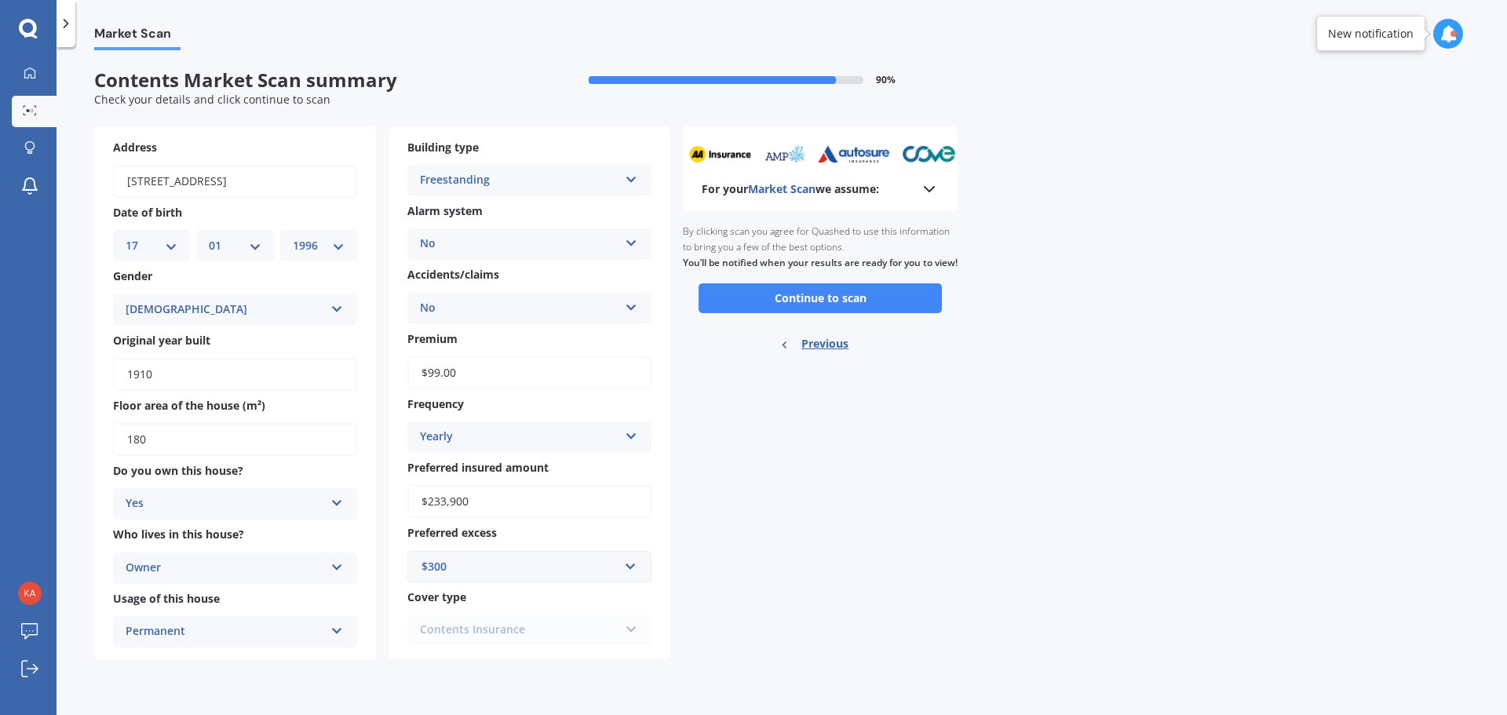
scroll to position [0, 0]
click at [848, 312] on button "Continue to scan" at bounding box center [819, 298] width 243 height 30
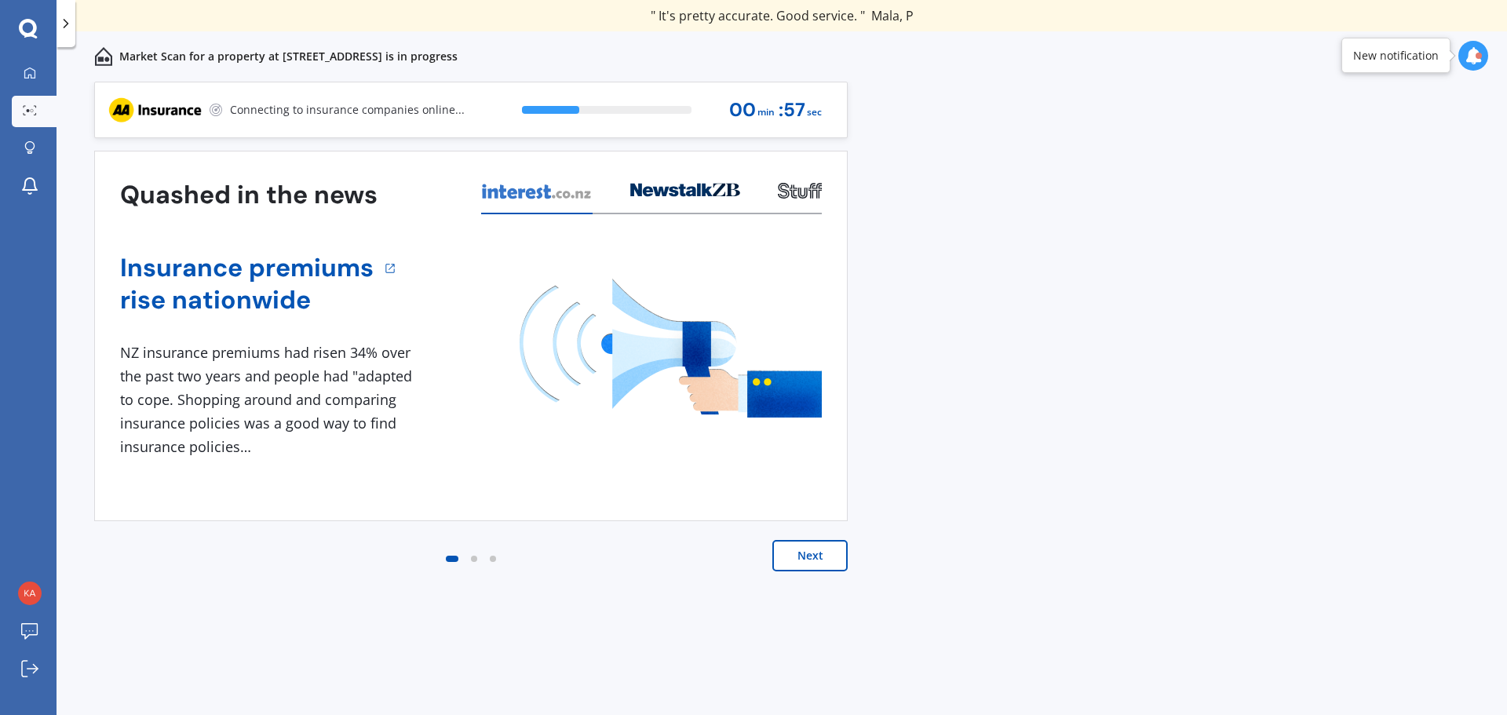
click at [1481, 59] on icon at bounding box center [1472, 55] width 17 height 17
click at [19, 75] on div at bounding box center [30, 74] width 24 height 14
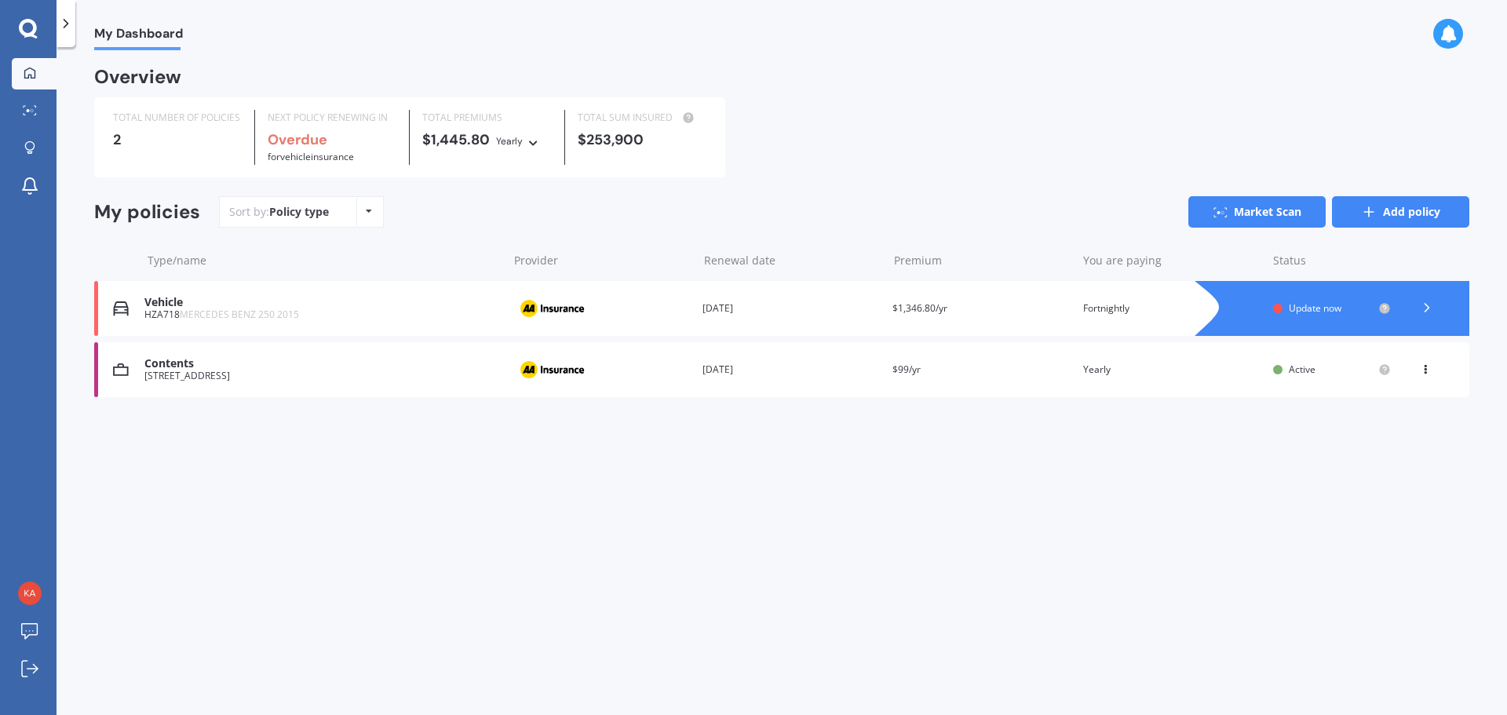
click at [1395, 221] on link "Add policy" at bounding box center [1400, 211] width 137 height 31
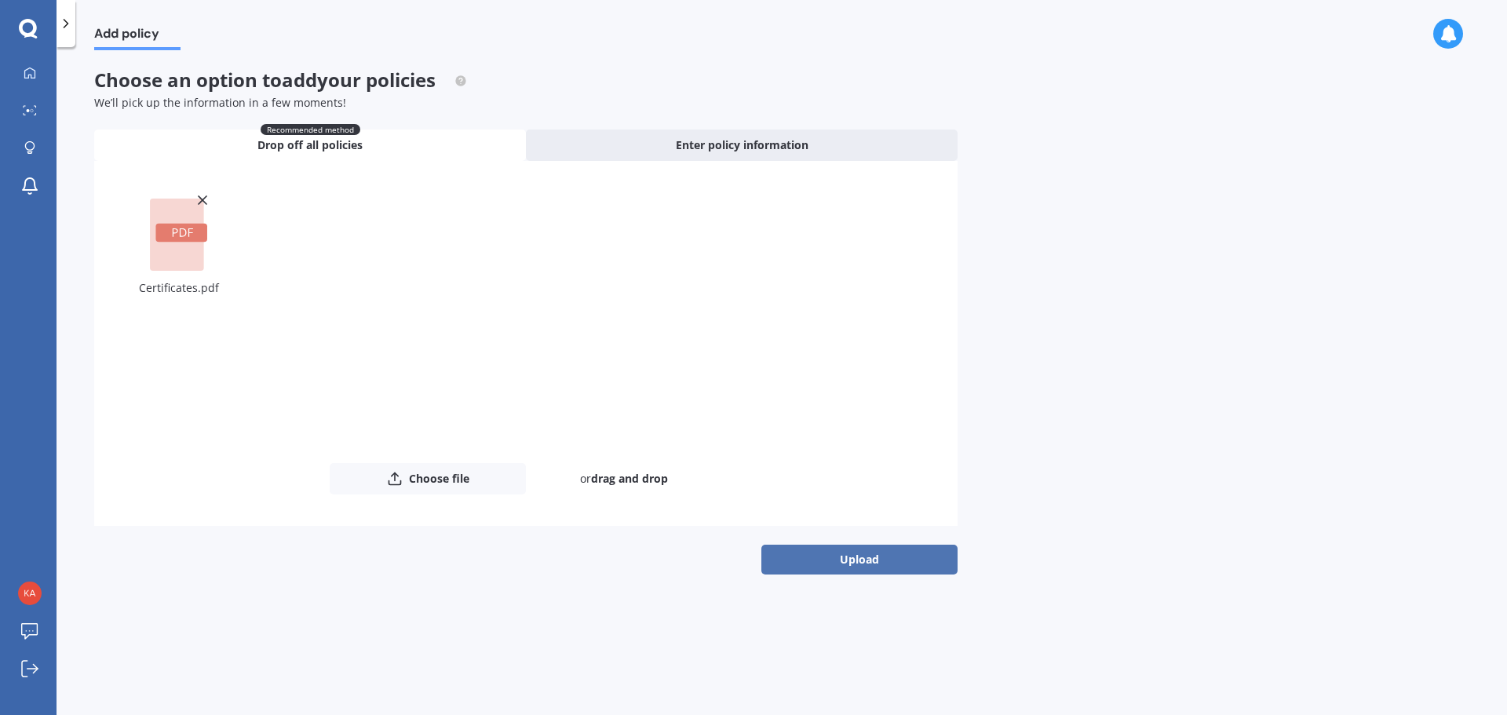
click at [896, 557] on button "Upload" at bounding box center [859, 560] width 196 height 30
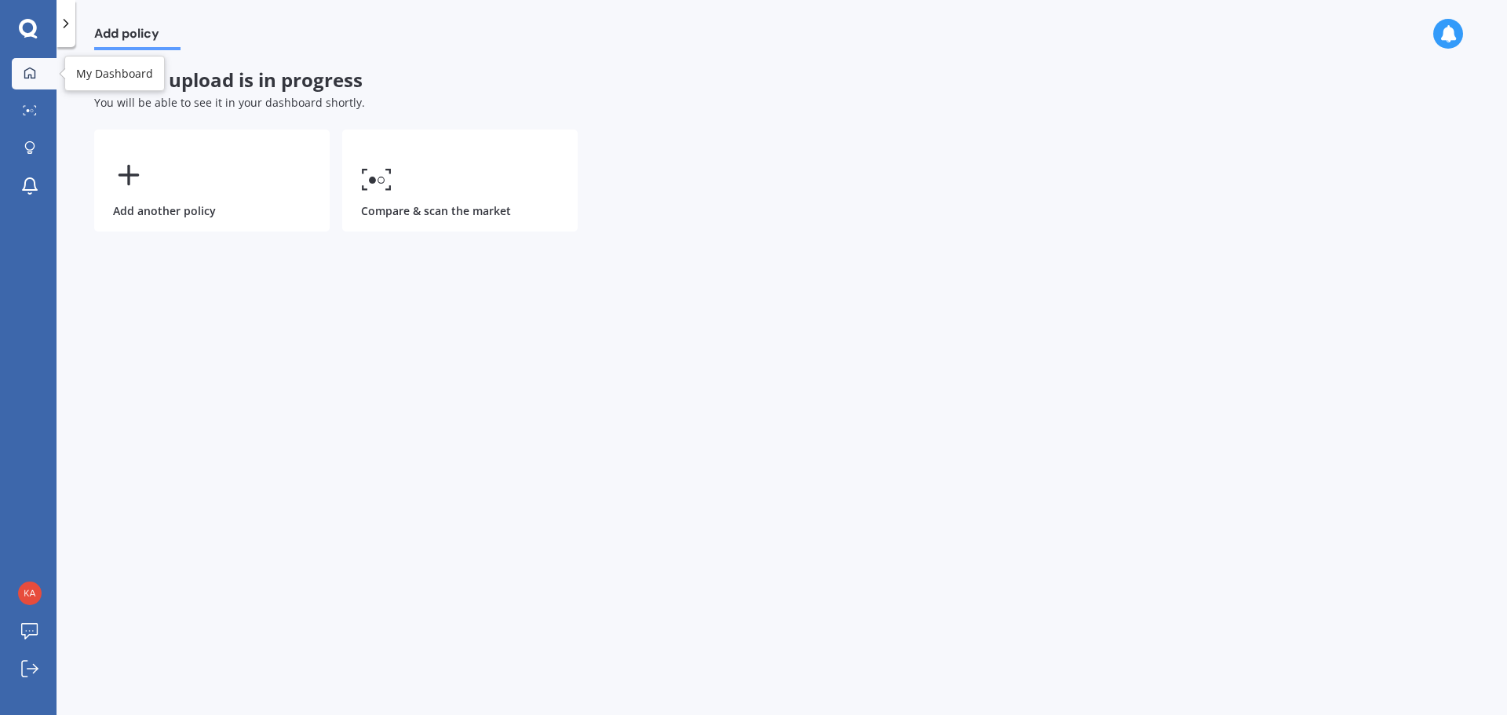
click at [36, 72] on div at bounding box center [30, 74] width 24 height 14
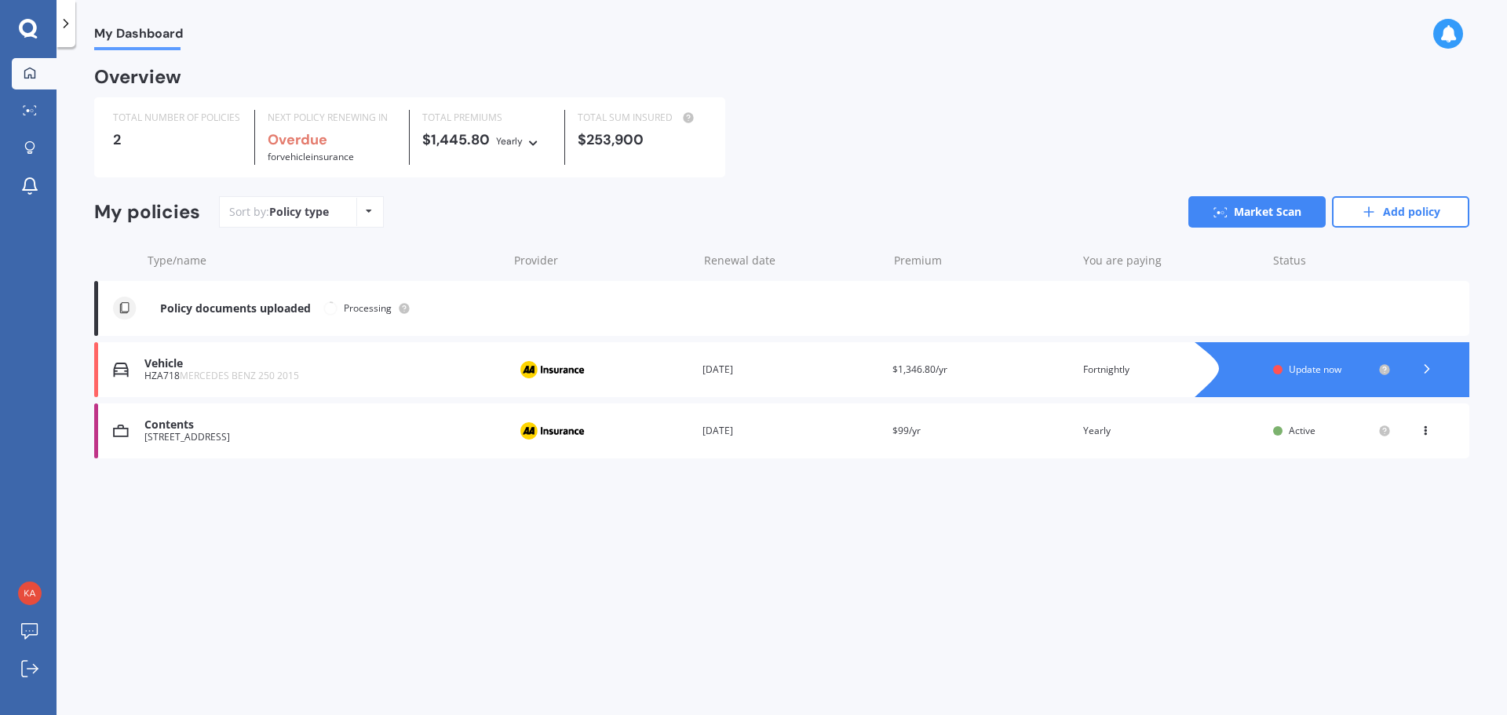
click at [370, 435] on div "50 Overtoun Terrace, Hataitai, Wellington 6021" at bounding box center [322, 437] width 356 height 11
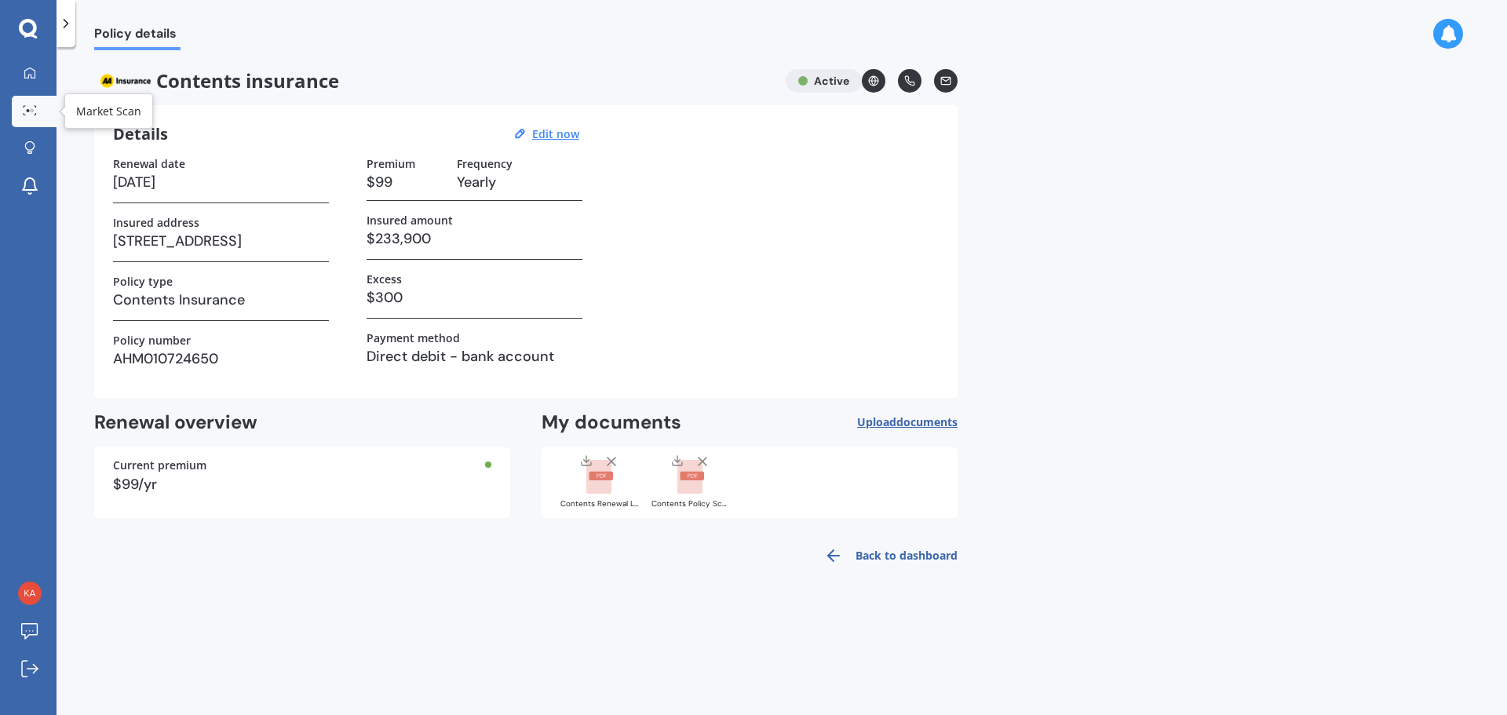
click at [29, 118] on link "Market Scan" at bounding box center [34, 111] width 45 height 31
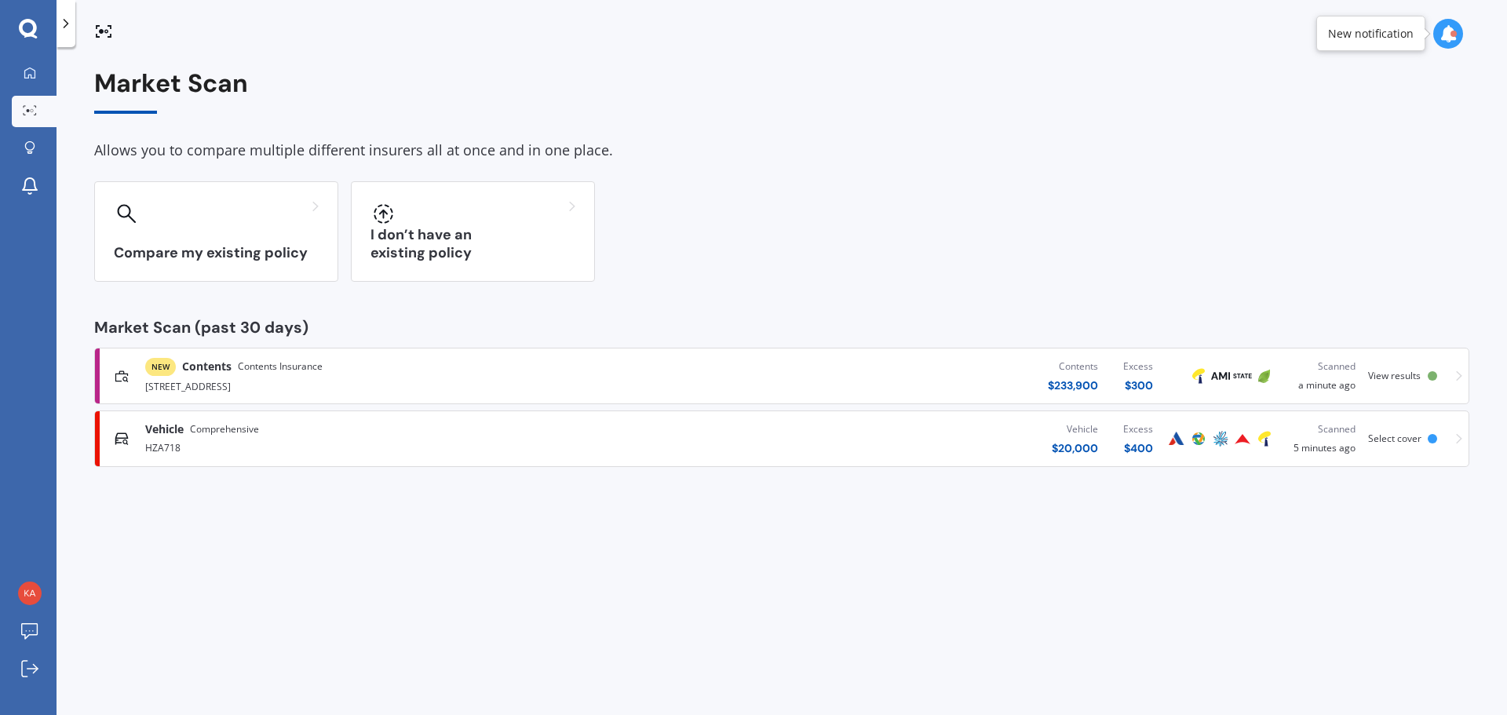
click at [930, 382] on div "Contents $ 233,900 Excess $ 300" at bounding box center [903, 375] width 526 height 47
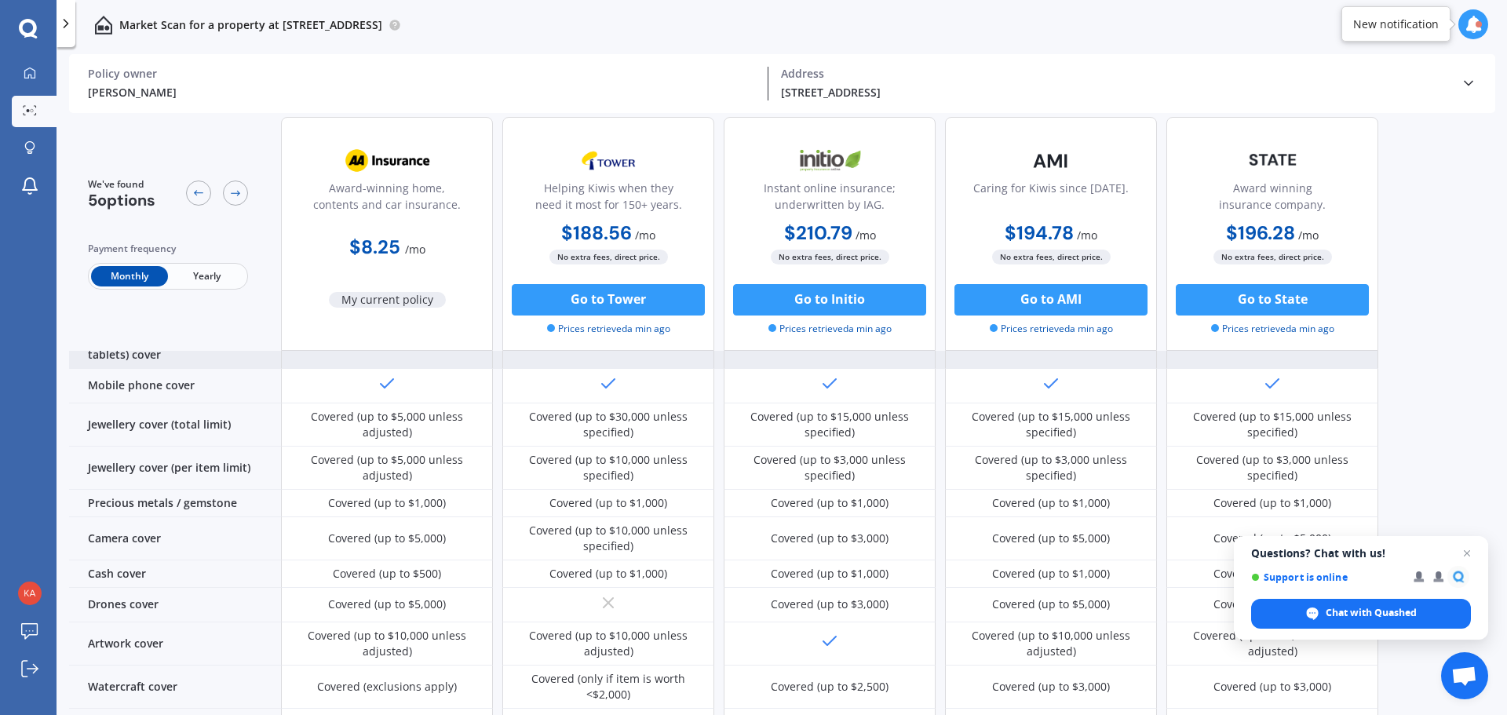
scroll to position [392, 0]
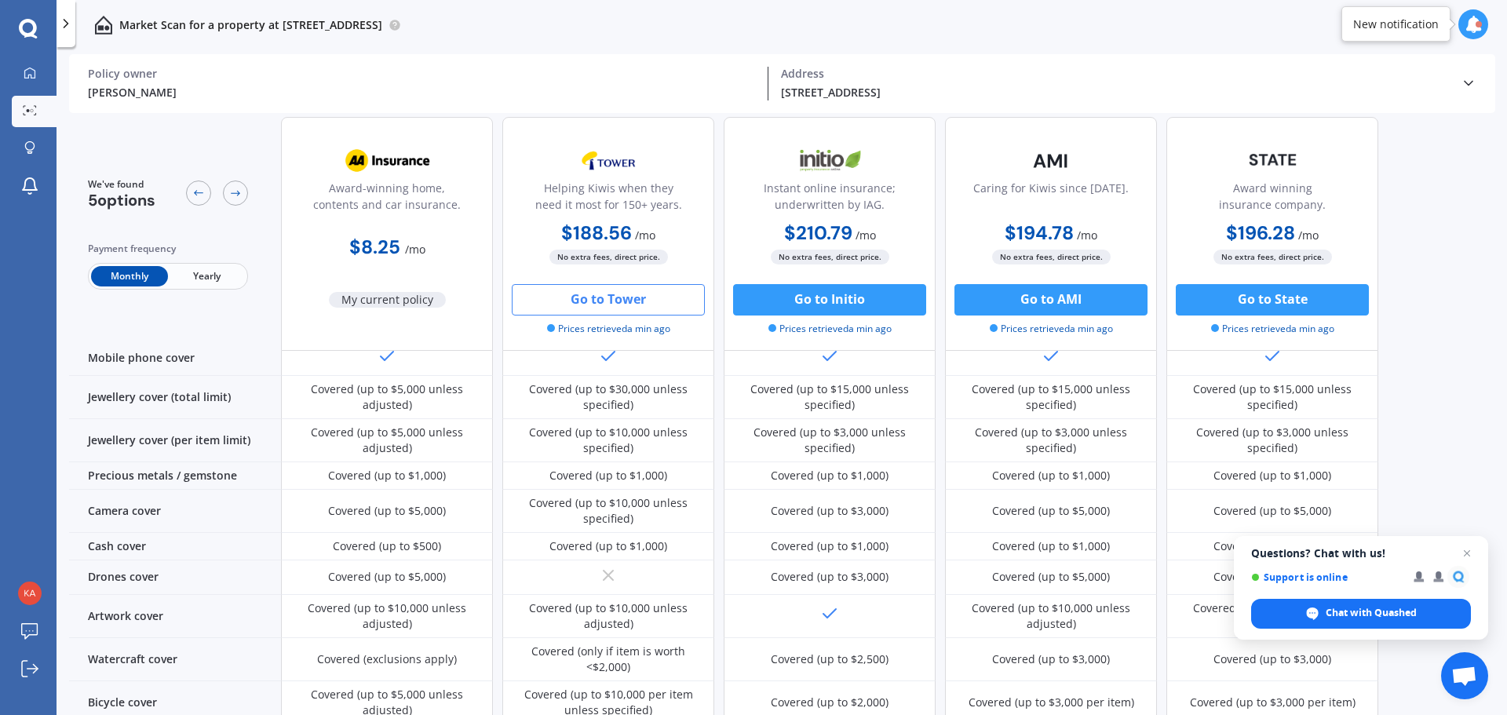
click at [620, 301] on button "Go to Tower" at bounding box center [608, 299] width 193 height 31
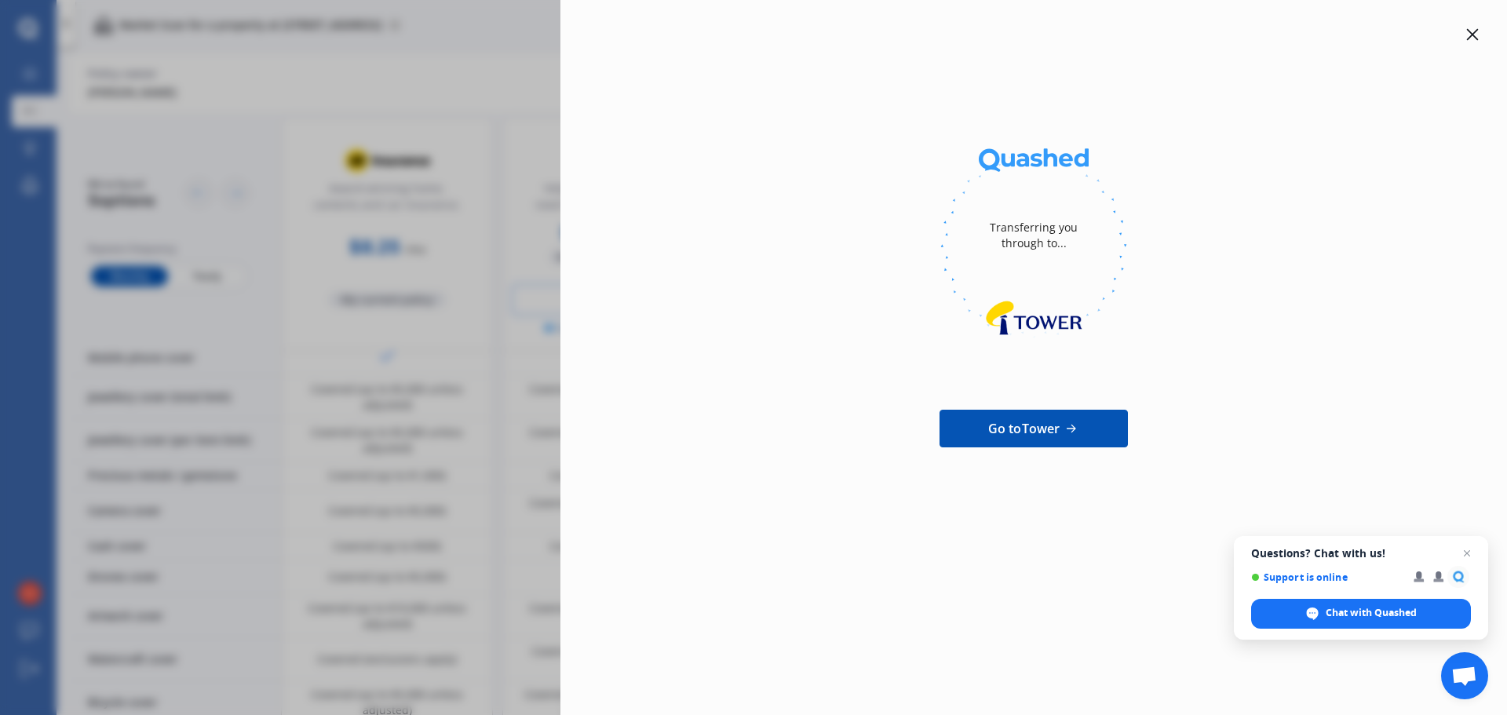
click at [380, 187] on div "Transferring you through to... Go to Tower" at bounding box center [753, 357] width 1507 height 715
click at [1464, 25] on div at bounding box center [1472, 34] width 19 height 19
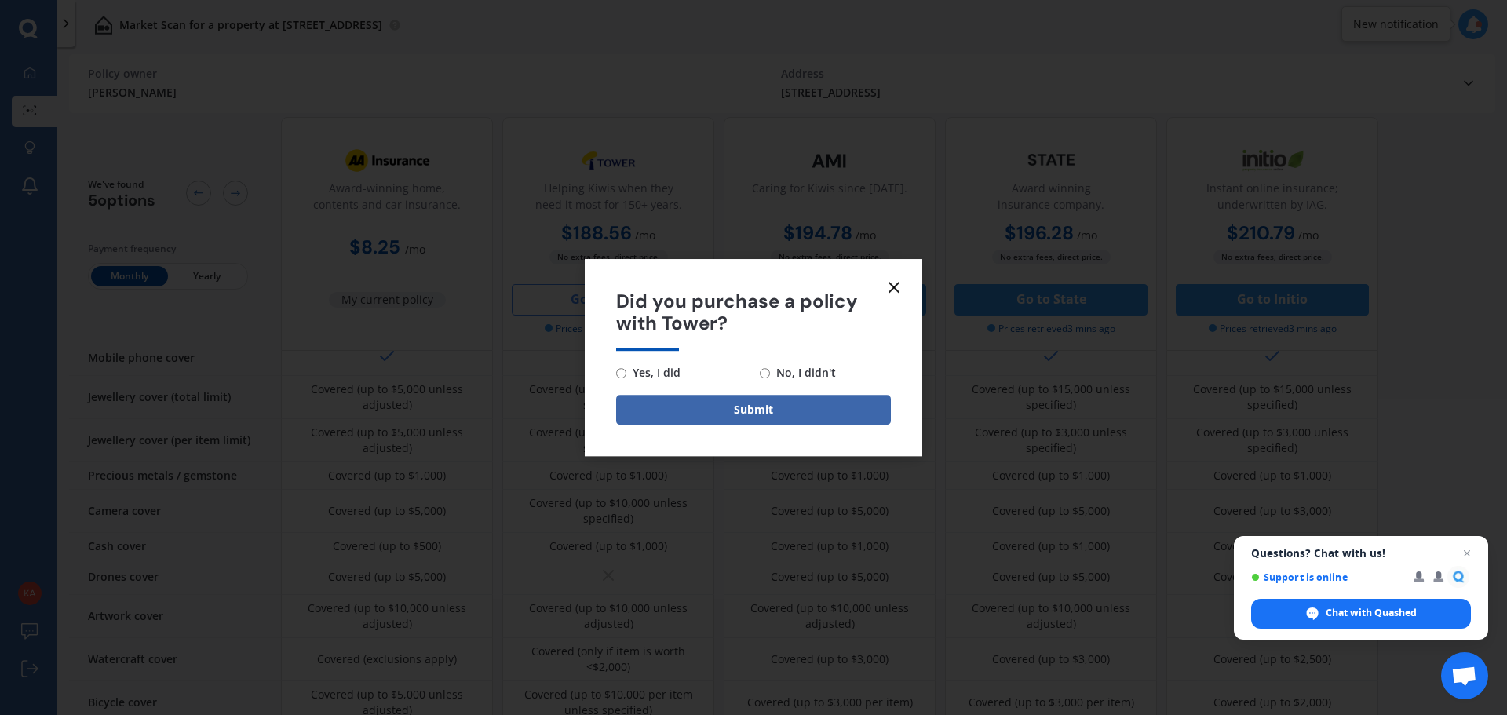
click at [797, 374] on span "No, I didn't" at bounding box center [803, 372] width 66 height 19
click at [770, 374] on input "No, I didn't" at bounding box center [765, 373] width 10 height 10
radio input "true"
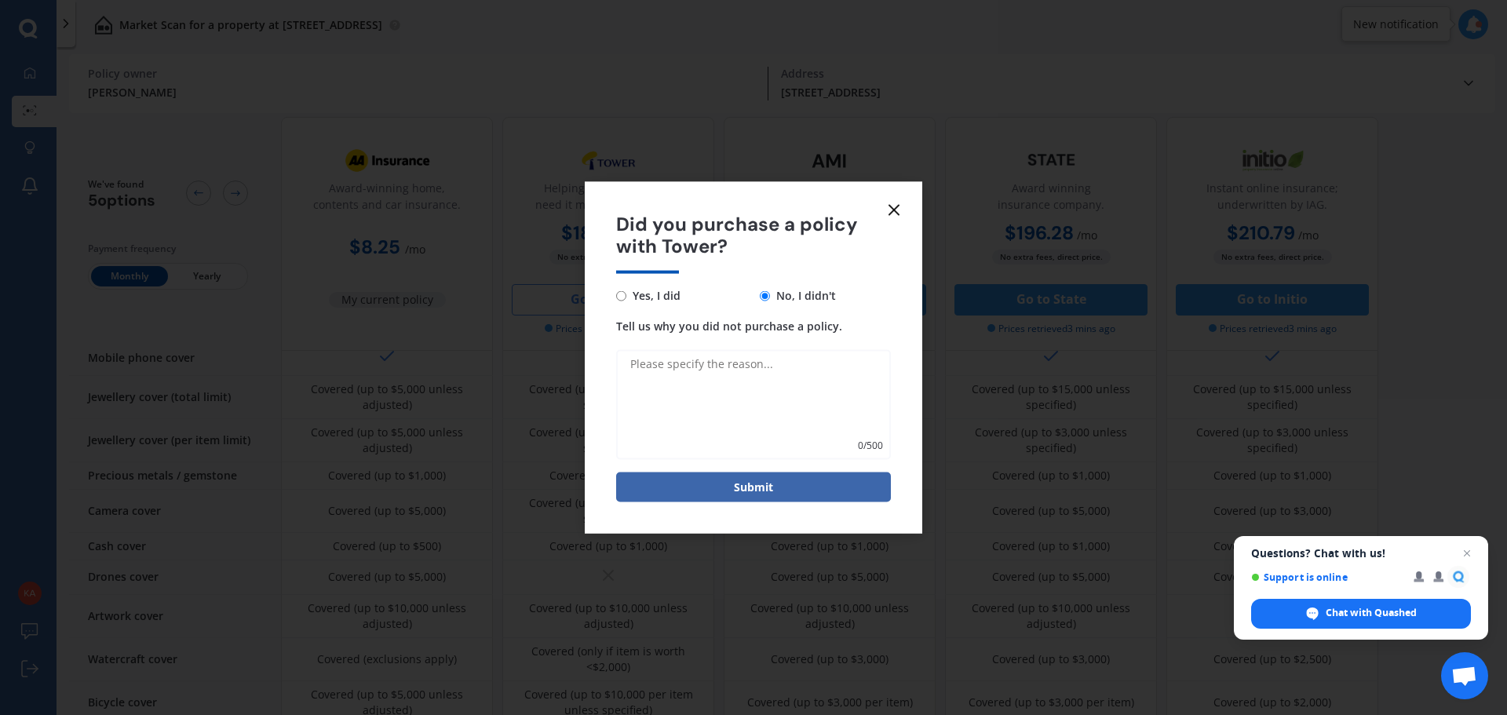
click at [889, 209] on icon at bounding box center [893, 209] width 19 height 19
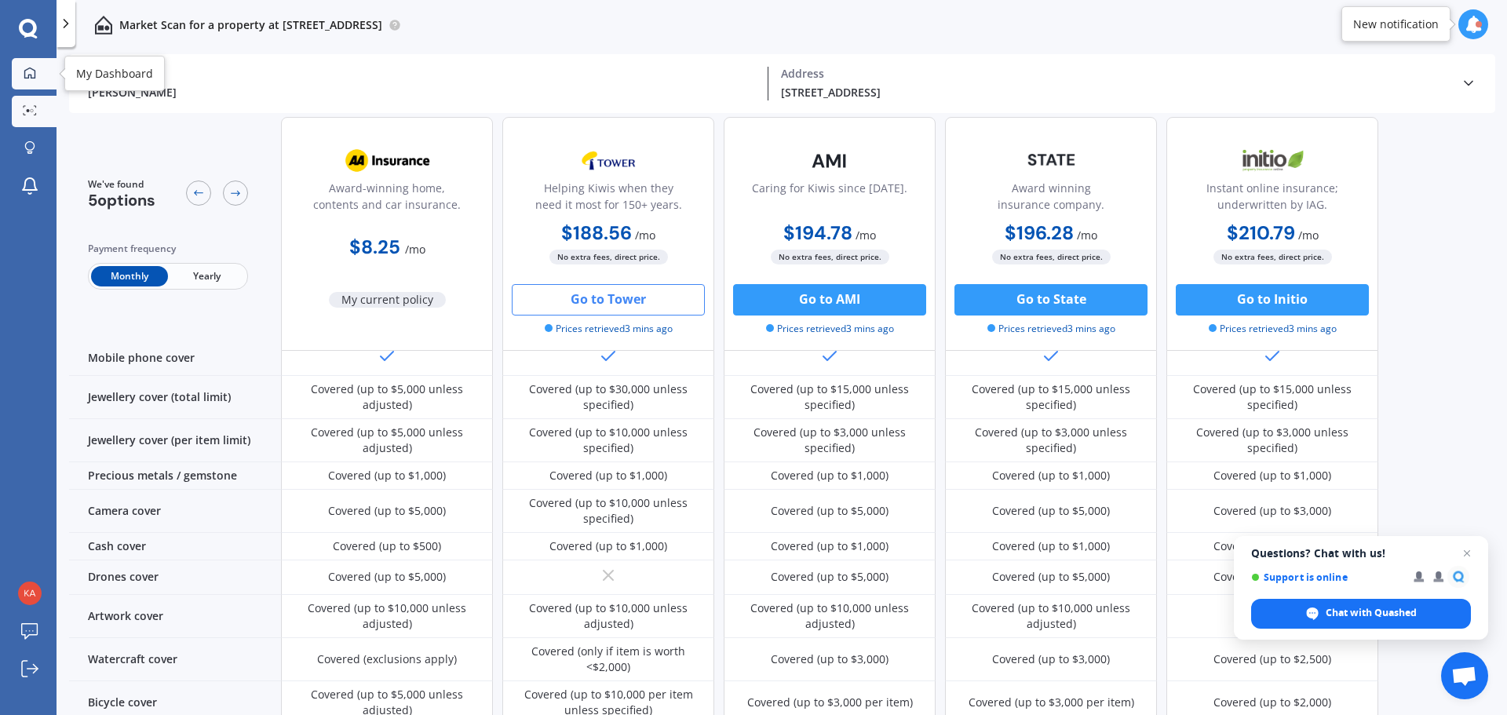
click at [24, 73] on icon at bounding box center [29, 72] width 11 height 11
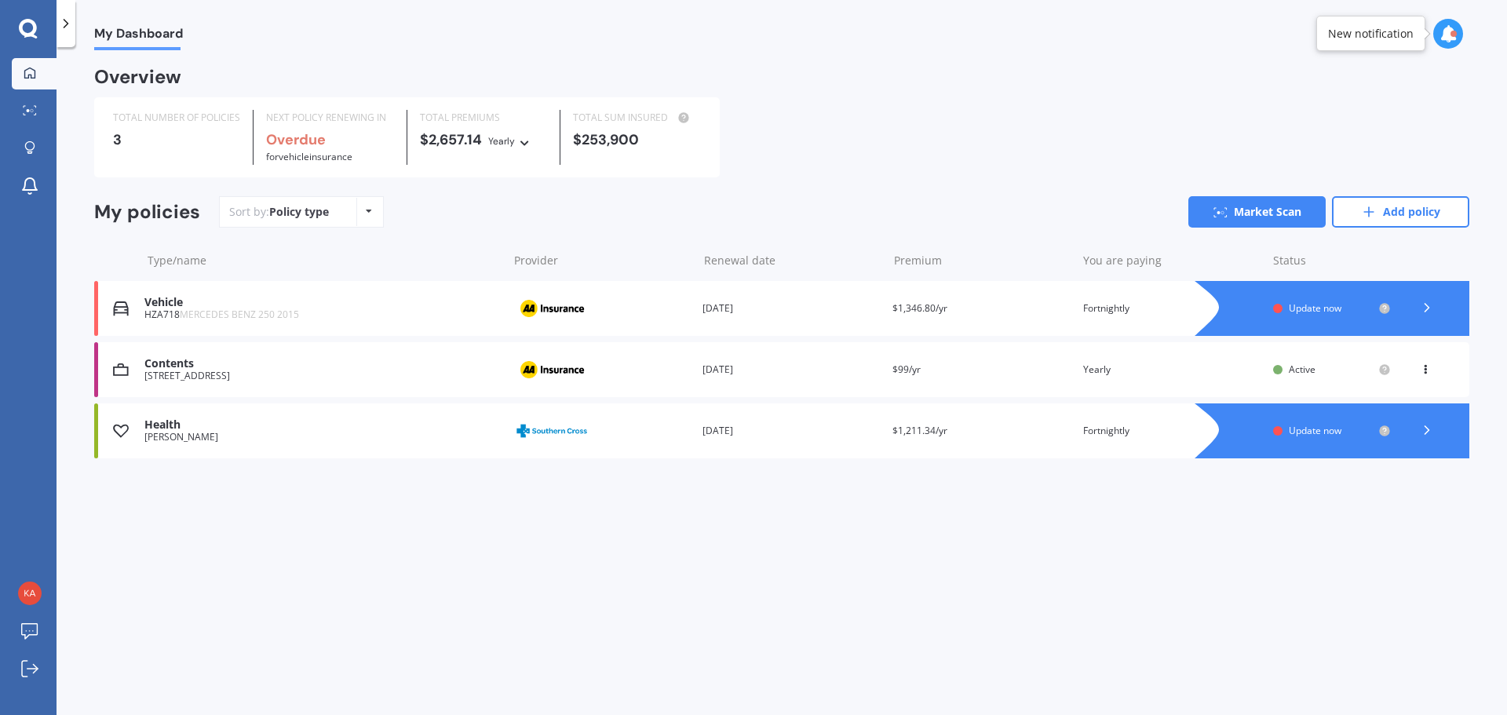
click at [429, 434] on div "Mrs Katherine Hirschman" at bounding box center [322, 437] width 356 height 11
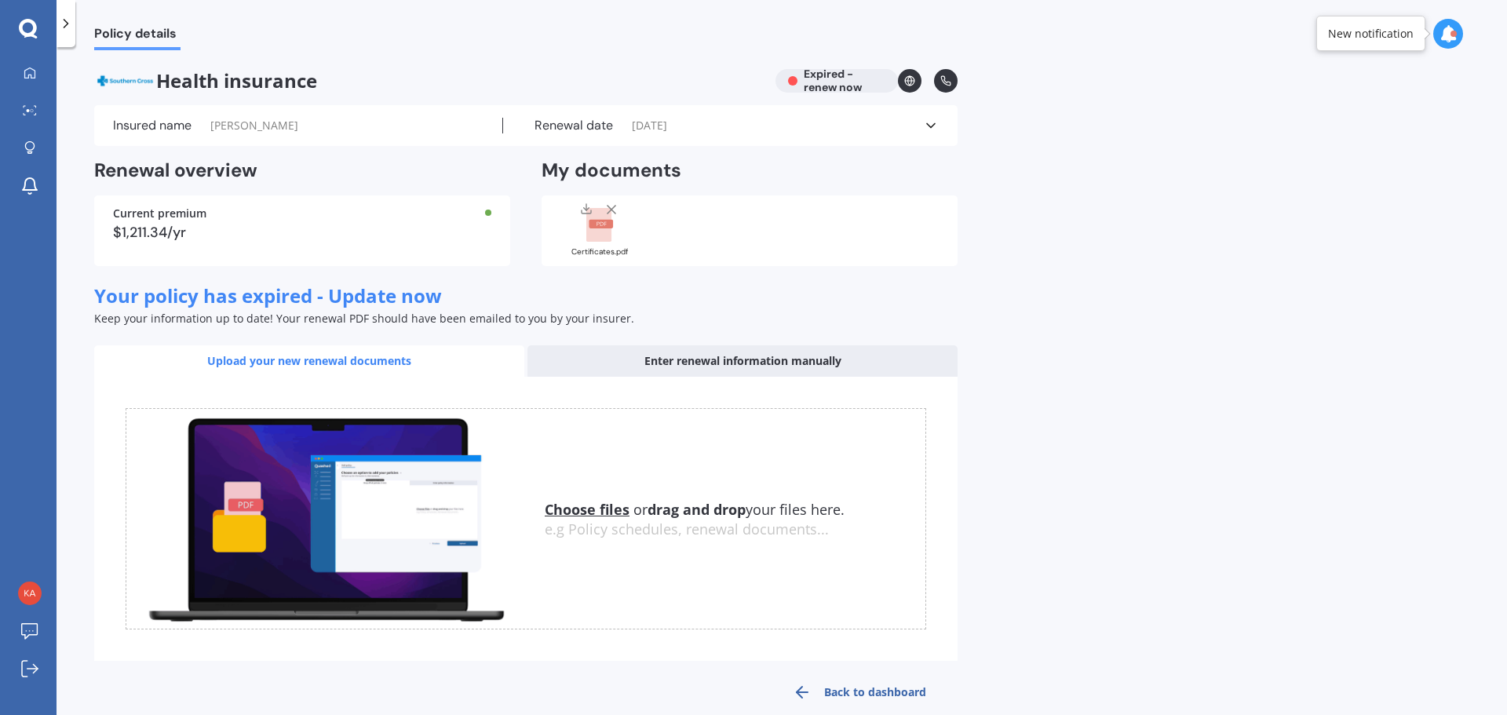
click at [317, 296] on span "Your policy has expired - Update now" at bounding box center [268, 296] width 348 height 26
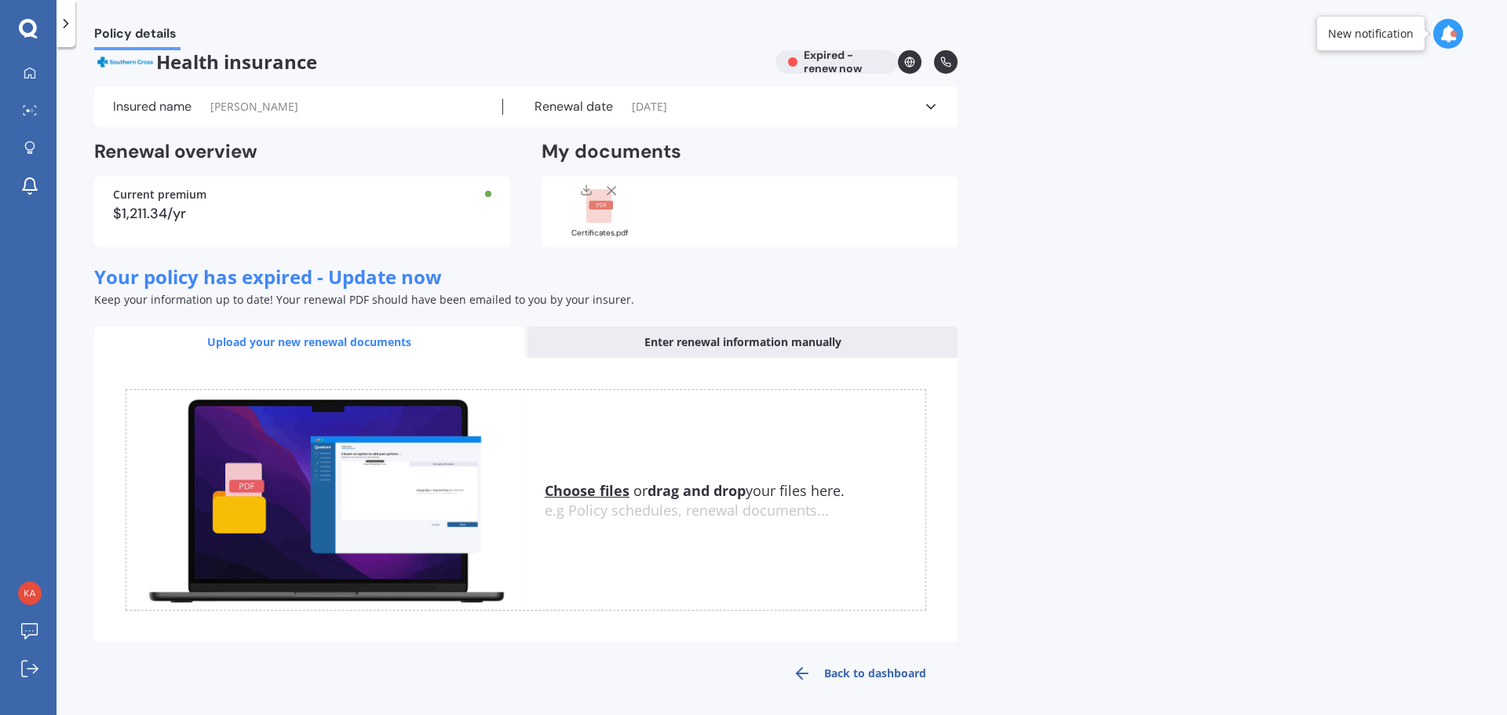
scroll to position [24, 0]
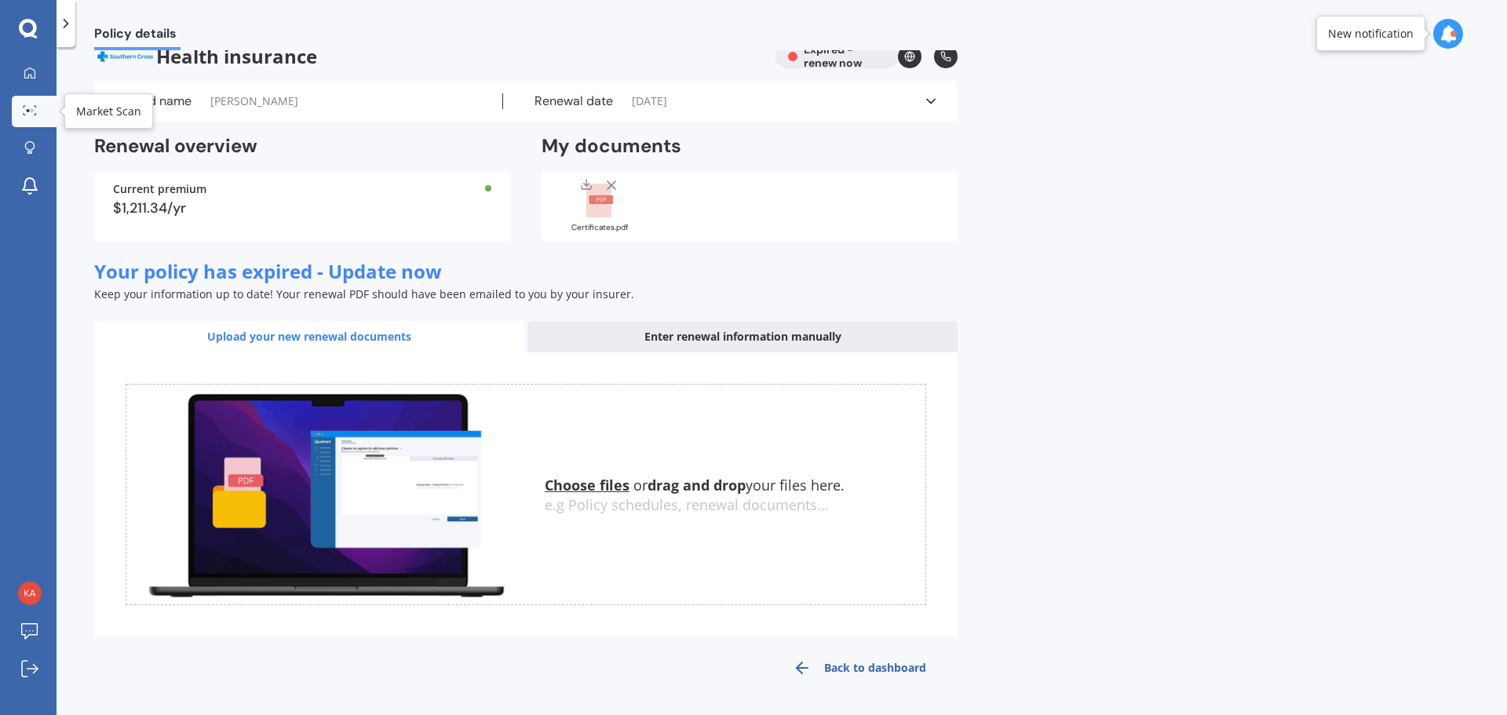
click at [42, 97] on link "Market Scan" at bounding box center [34, 111] width 45 height 31
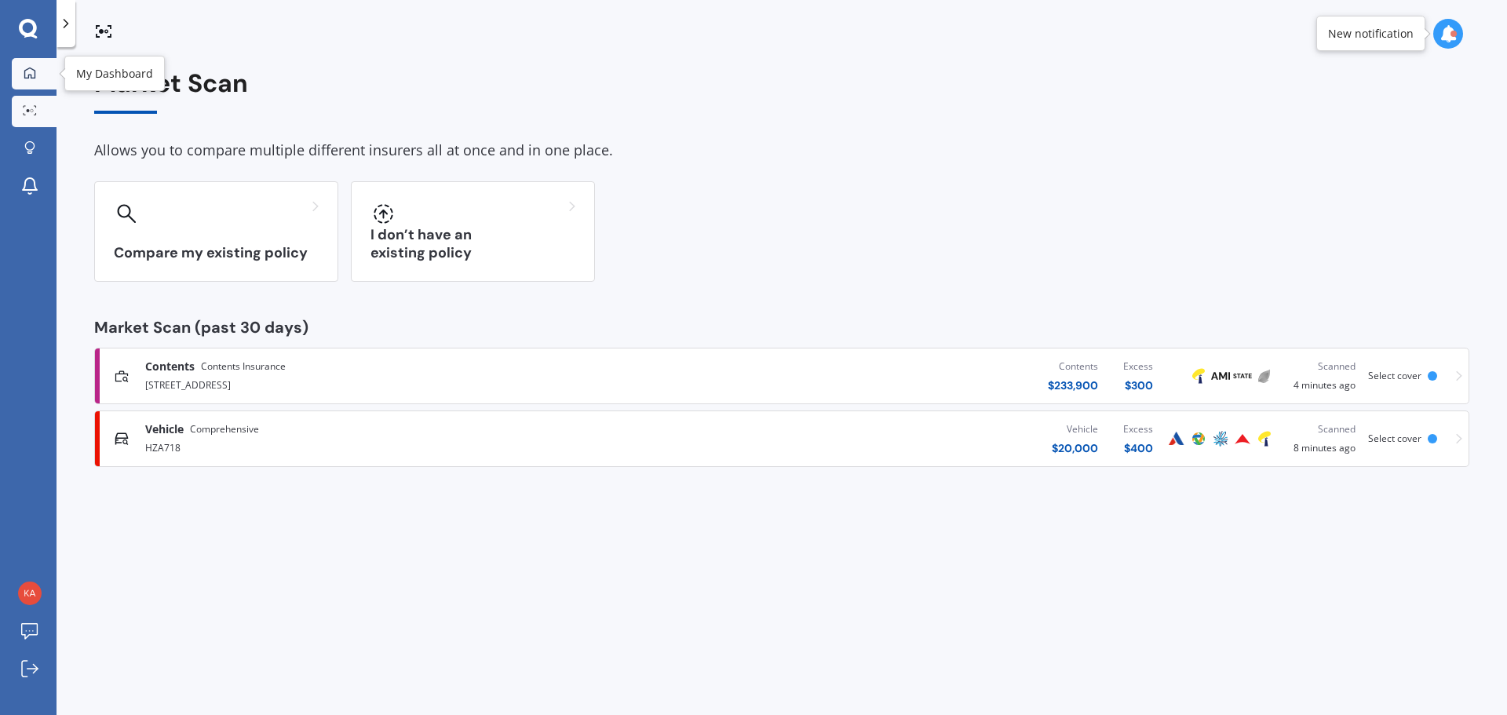
click at [19, 72] on div at bounding box center [30, 74] width 24 height 14
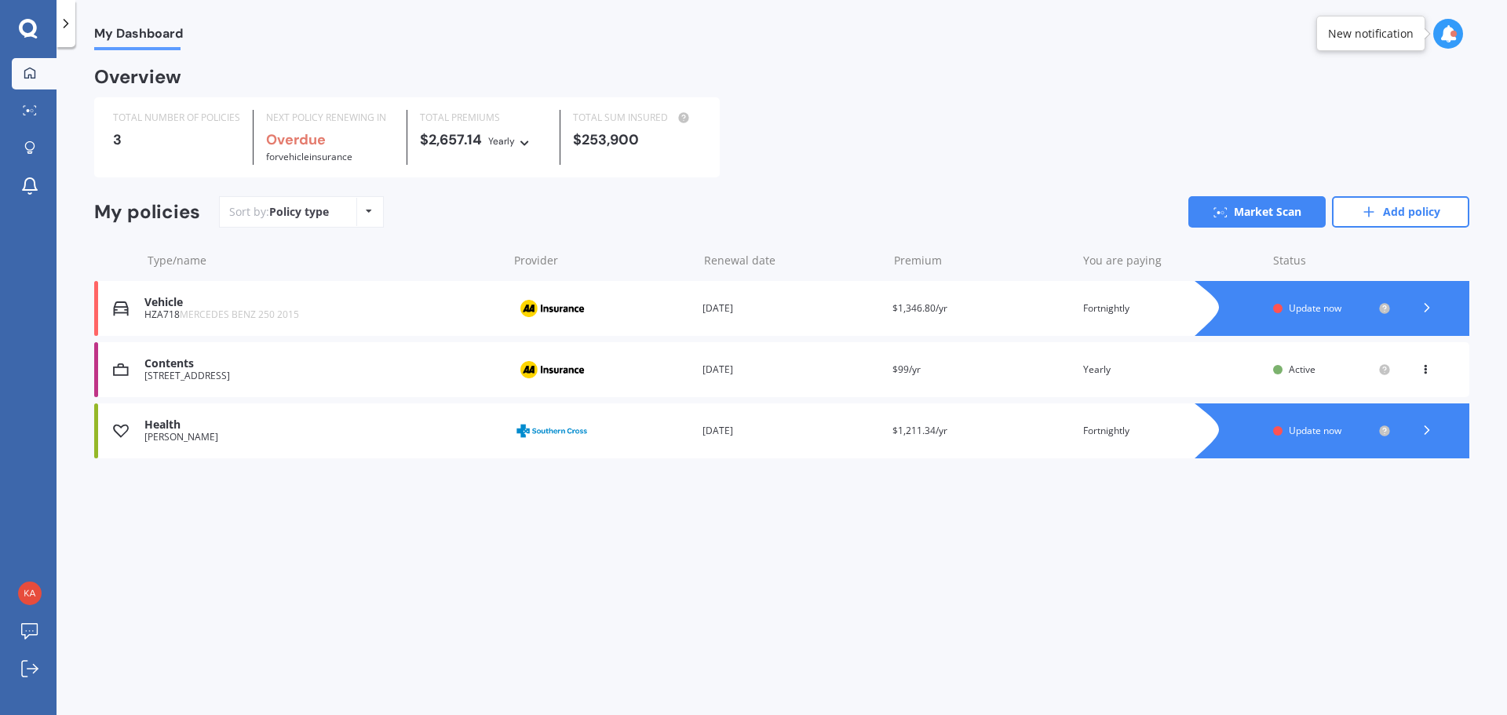
click at [1427, 426] on icon at bounding box center [1427, 430] width 16 height 16
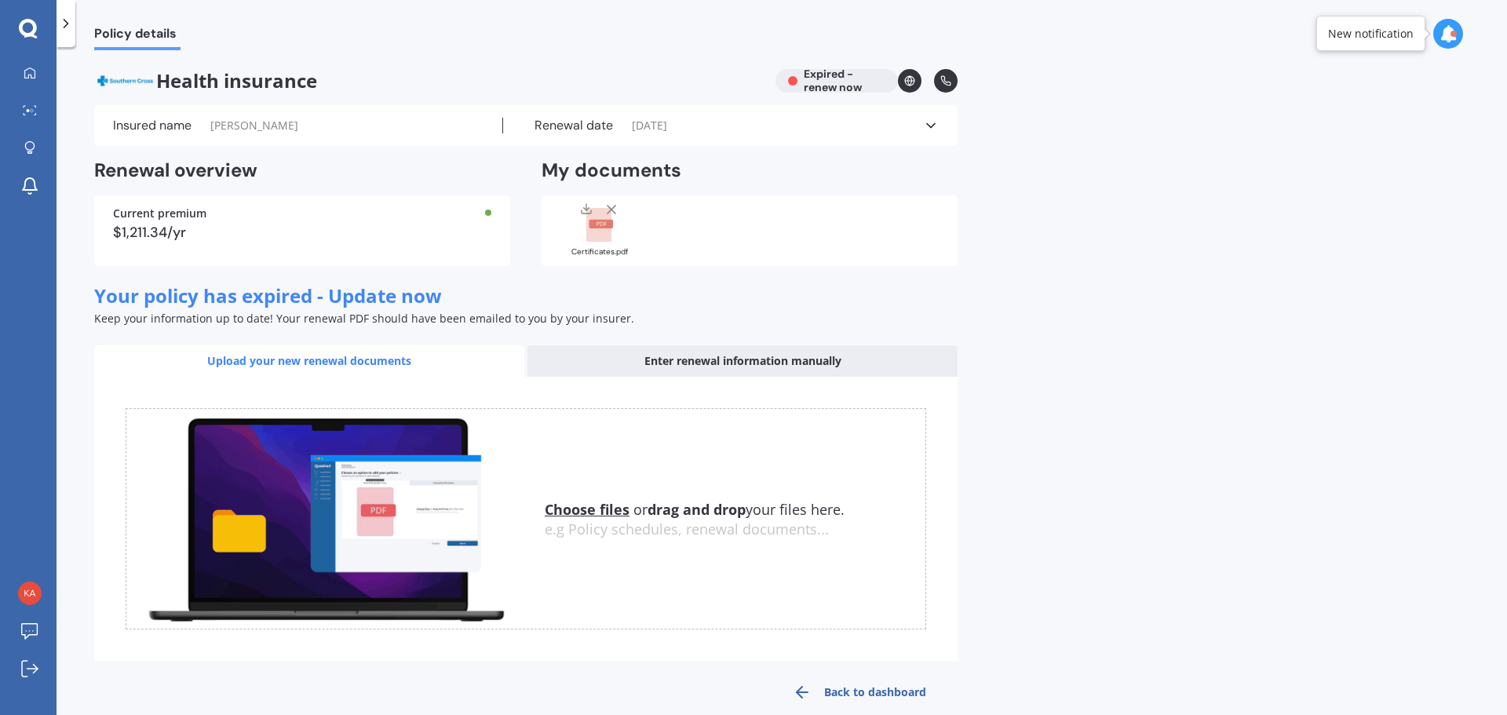
click at [899, 115] on div "Insured name Mrs Katherine Hirschman Renewal date 23/02/2025 See more" at bounding box center [525, 125] width 863 height 41
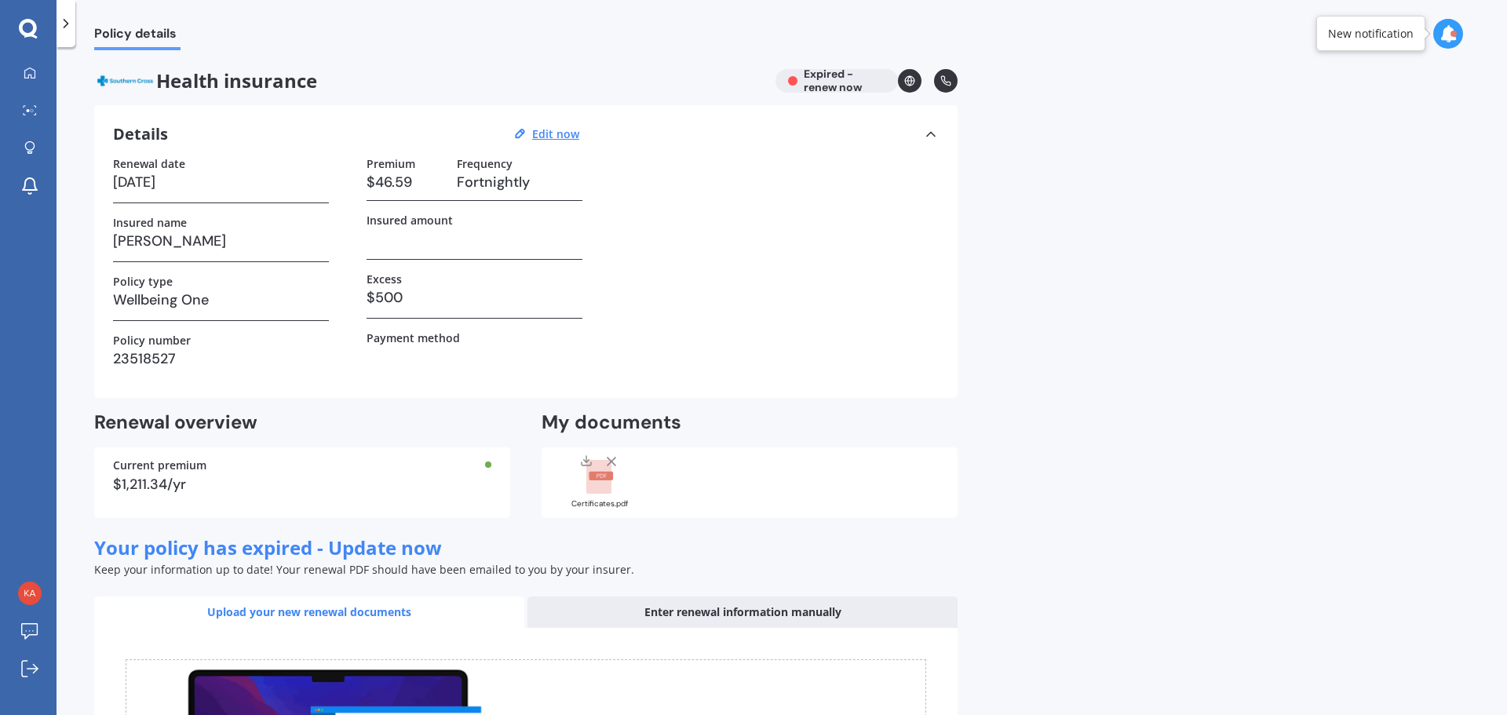
click at [935, 126] on icon at bounding box center [931, 134] width 16 height 16
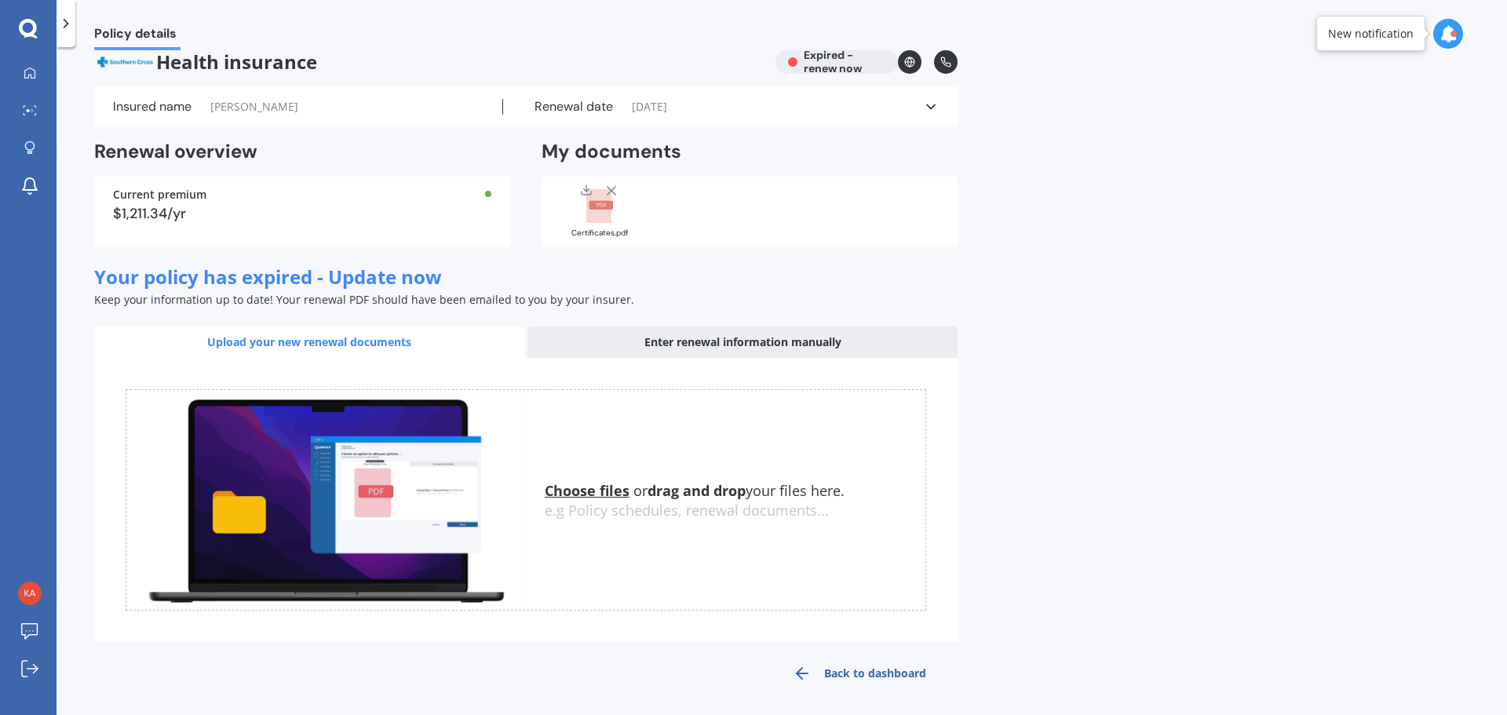
scroll to position [24, 0]
